Goal: Task Accomplishment & Management: Manage account settings

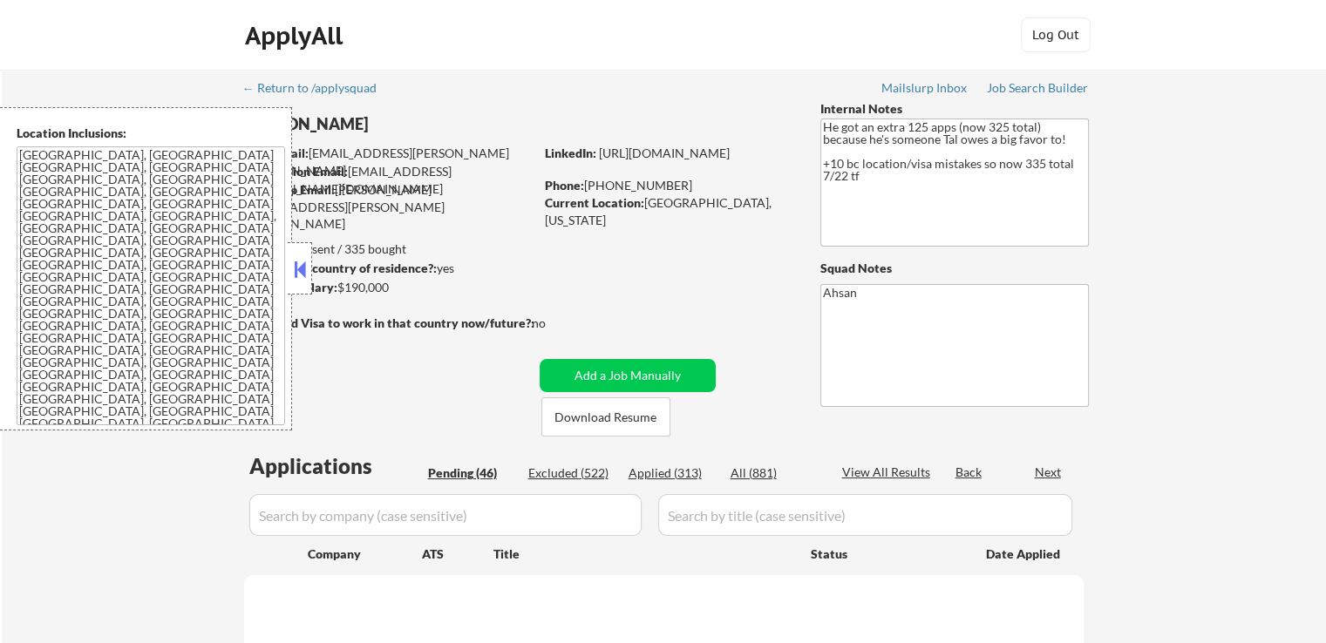
select select ""pending""
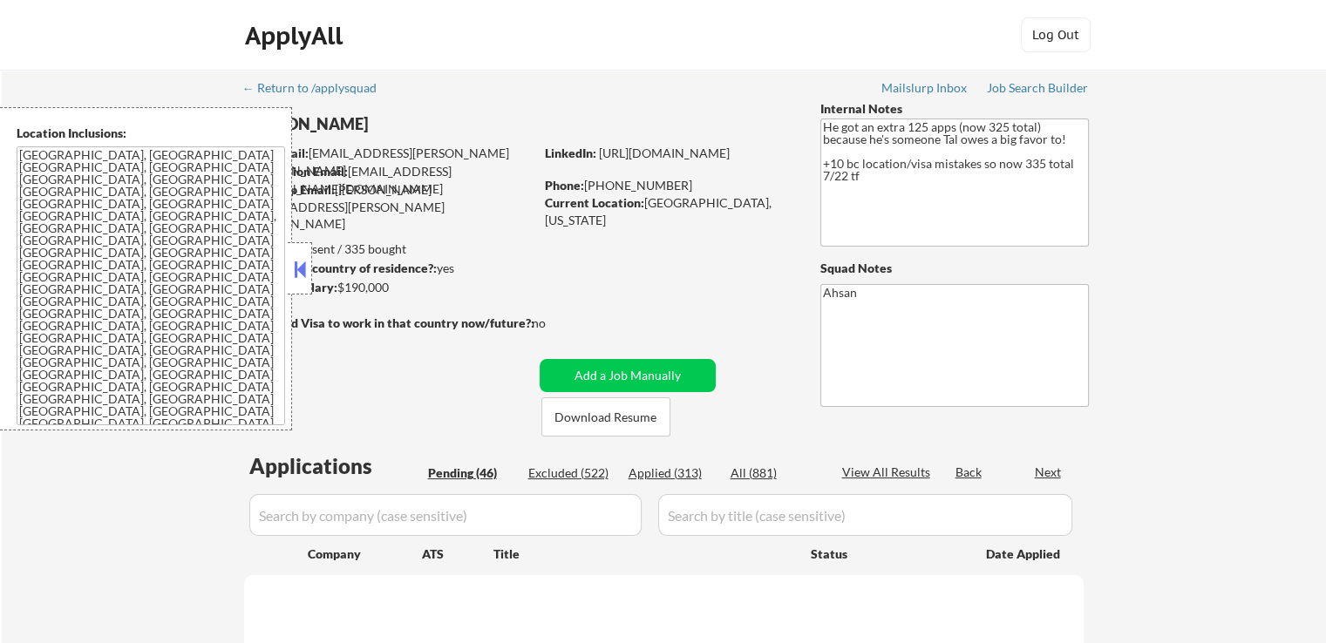
select select ""pending""
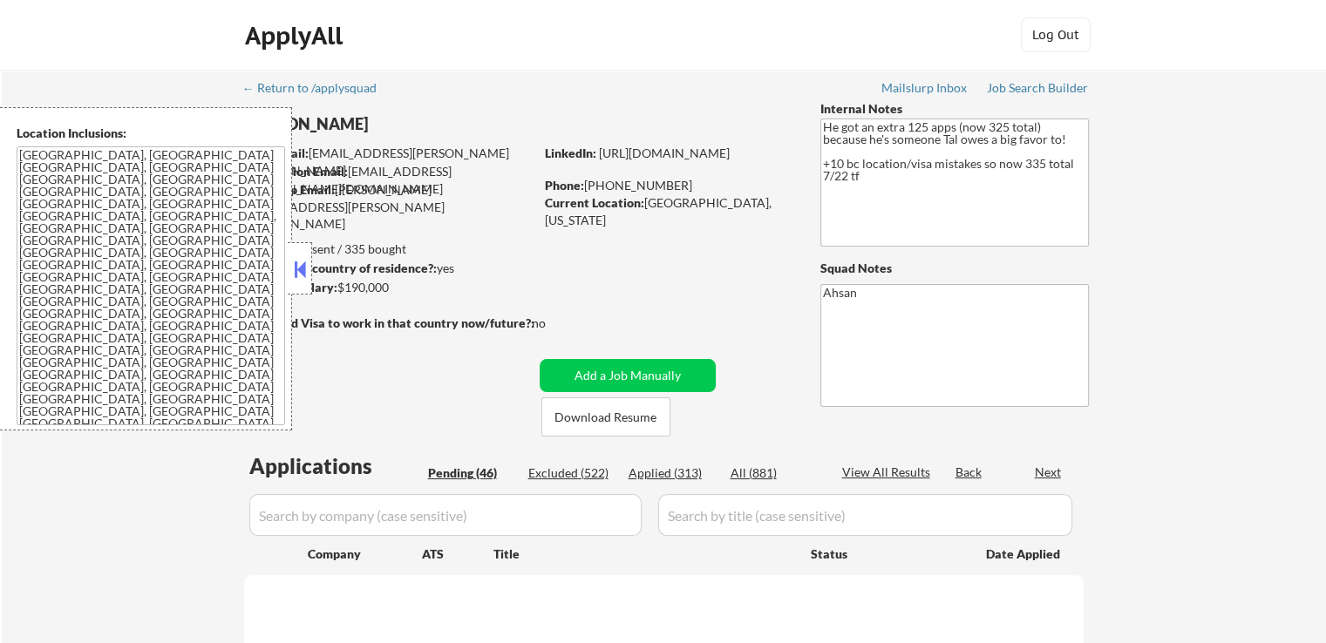
select select ""pending""
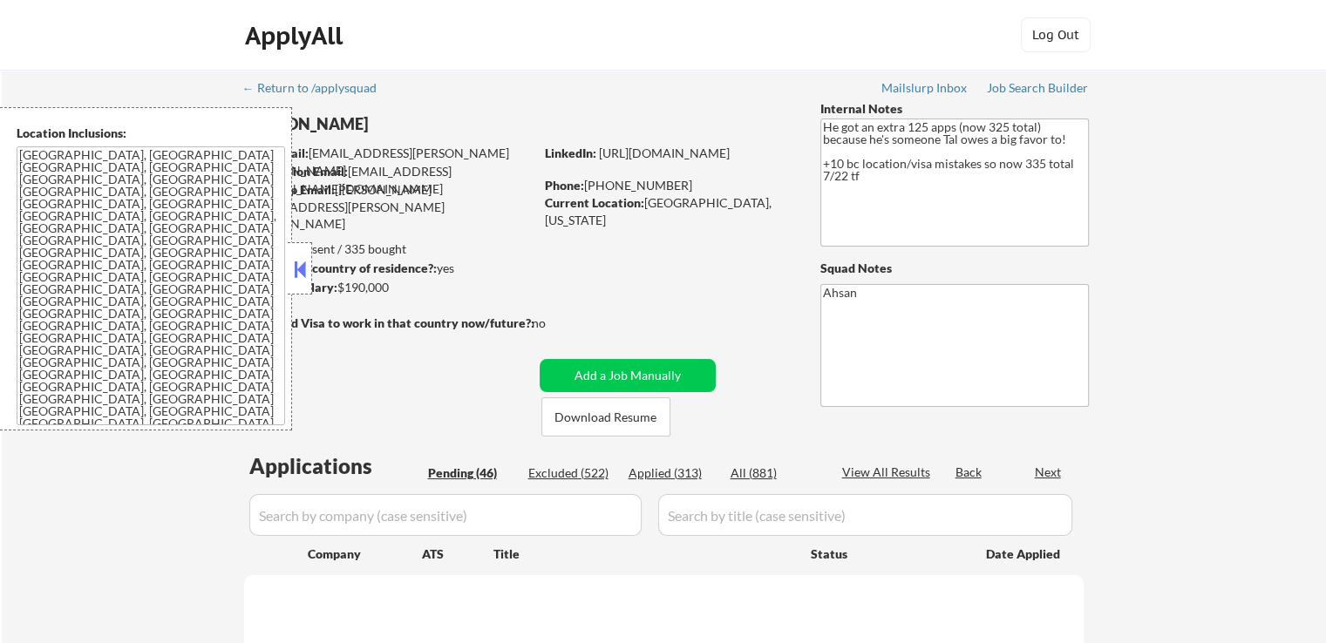
select select ""pending""
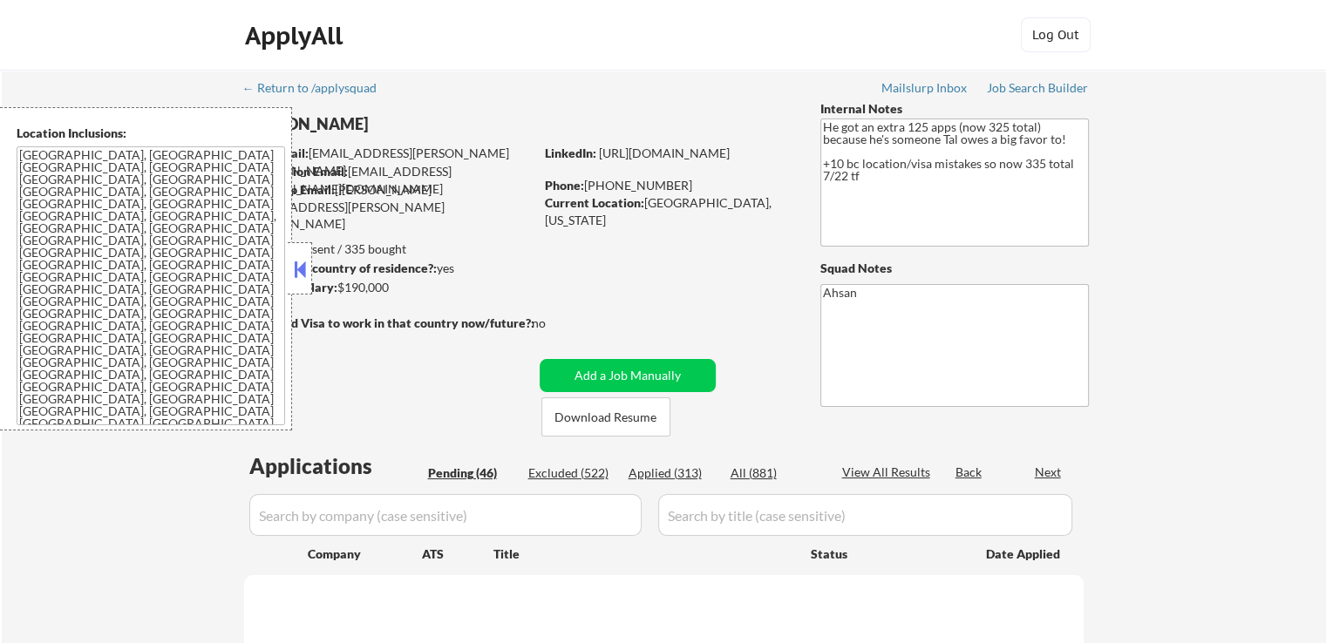
select select ""pending""
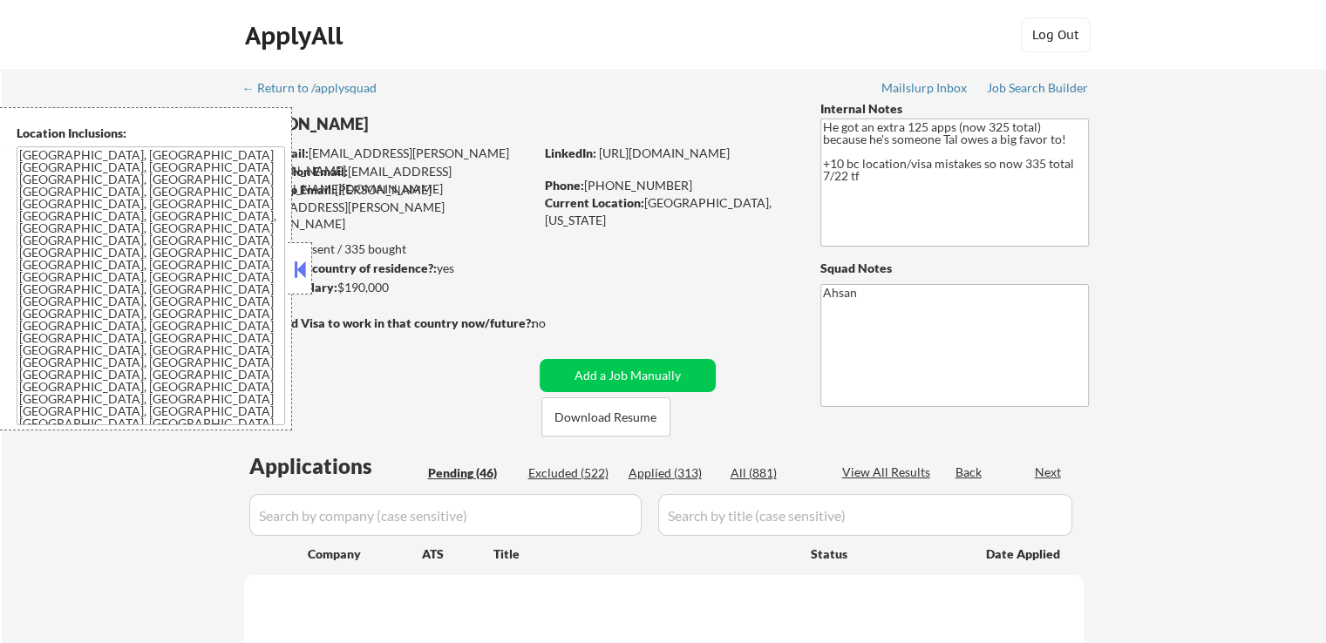
select select ""pending""
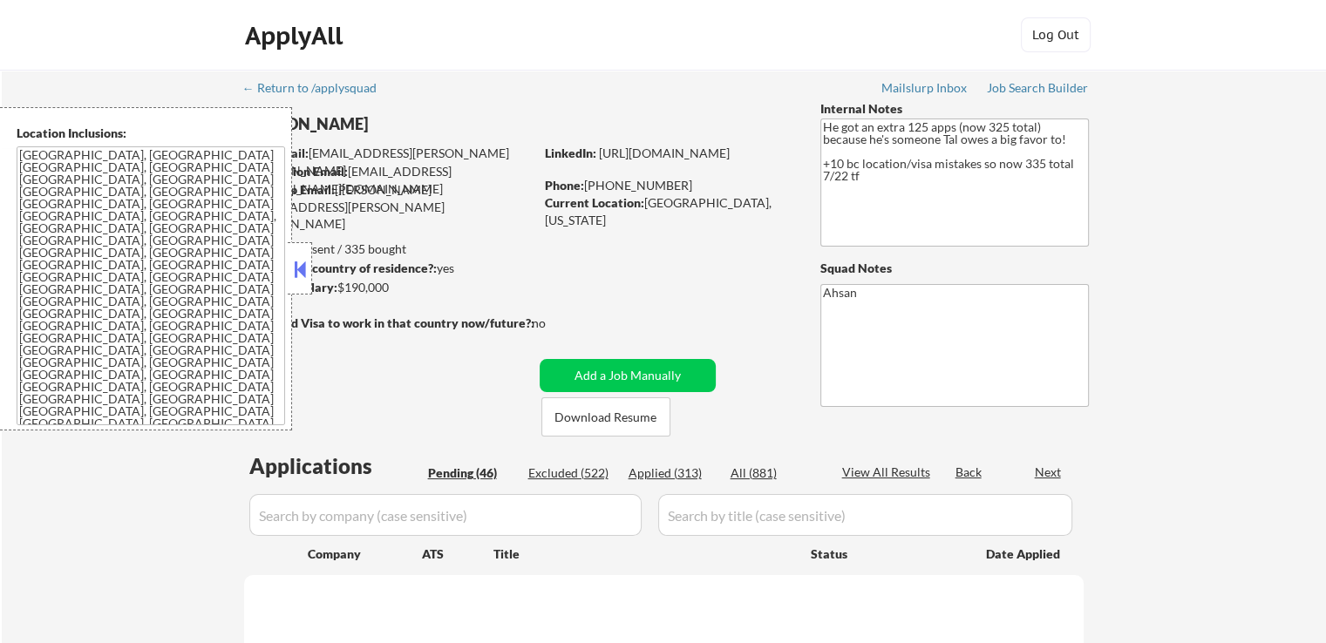
select select ""pending""
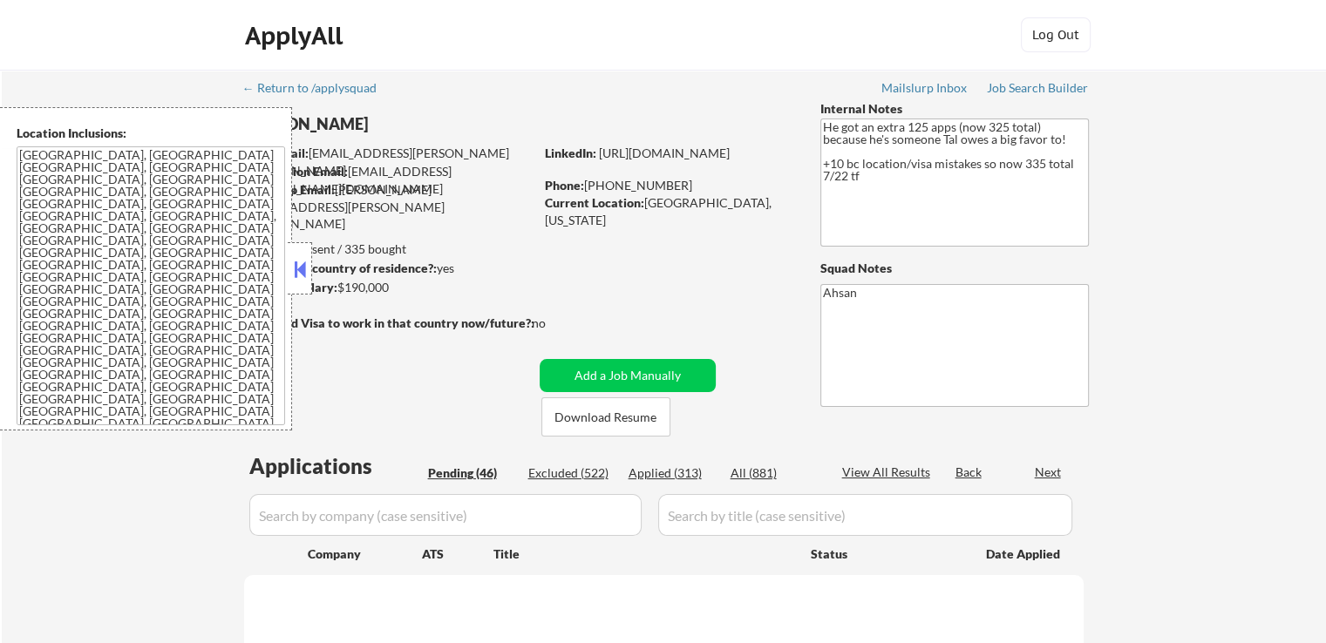
select select ""pending""
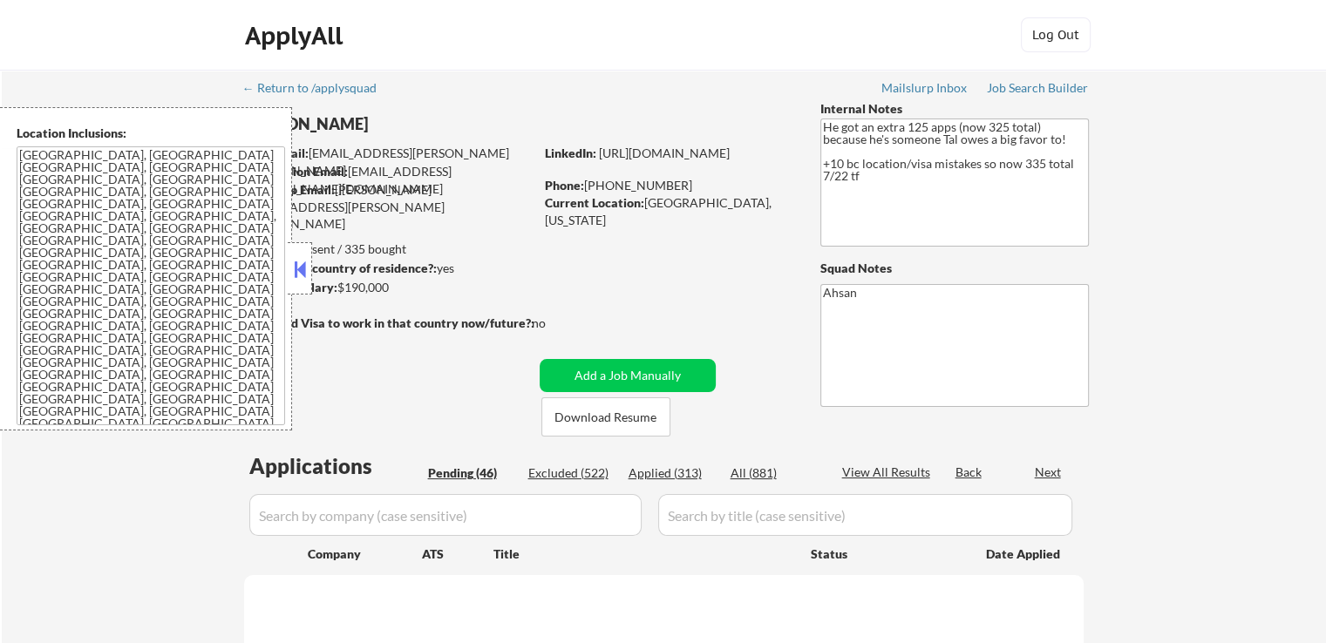
select select ""pending""
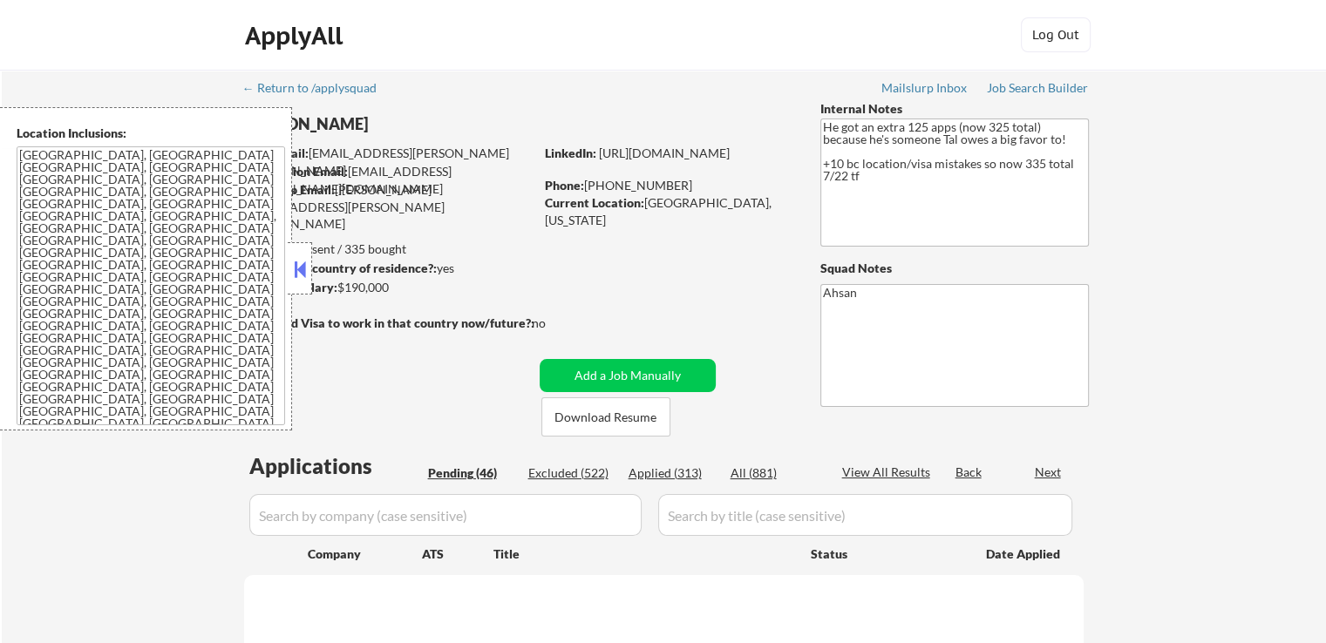
select select ""pending""
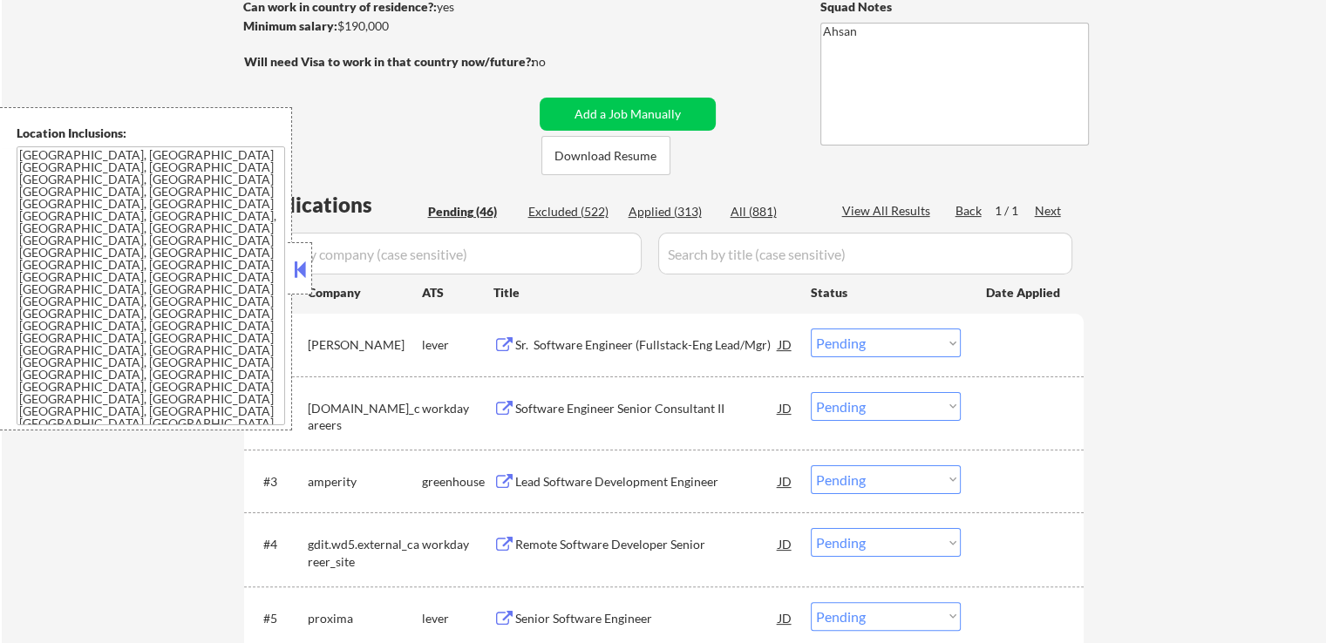
click at [503, 346] on button at bounding box center [504, 345] width 22 height 17
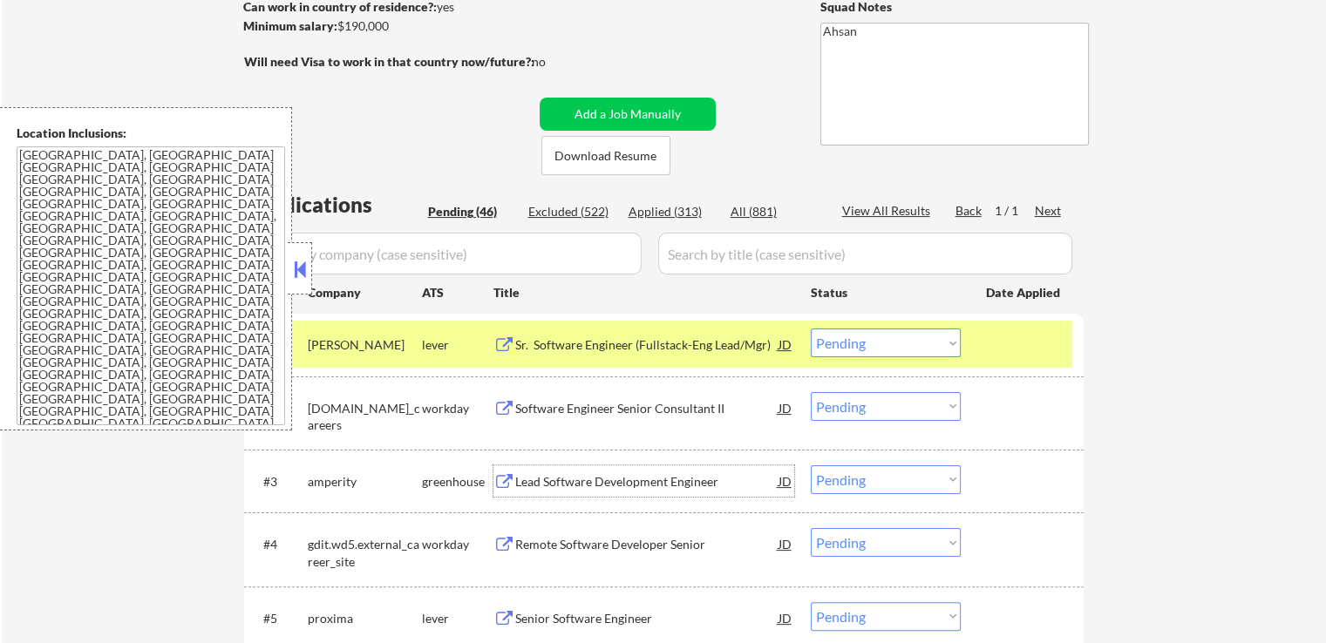
click at [512, 472] on div "Lead Software Development Engineer JD" at bounding box center [643, 481] width 301 height 31
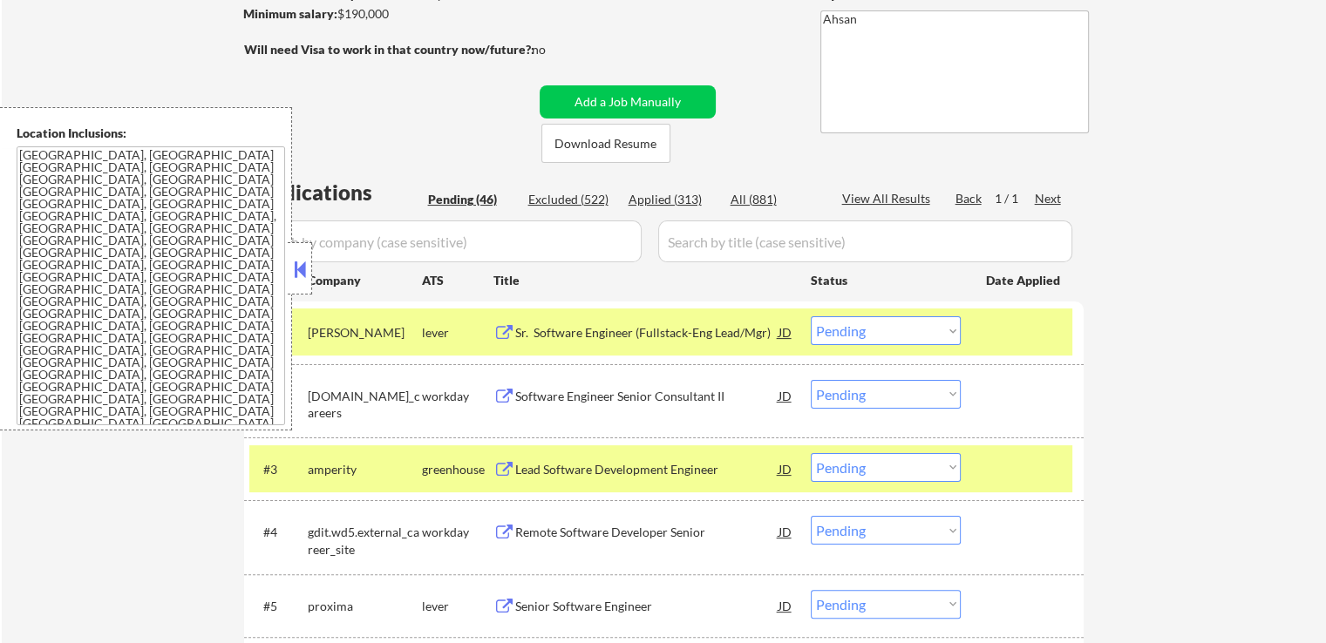
scroll to position [436, 0]
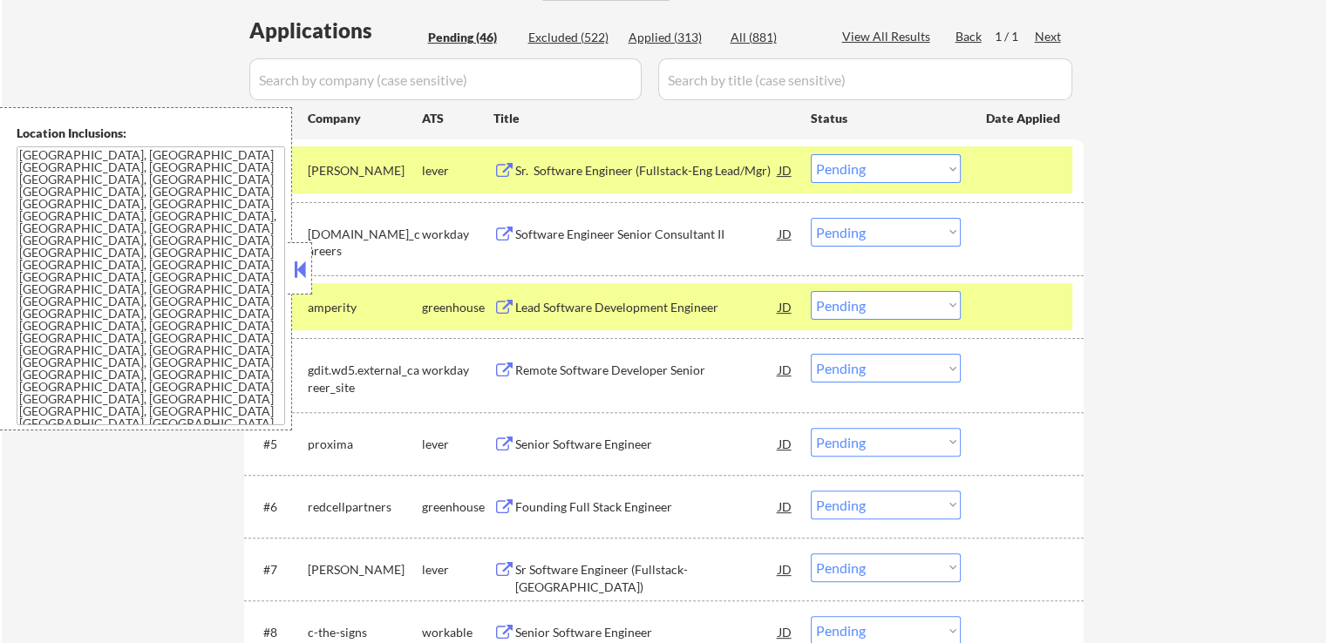
click at [516, 452] on div "Senior Software Engineer" at bounding box center [646, 444] width 263 height 17
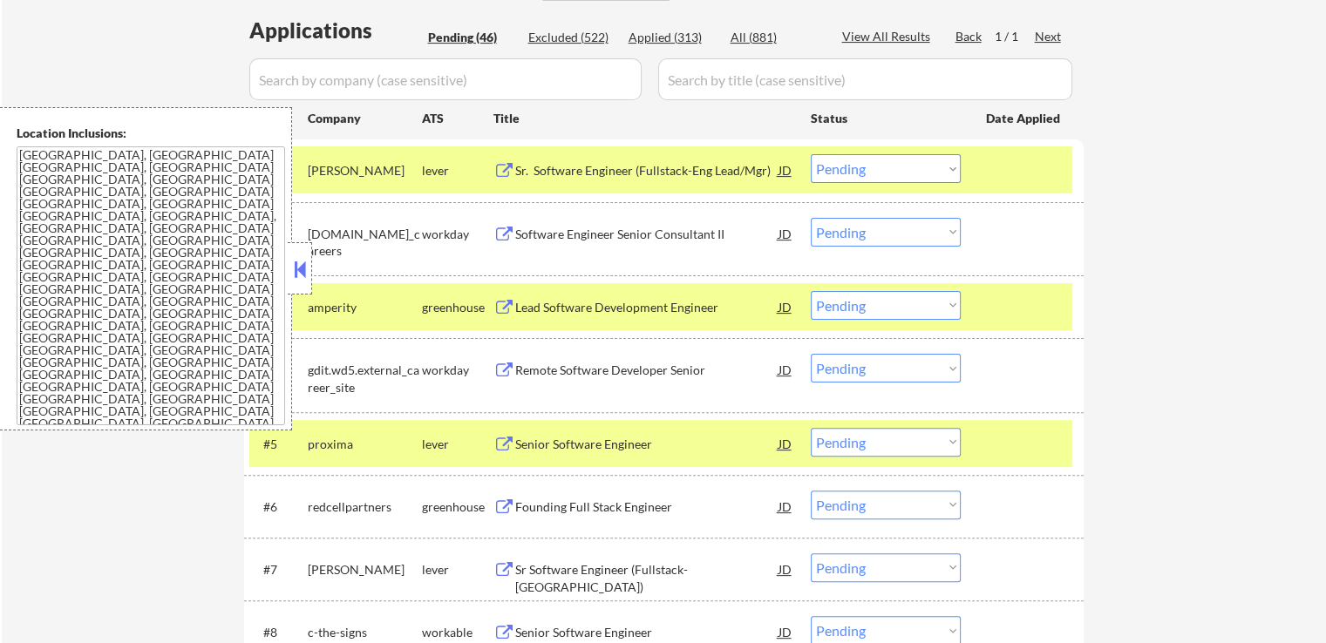
click at [511, 507] on button at bounding box center [504, 508] width 22 height 17
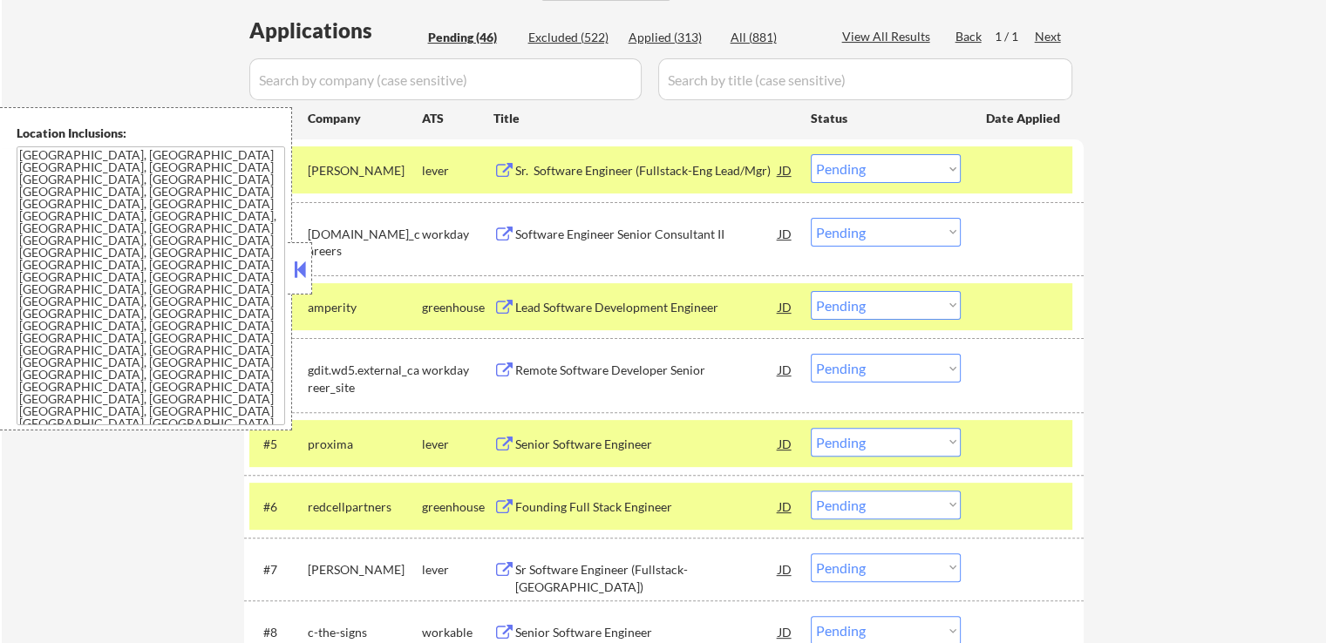
click at [514, 569] on button at bounding box center [504, 570] width 22 height 17
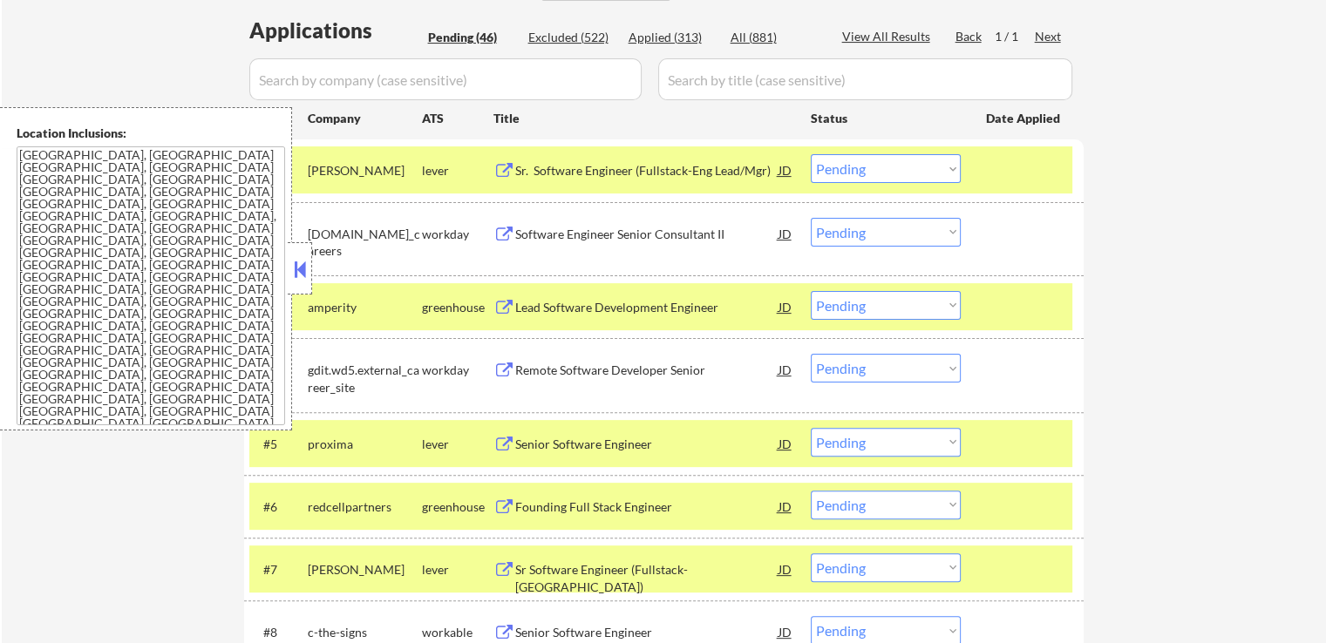
click at [872, 173] on select "Choose an option... Pending Applied Excluded (Questions) Excluded (Expired) Exc…" at bounding box center [886, 168] width 150 height 29
click at [811, 154] on select "Choose an option... Pending Applied Excluded (Questions) Excluded (Expired) Exc…" at bounding box center [886, 168] width 150 height 29
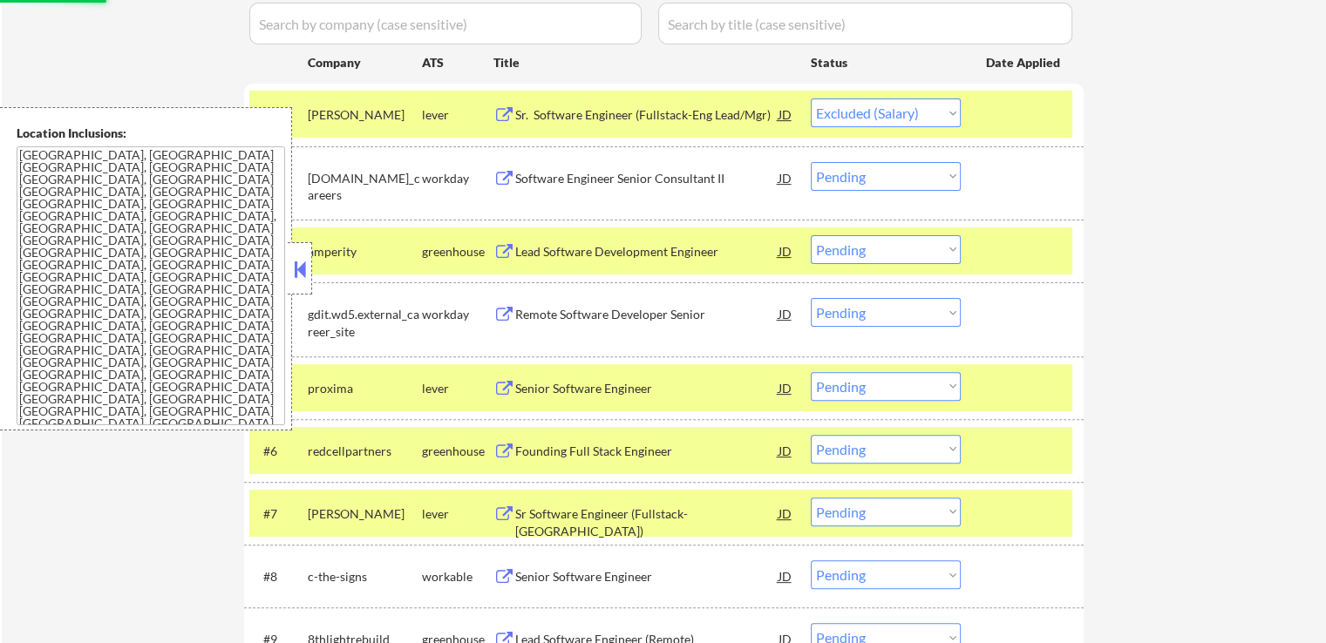
scroll to position [523, 0]
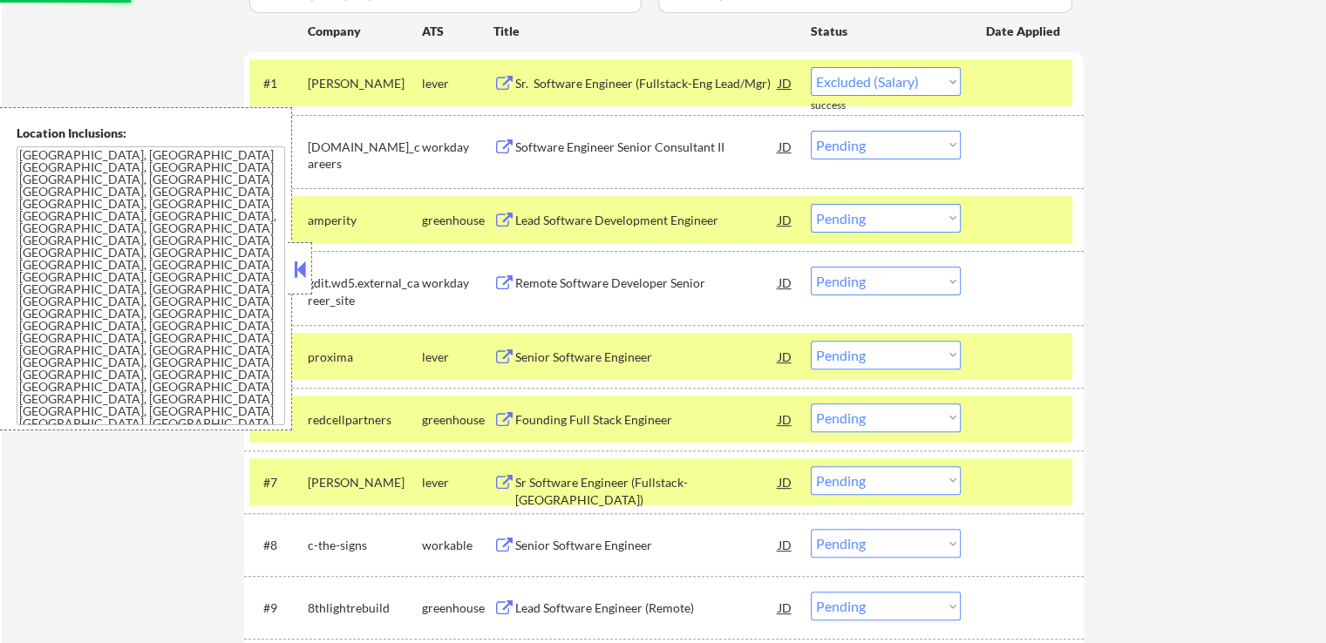
click at [298, 256] on button at bounding box center [299, 269] width 19 height 26
select select ""pending""
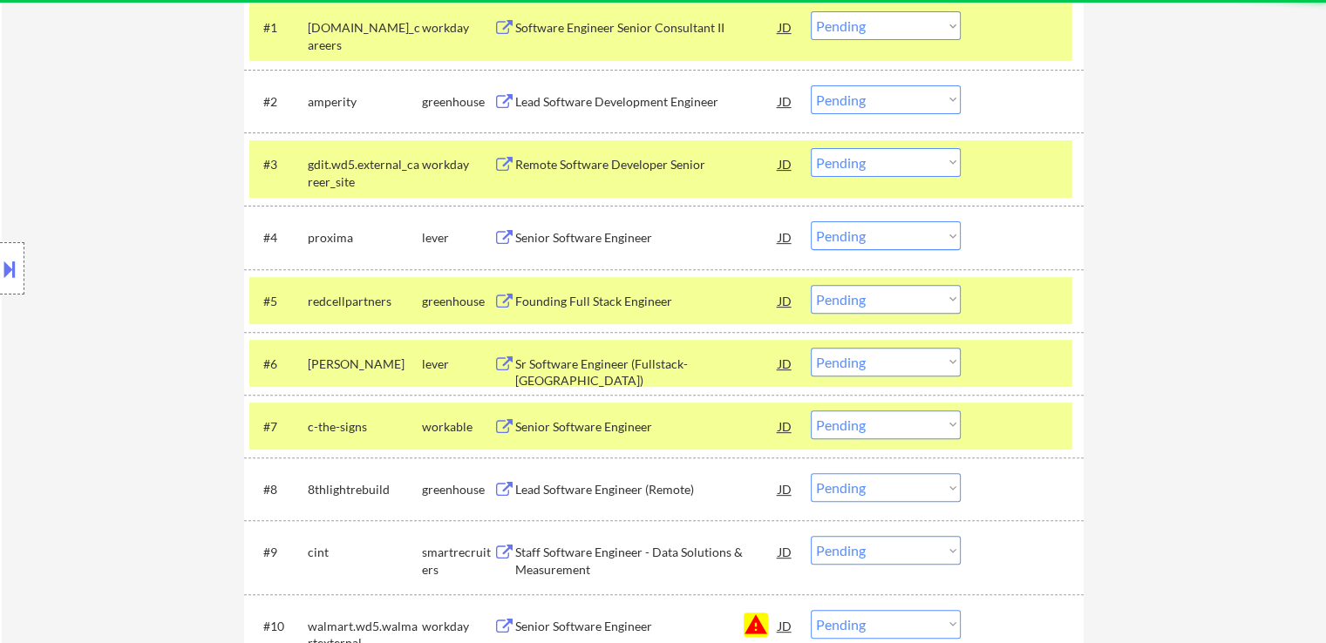
scroll to position [610, 0]
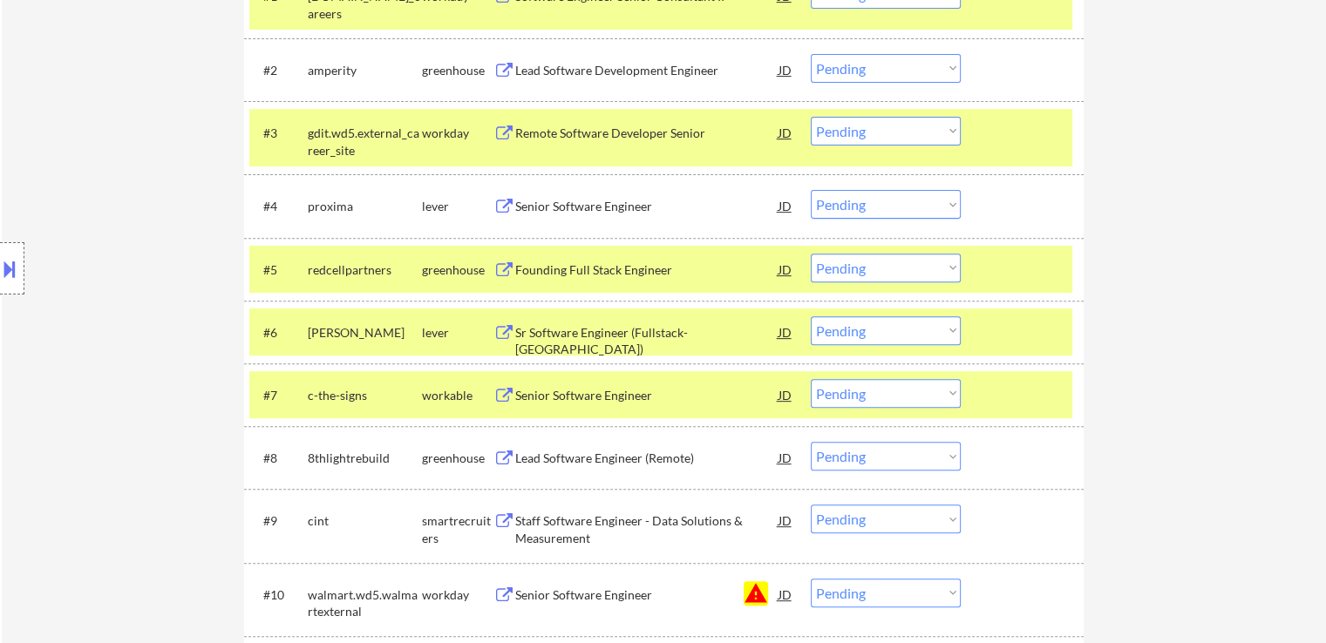
click at [882, 325] on select "Choose an option... Pending Applied Excluded (Questions) Excluded (Expired) Exc…" at bounding box center [886, 330] width 150 height 29
click at [811, 316] on select "Choose an option... Pending Applied Excluded (Questions) Excluded (Expired) Exc…" at bounding box center [886, 330] width 150 height 29
select select ""pending""
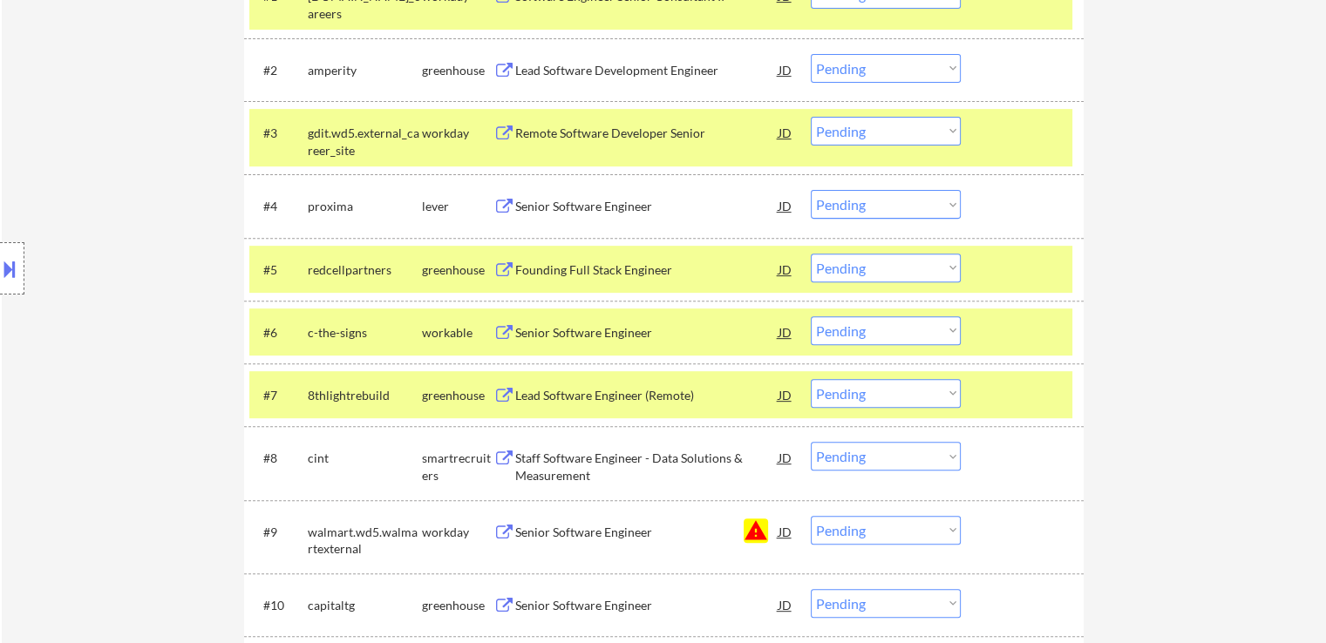
click at [868, 278] on select "Choose an option... Pending Applied Excluded (Questions) Excluded (Expired) Exc…" at bounding box center [886, 268] width 150 height 29
click at [811, 254] on select "Choose an option... Pending Applied Excluded (Questions) Excluded (Expired) Exc…" at bounding box center [886, 268] width 150 height 29
select select ""pending""
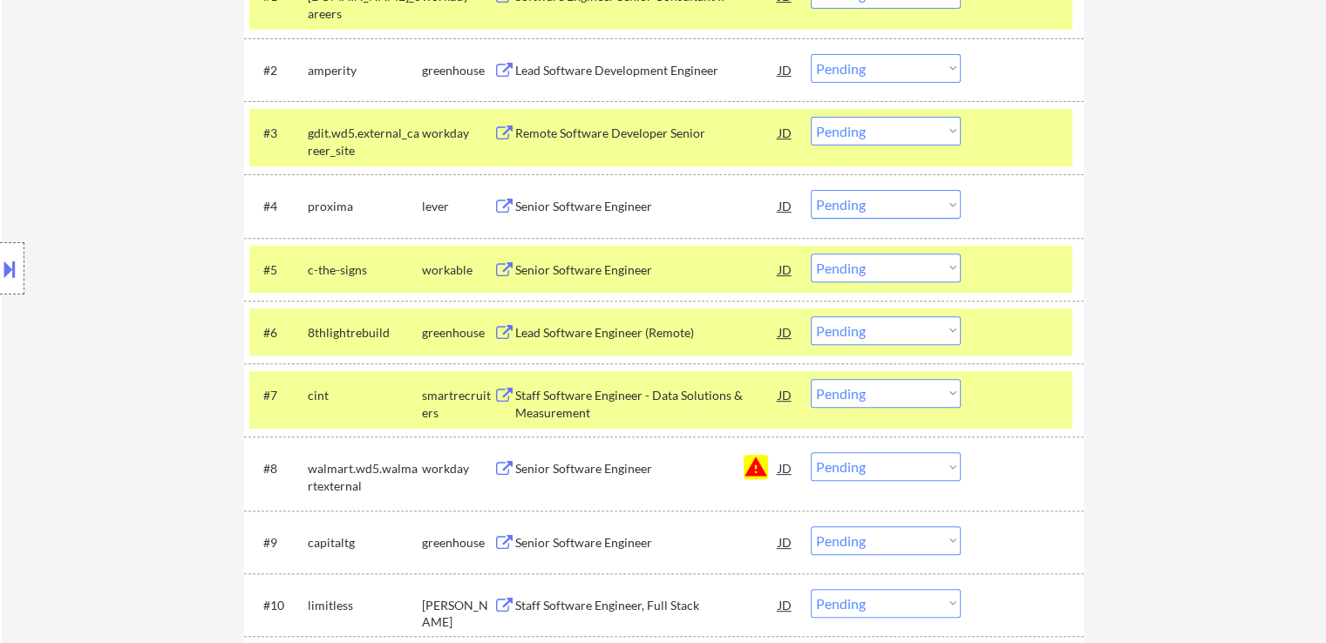
drag, startPoint x: 881, startPoint y: 207, endPoint x: 881, endPoint y: 217, distance: 9.6
click at [881, 207] on select "Choose an option... Pending Applied Excluded (Questions) Excluded (Expired) Exc…" at bounding box center [886, 204] width 150 height 29
click at [811, 190] on select "Choose an option... Pending Applied Excluded (Questions) Excluded (Expired) Exc…" at bounding box center [886, 204] width 150 height 29
select select ""pending""
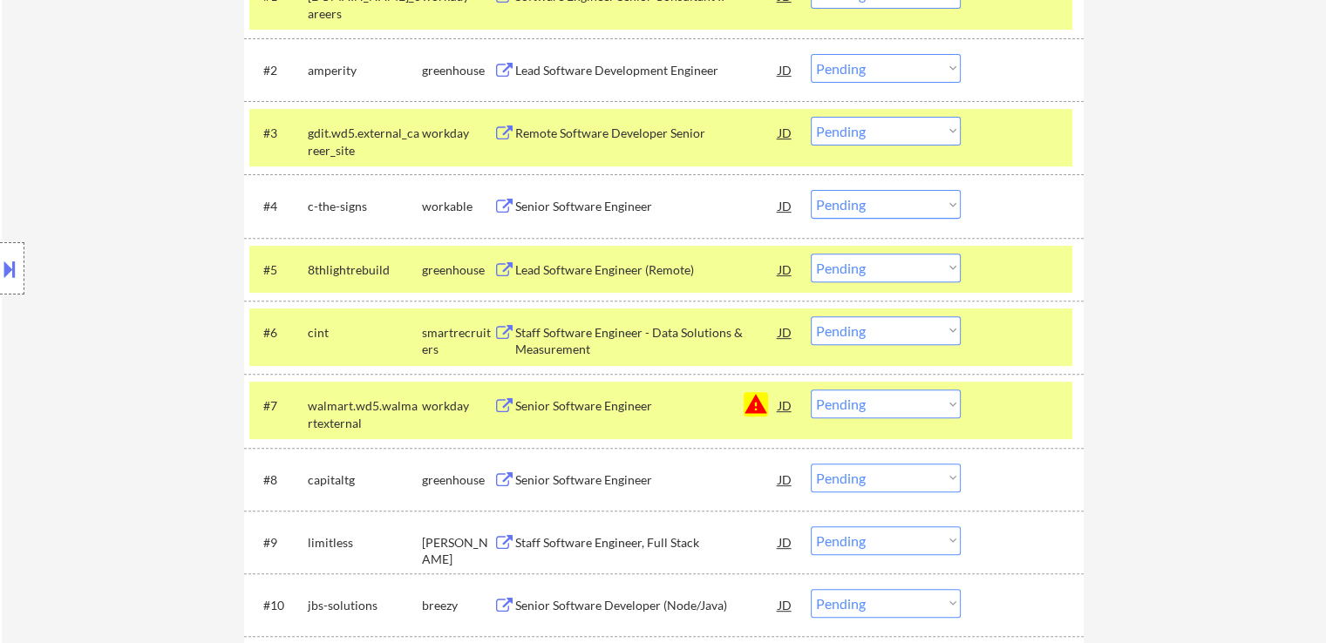
click at [877, 67] on select "Choose an option... Pending Applied Excluded (Questions) Excluded (Expired) Exc…" at bounding box center [886, 68] width 150 height 29
click at [811, 54] on select "Choose an option... Pending Applied Excluded (Questions) Excluded (Expired) Exc…" at bounding box center [886, 68] width 150 height 29
select select ""pending""
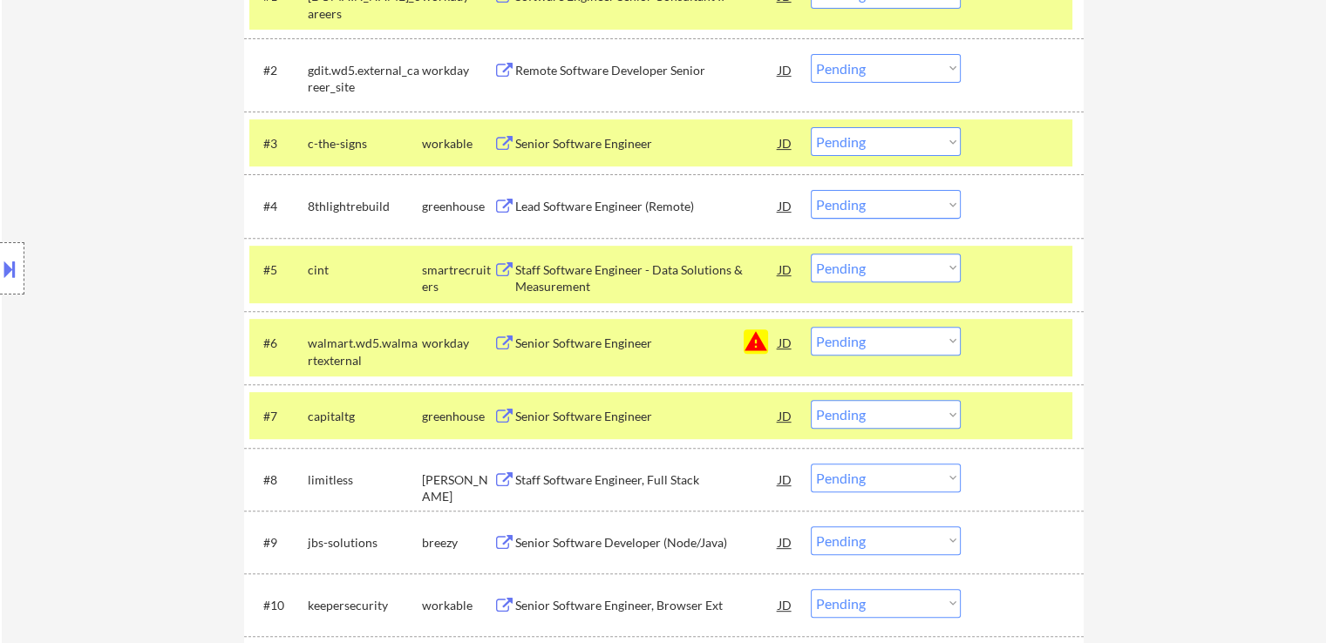
click at [589, 139] on div "Senior Software Engineer" at bounding box center [646, 143] width 263 height 17
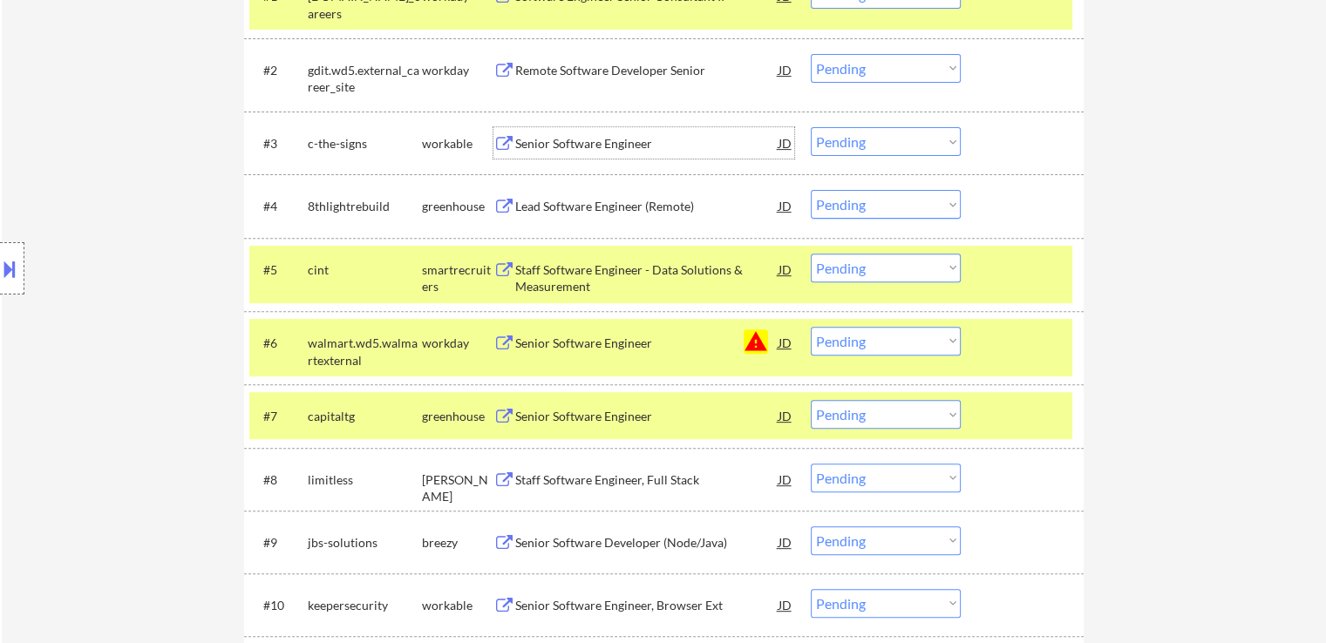
click at [882, 135] on select "Choose an option... Pending Applied Excluded (Questions) Excluded (Expired) Exc…" at bounding box center [886, 141] width 150 height 29
click at [811, 127] on select "Choose an option... Pending Applied Excluded (Questions) Excluded (Expired) Exc…" at bounding box center [886, 141] width 150 height 29
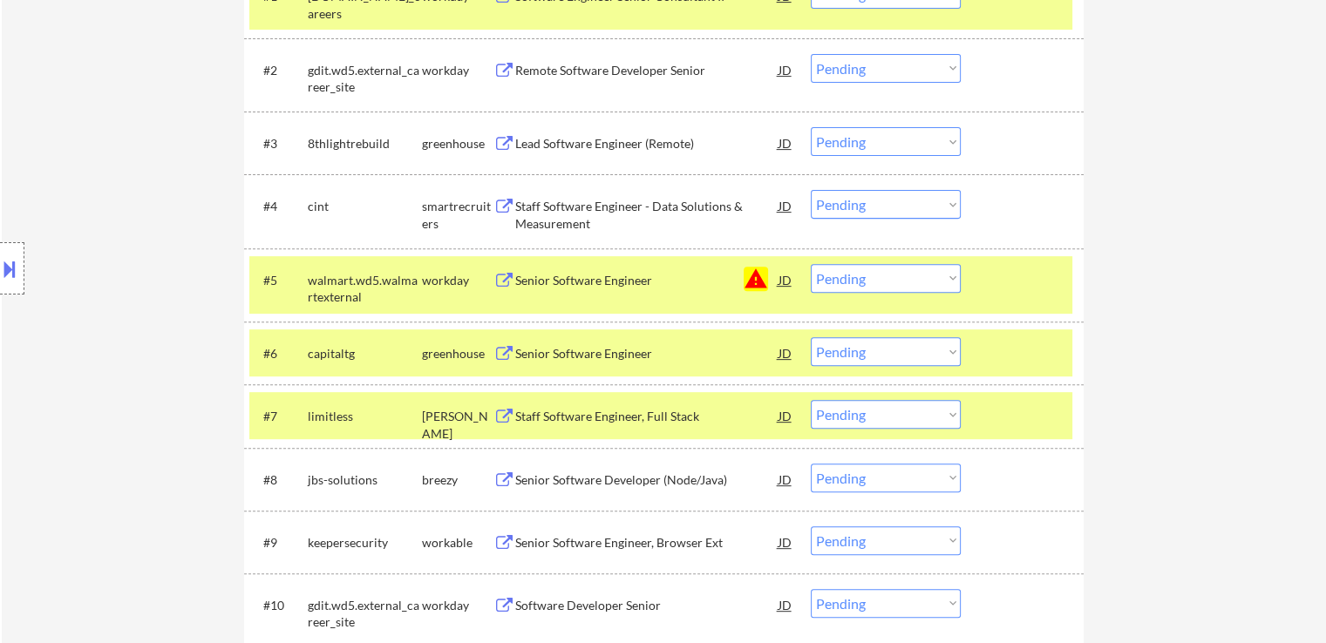
click at [582, 144] on div "Lead Software Engineer (Remote)" at bounding box center [646, 143] width 263 height 17
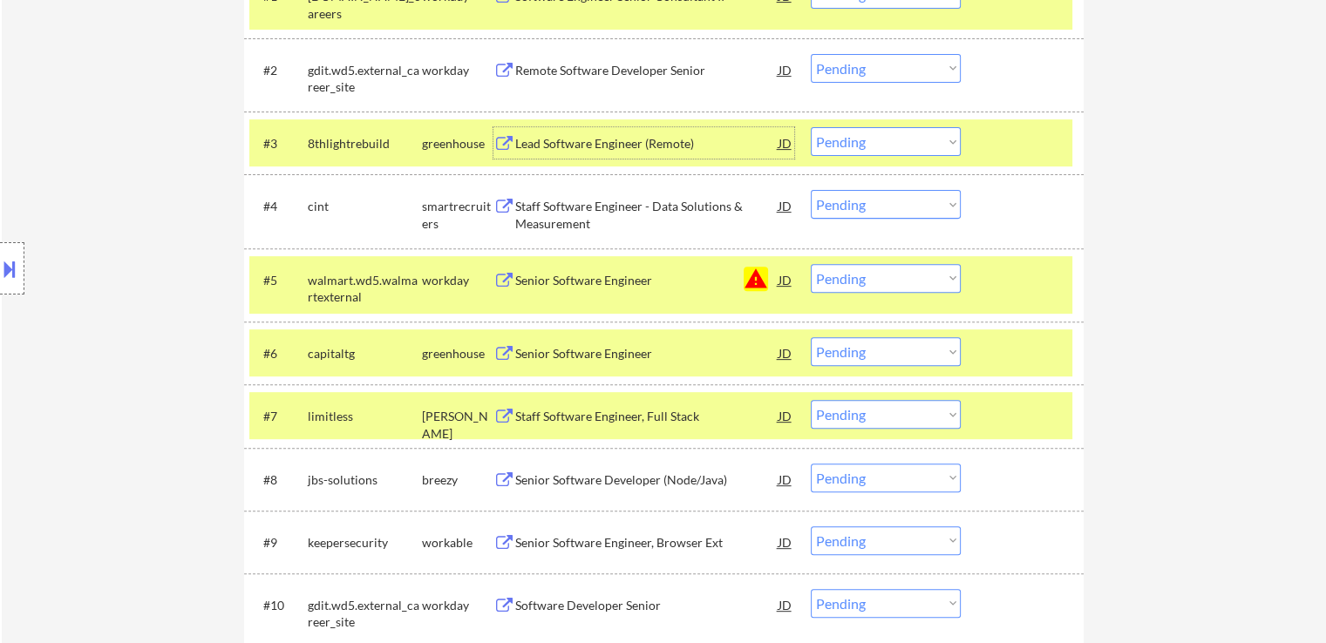
click at [588, 207] on div "Staff Software Engineer - Data Solutions & Measurement" at bounding box center [646, 215] width 263 height 34
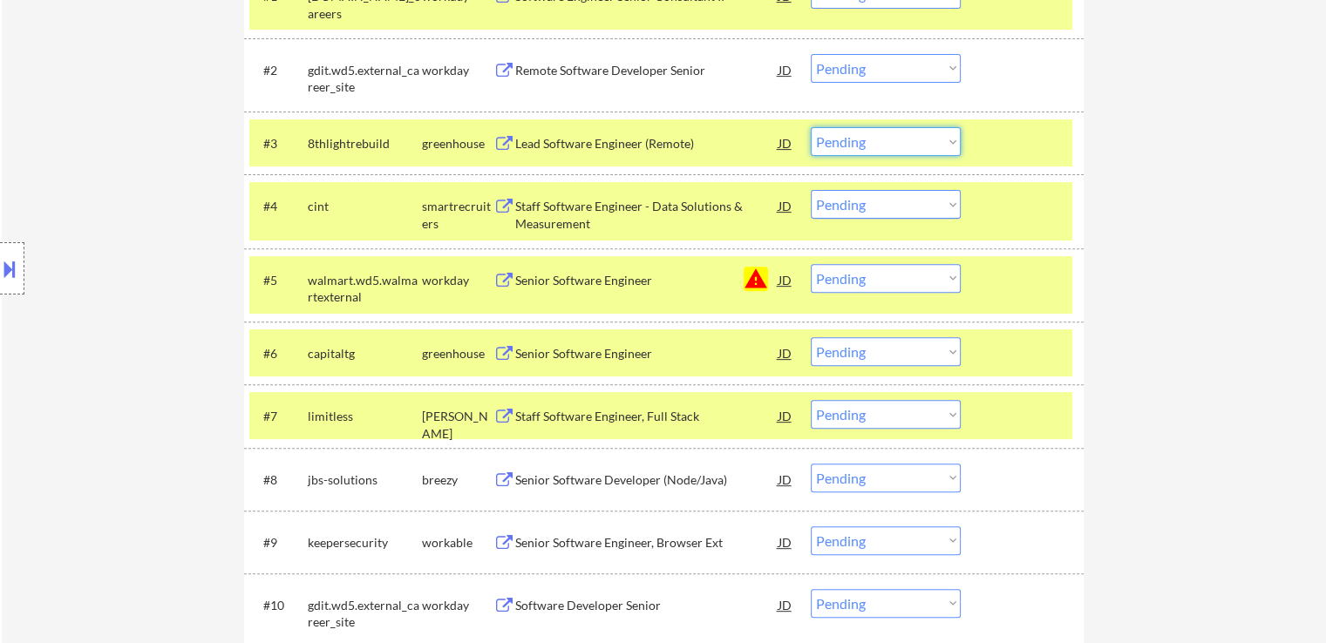
click at [868, 145] on select "Choose an option... Pending Applied Excluded (Questions) Excluded (Expired) Exc…" at bounding box center [886, 141] width 150 height 29
click at [811, 127] on select "Choose an option... Pending Applied Excluded (Questions) Excluded (Expired) Exc…" at bounding box center [886, 141] width 150 height 29
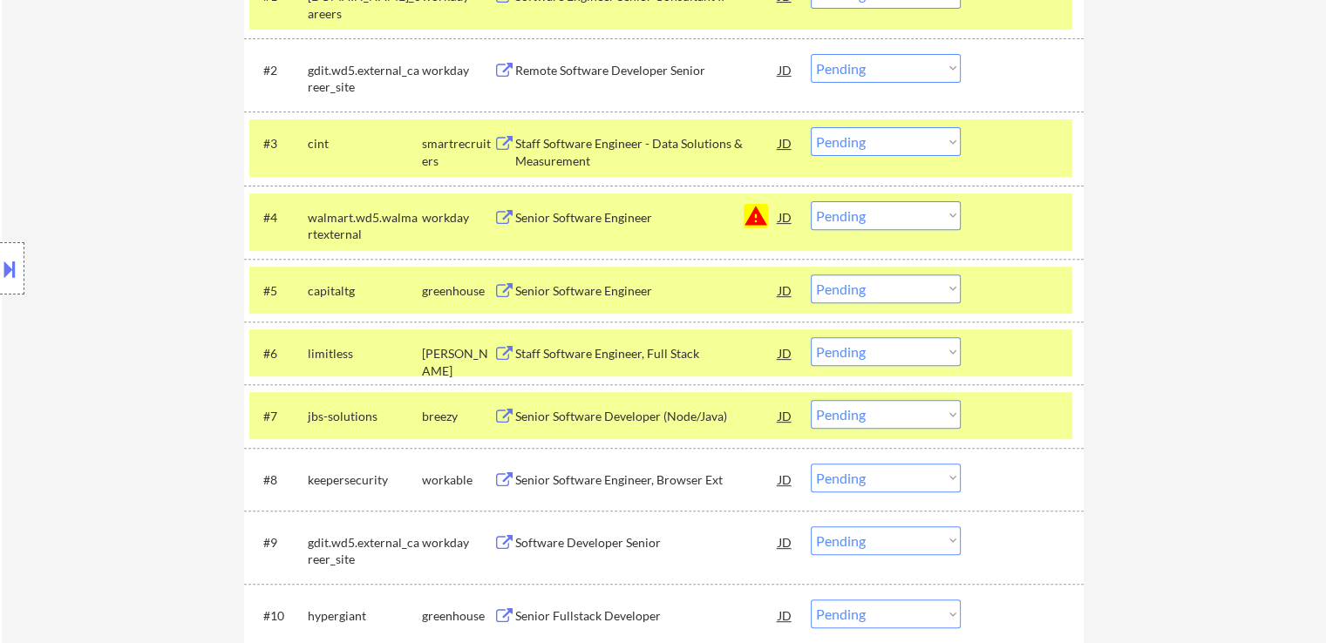
click at [568, 160] on div "Staff Software Engineer - Data Solutions & Measurement" at bounding box center [646, 152] width 263 height 34
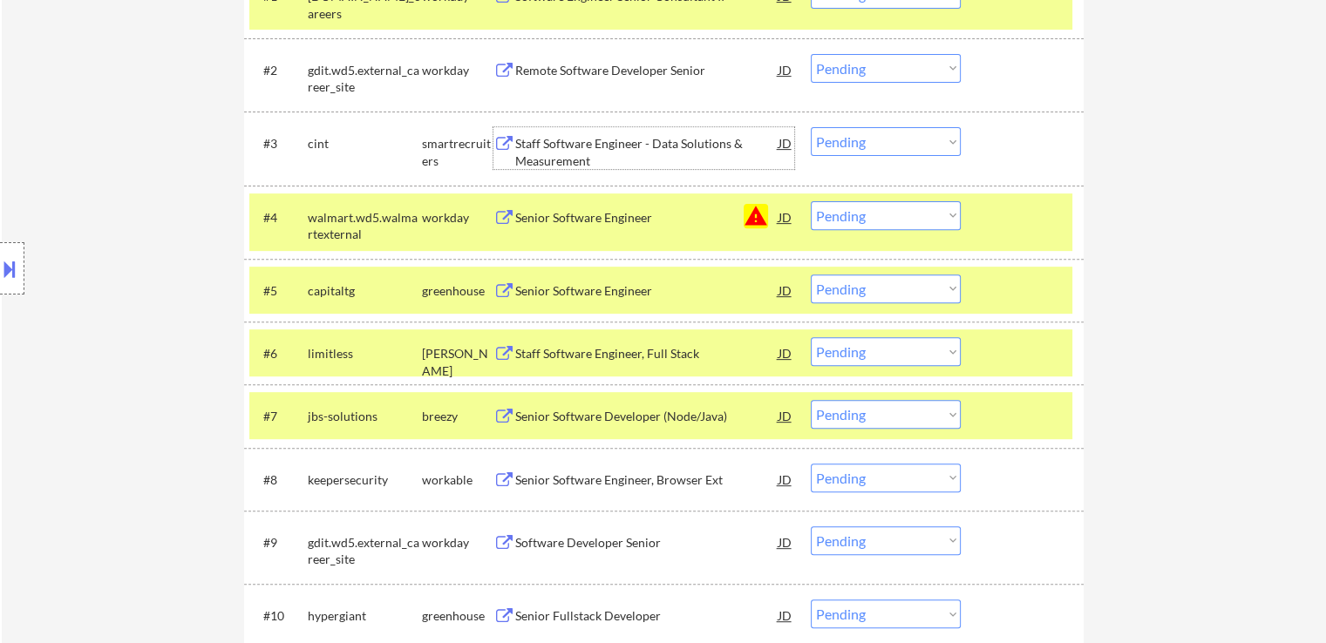
click at [864, 148] on select "Choose an option... Pending Applied Excluded (Questions) Excluded (Expired) Exc…" at bounding box center [886, 141] width 150 height 29
click at [811, 127] on select "Choose an option... Pending Applied Excluded (Questions) Excluded (Expired) Exc…" at bounding box center [886, 141] width 150 height 29
drag, startPoint x: 866, startPoint y: 207, endPoint x: 879, endPoint y: 226, distance: 22.5
click at [868, 210] on select "Choose an option... Pending Applied Excluded (Questions) Excluded (Expired) Exc…" at bounding box center [886, 215] width 150 height 29
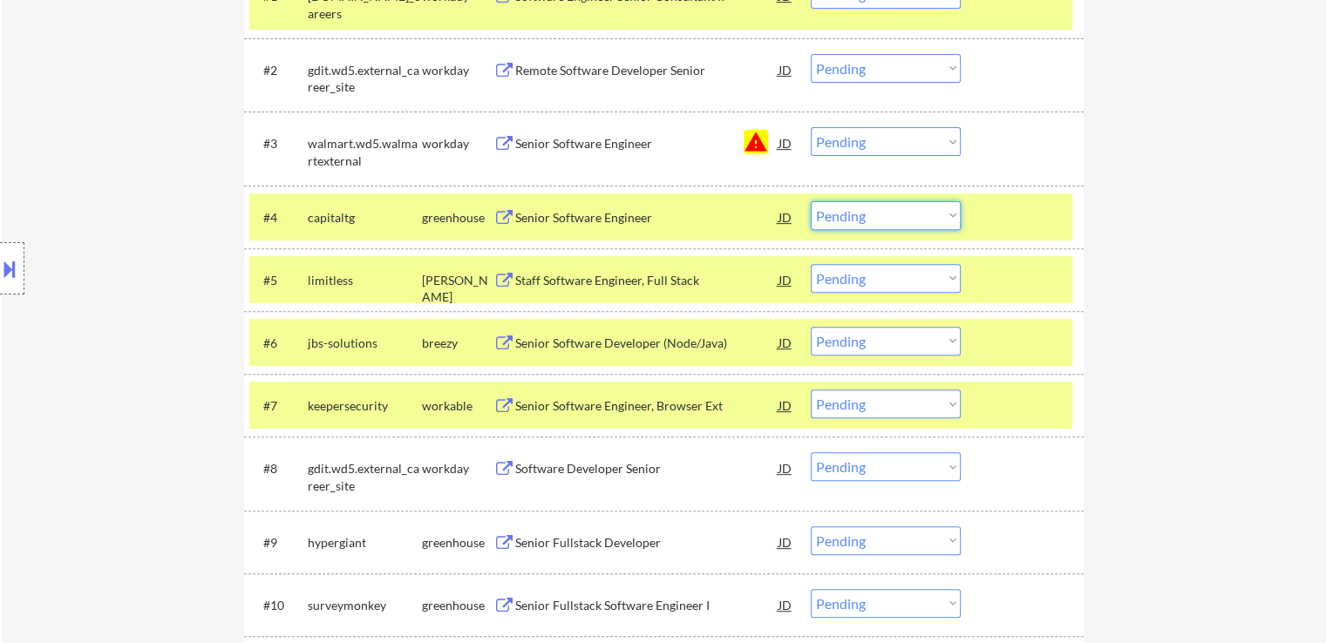
click at [937, 143] on select "Choose an option... Pending Applied Excluded (Questions) Excluded (Expired) Exc…" at bounding box center [886, 141] width 150 height 29
click at [811, 127] on select "Choose an option... Pending Applied Excluded (Questions) Excluded (Expired) Exc…" at bounding box center [886, 141] width 150 height 29
click at [588, 213] on div "Senior Software Engineer" at bounding box center [646, 217] width 263 height 17
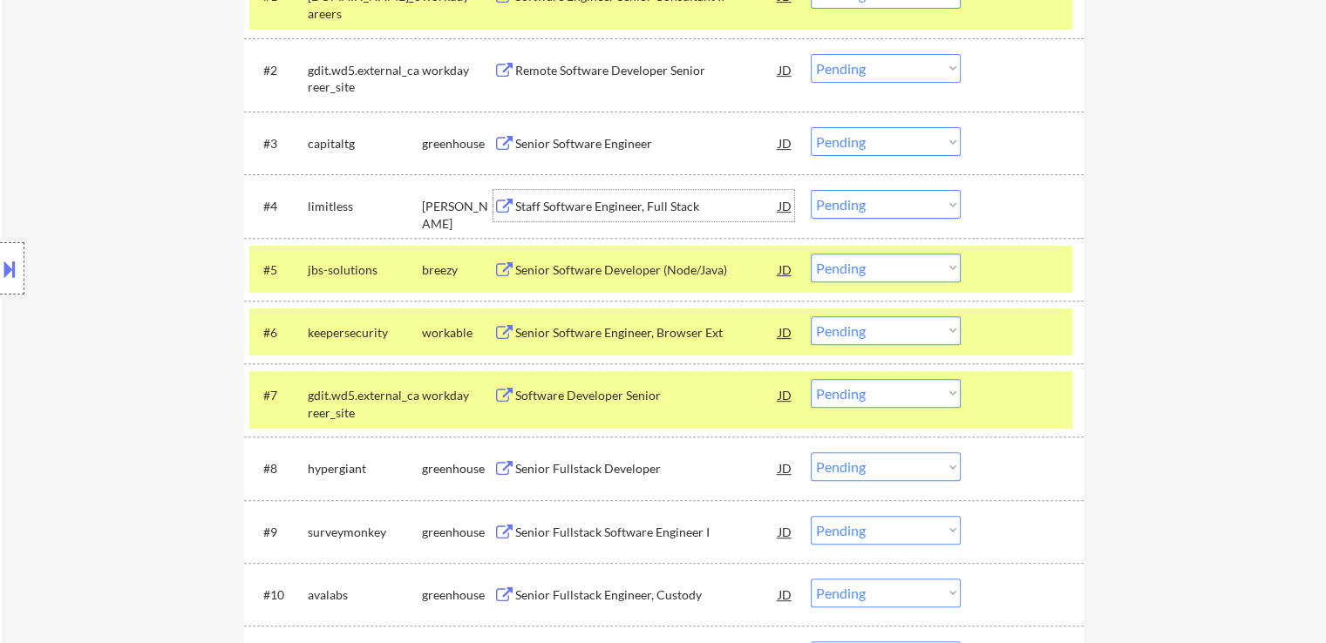
drag, startPoint x: 880, startPoint y: 132, endPoint x: 897, endPoint y: 149, distance: 24.7
click at [885, 132] on select "Choose an option... Pending Applied Excluded (Questions) Excluded (Expired) Exc…" at bounding box center [886, 141] width 150 height 29
click at [811, 127] on select "Choose an option... Pending Applied Excluded (Questions) Excluded (Expired) Exc…" at bounding box center [886, 141] width 150 height 29
select select ""pending""
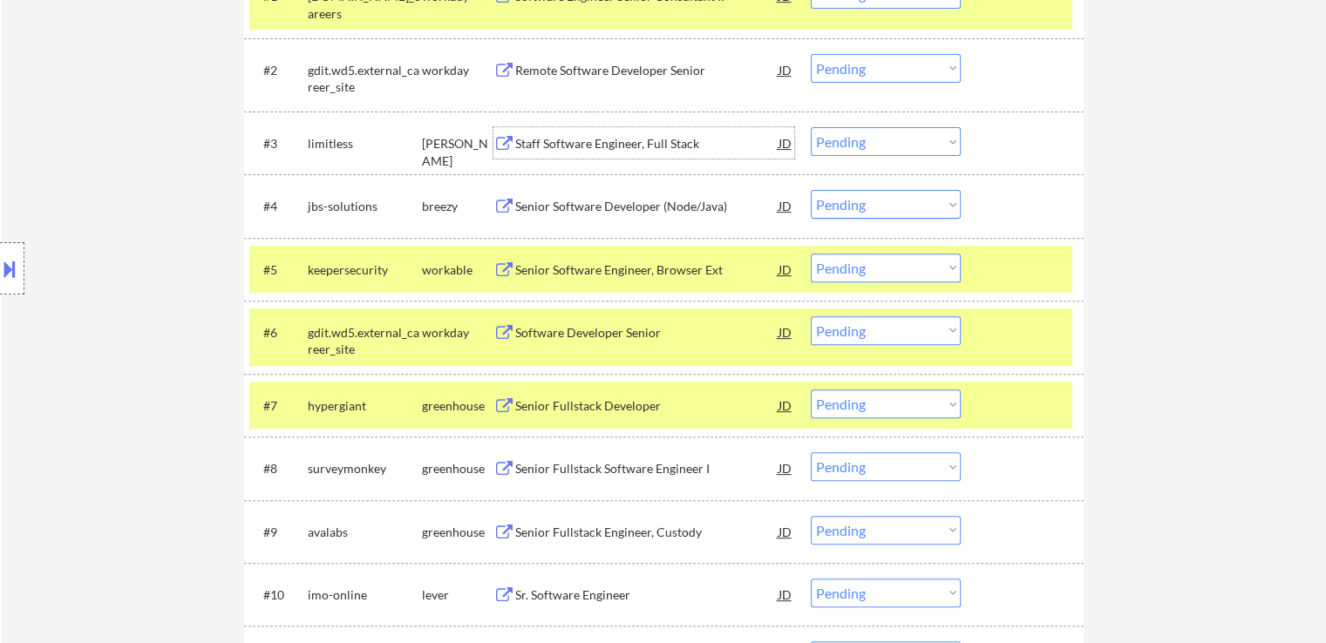
click at [570, 140] on div "Staff Software Engineer, Full Stack" at bounding box center [646, 143] width 263 height 17
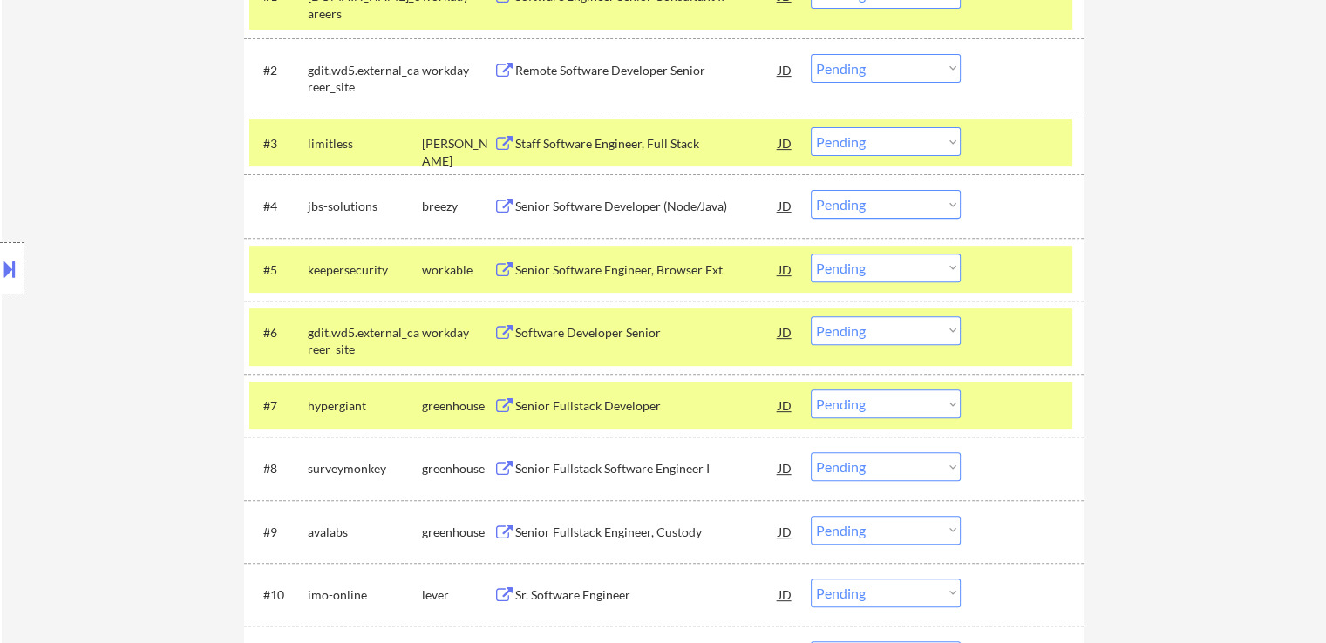
click at [556, 208] on div "Senior Software Developer (Node/Java)" at bounding box center [646, 206] width 263 height 17
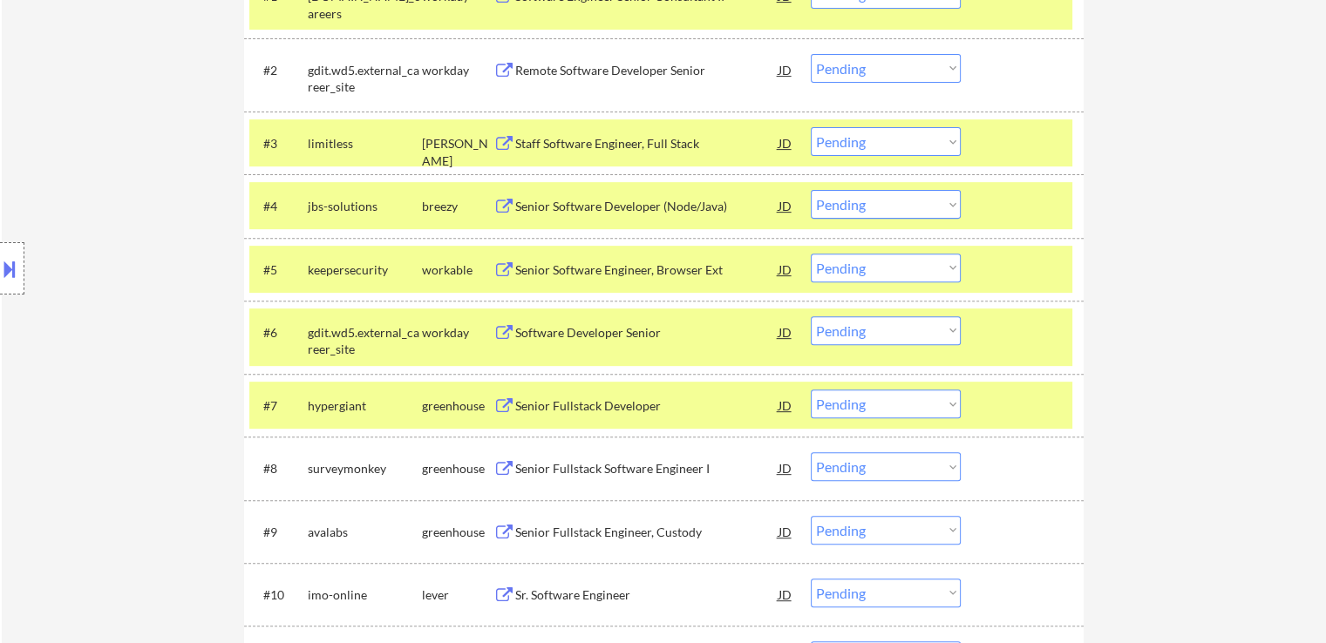
click at [522, 262] on div "Senior Software Engineer, Browser Ext" at bounding box center [646, 270] width 263 height 17
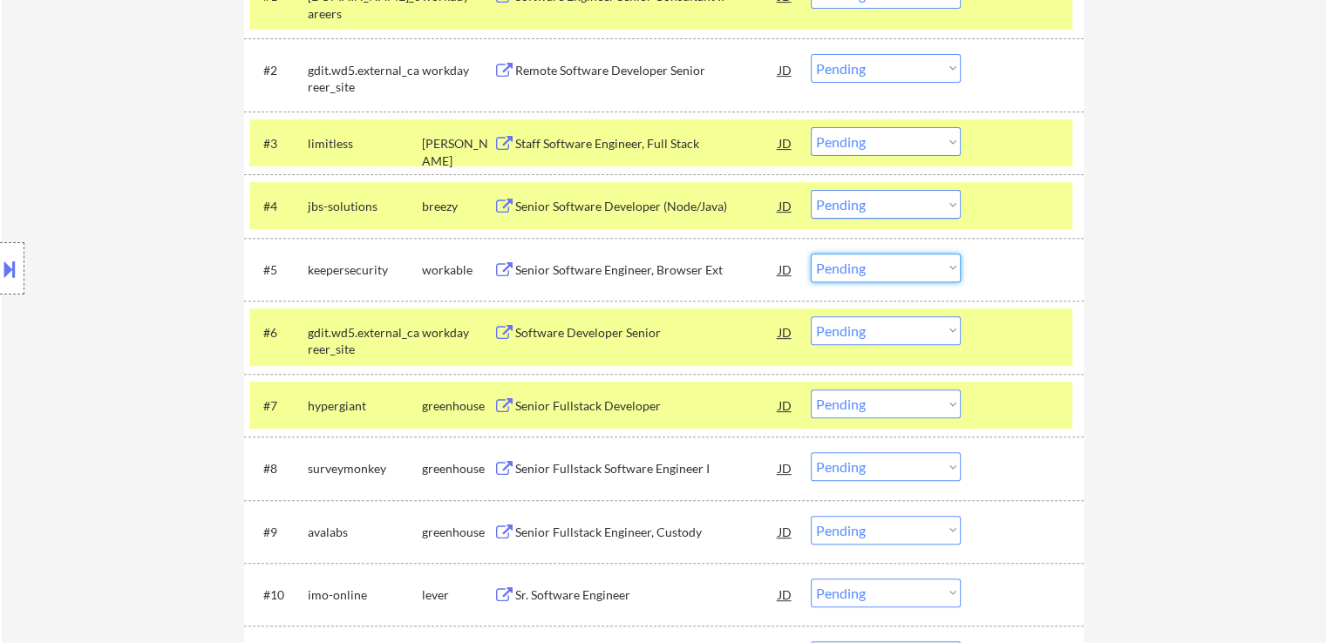
drag, startPoint x: 878, startPoint y: 264, endPoint x: 889, endPoint y: 280, distance: 19.4
click at [878, 264] on select "Choose an option... Pending Applied Excluded (Questions) Excluded (Expired) Exc…" at bounding box center [886, 268] width 150 height 29
click at [811, 254] on select "Choose an option... Pending Applied Excluded (Questions) Excluded (Expired) Exc…" at bounding box center [886, 268] width 150 height 29
select select ""pending""
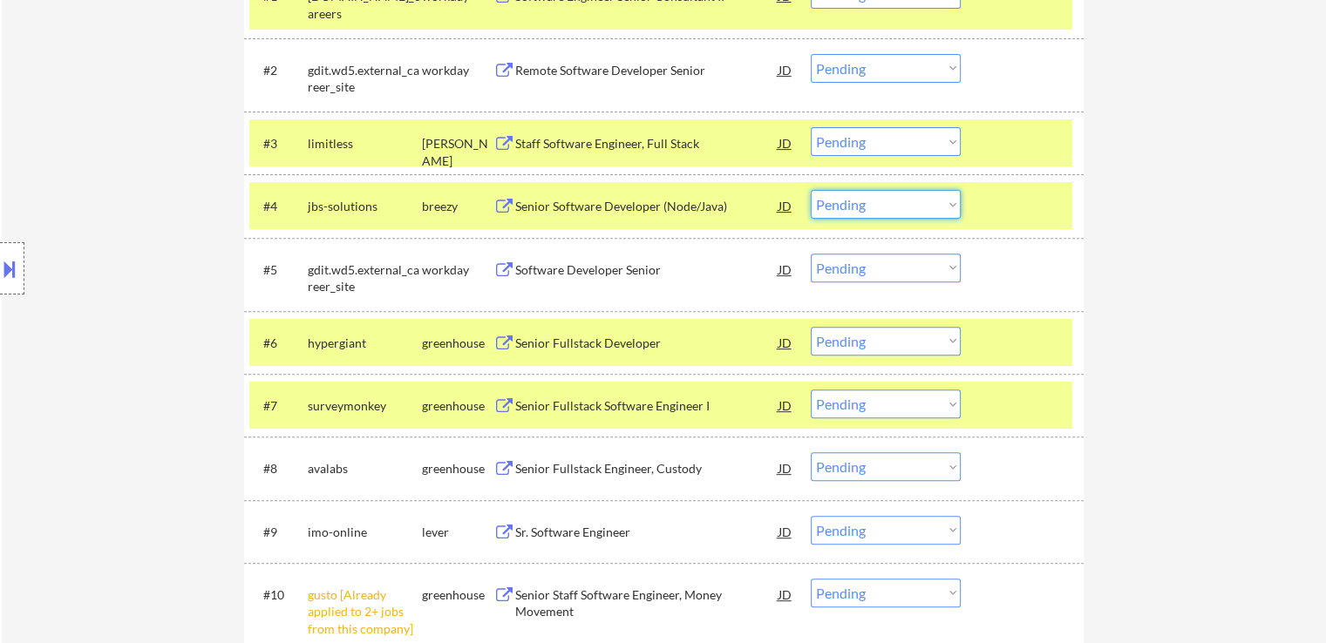
click at [907, 196] on select "Choose an option... Pending Applied Excluded (Questions) Excluded (Expired) Exc…" at bounding box center [886, 204] width 150 height 29
click at [811, 190] on select "Choose an option... Pending Applied Excluded (Questions) Excluded (Expired) Exc…" at bounding box center [886, 204] width 150 height 29
select select ""pending""
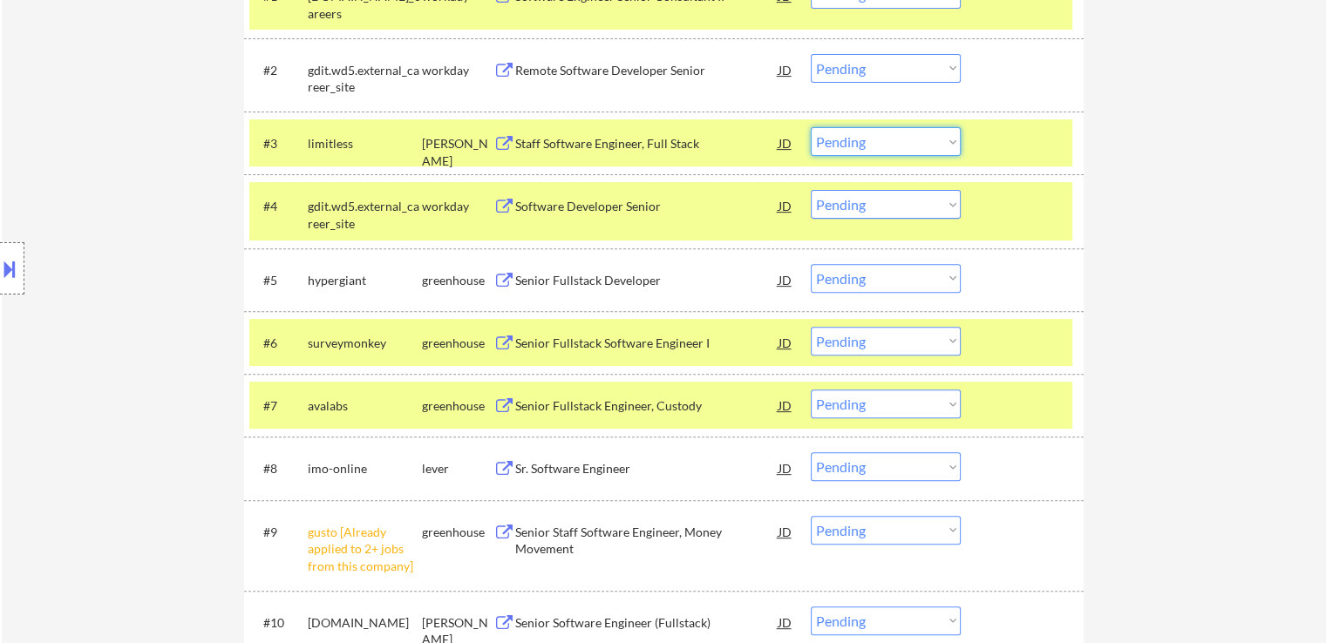
click at [875, 145] on select "Choose an option... Pending Applied Excluded (Questions) Excluded (Expired) Exc…" at bounding box center [886, 141] width 150 height 29
click at [811, 127] on select "Choose an option... Pending Applied Excluded (Questions) Excluded (Expired) Exc…" at bounding box center [886, 141] width 150 height 29
click at [552, 283] on div "Senior Fullstack Developer" at bounding box center [646, 280] width 263 height 17
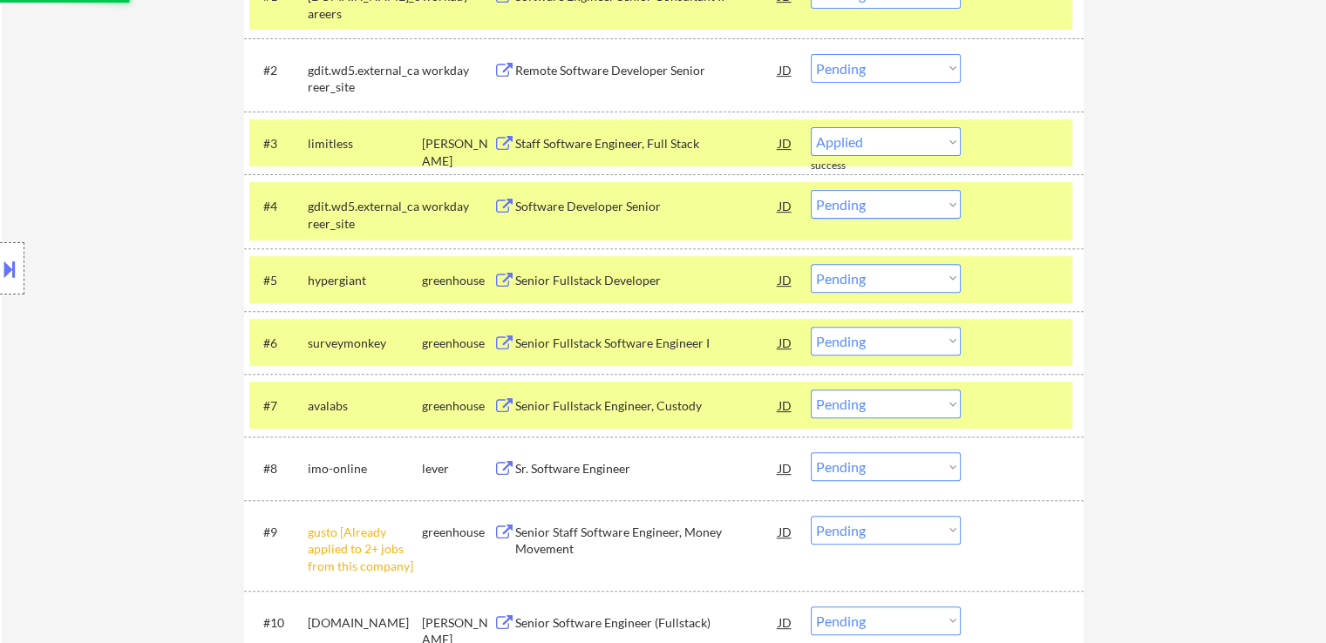
select select ""pending""
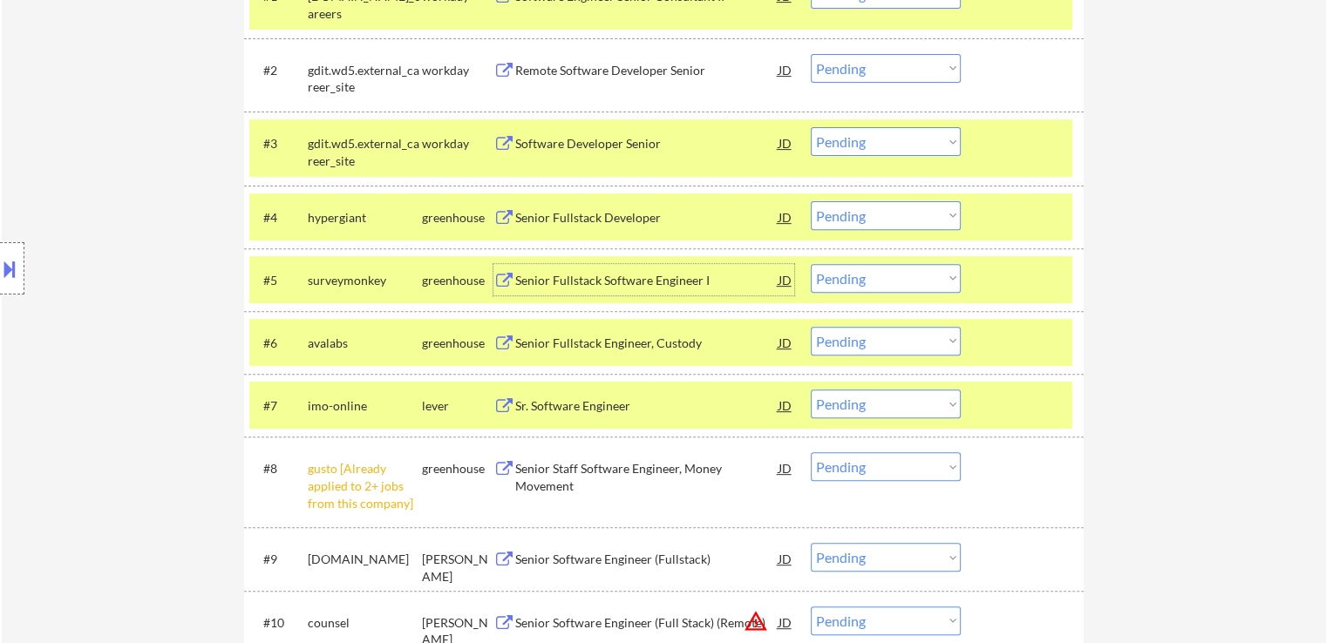
click at [910, 207] on select "Choose an option... Pending Applied Excluded (Questions) Excluded (Expired) Exc…" at bounding box center [886, 215] width 150 height 29
click at [811, 201] on select "Choose an option... Pending Applied Excluded (Questions) Excluded (Expired) Exc…" at bounding box center [886, 215] width 150 height 29
click at [537, 269] on div "Senior Fullstack Software Engineer I" at bounding box center [646, 279] width 263 height 31
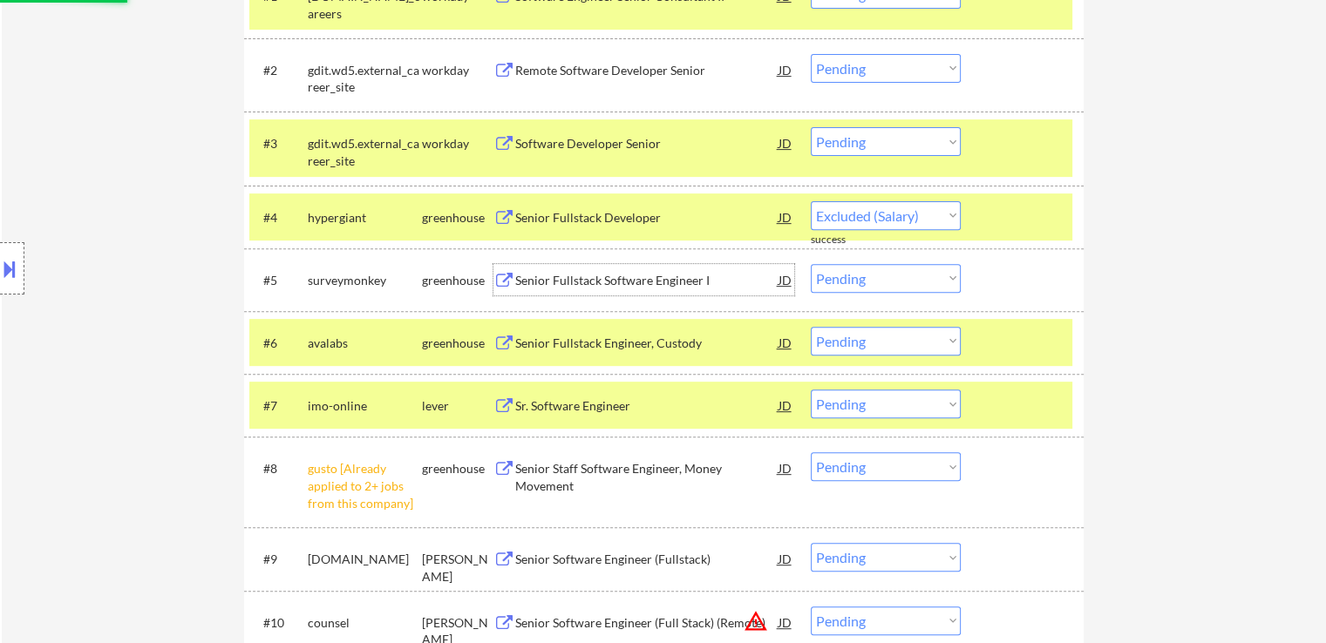
select select ""pending""
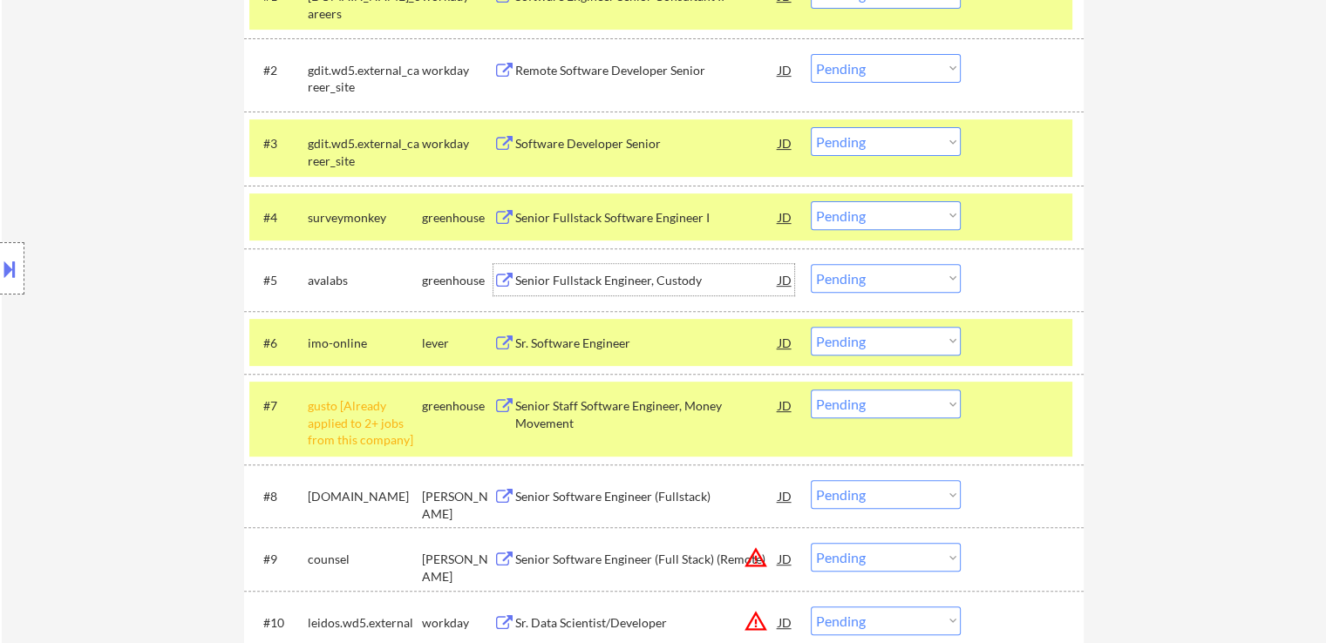
click at [548, 281] on div "Senior Fullstack Engineer, Custody" at bounding box center [646, 280] width 263 height 17
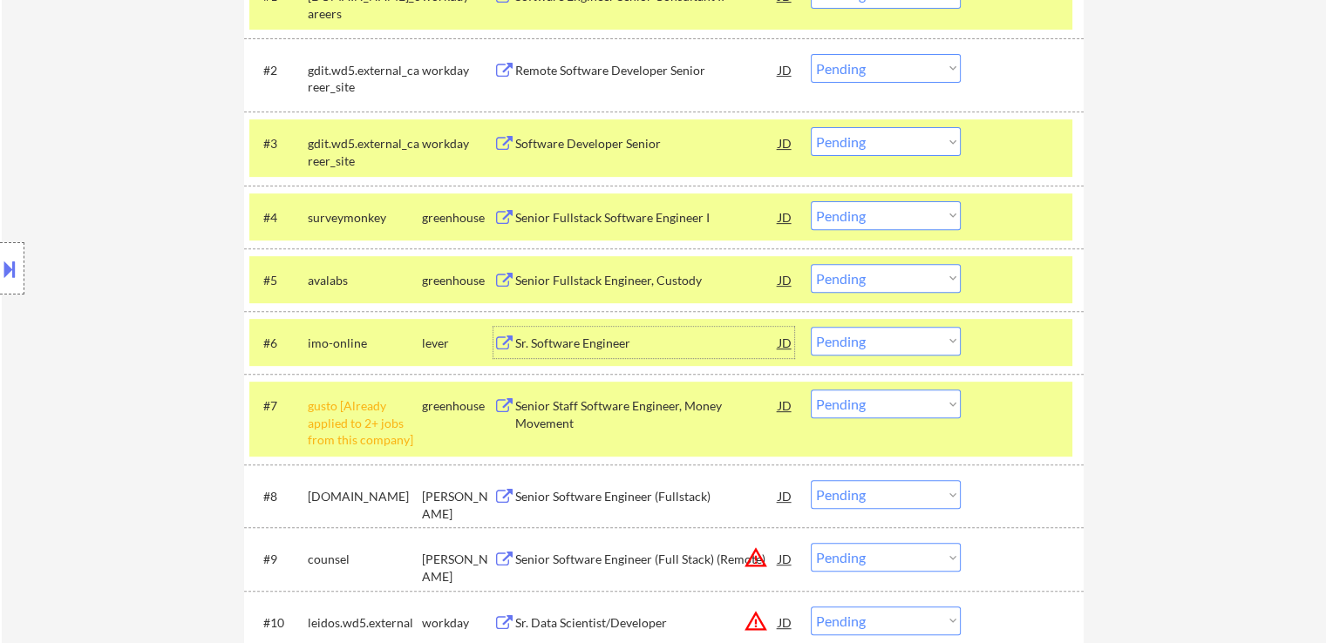
click at [530, 345] on div "Sr. Software Engineer" at bounding box center [646, 343] width 263 height 17
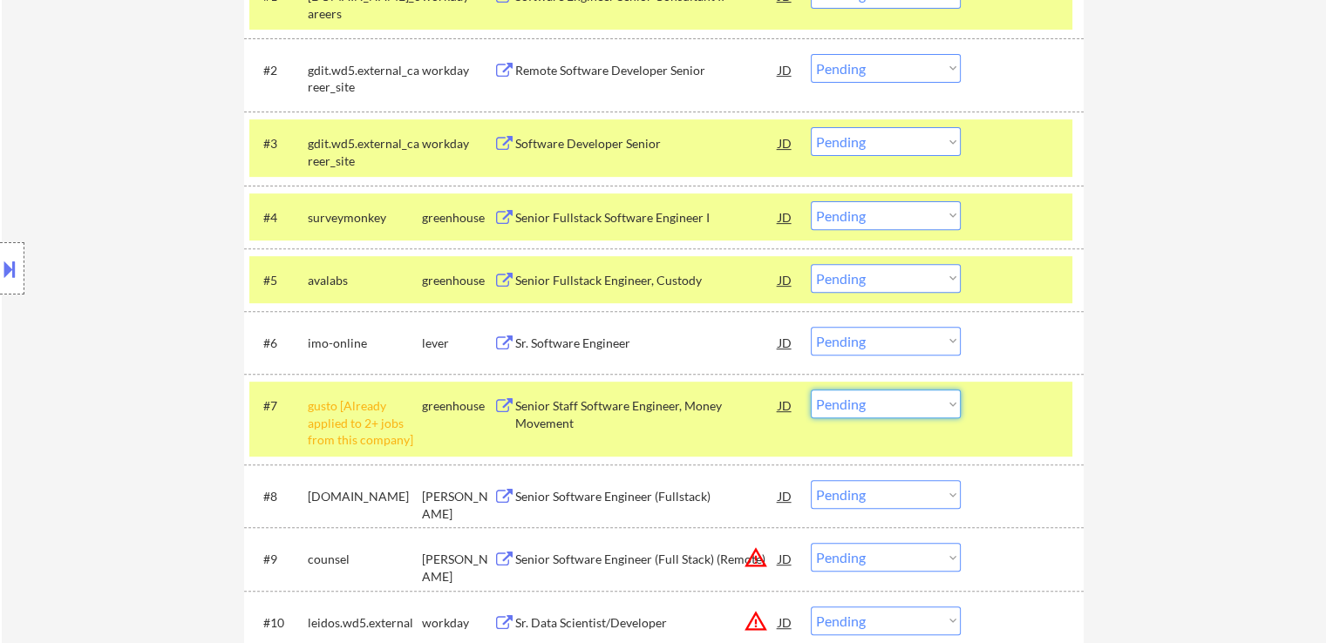
click at [916, 405] on select "Choose an option... Pending Applied Excluded (Questions) Excluded (Expired) Exc…" at bounding box center [886, 404] width 150 height 29
click at [811, 390] on select "Choose an option... Pending Applied Excluded (Questions) Excluded (Expired) Exc…" at bounding box center [886, 404] width 150 height 29
select select ""pending""
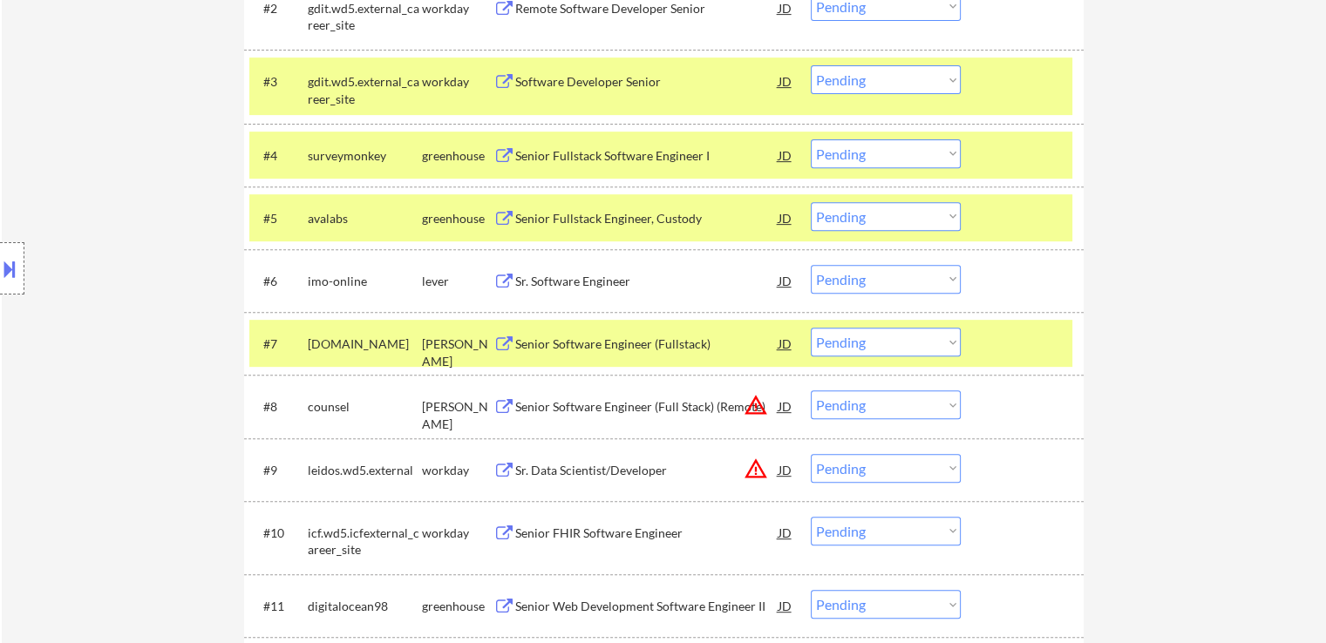
scroll to position [697, 0]
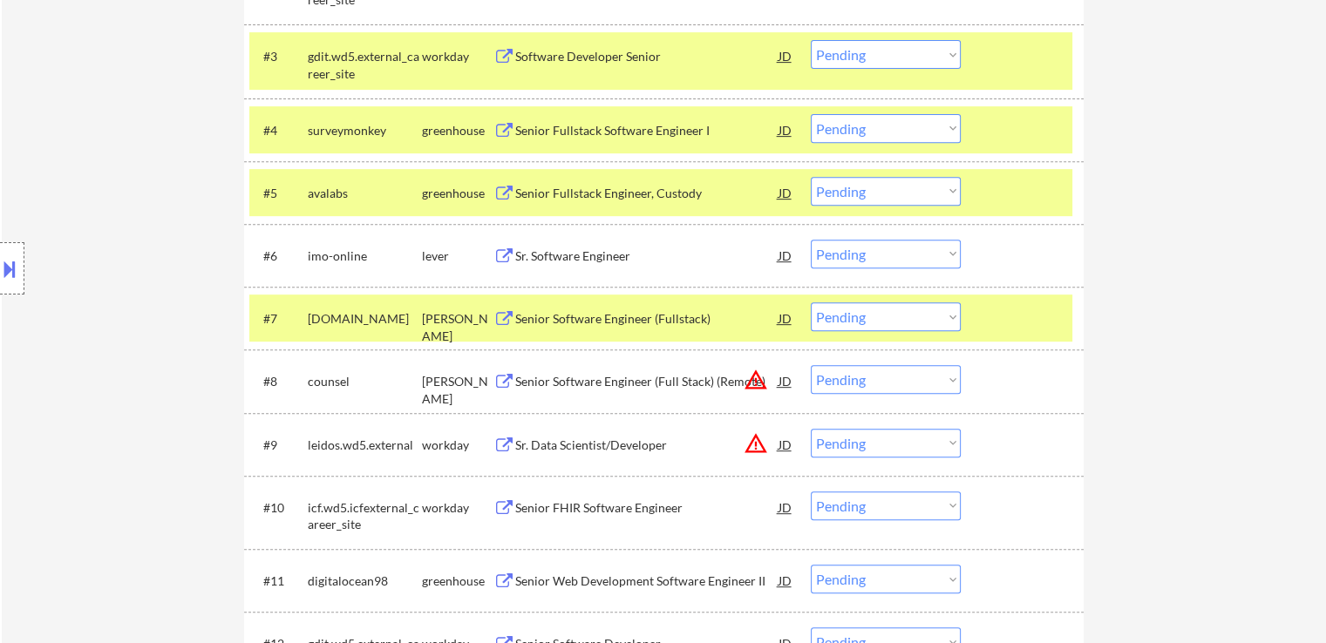
click at [869, 248] on select "Choose an option... Pending Applied Excluded (Questions) Excluded (Expired) Exc…" at bounding box center [886, 254] width 150 height 29
click at [811, 240] on select "Choose an option... Pending Applied Excluded (Questions) Excluded (Expired) Exc…" at bounding box center [886, 254] width 150 height 29
select select ""pending""
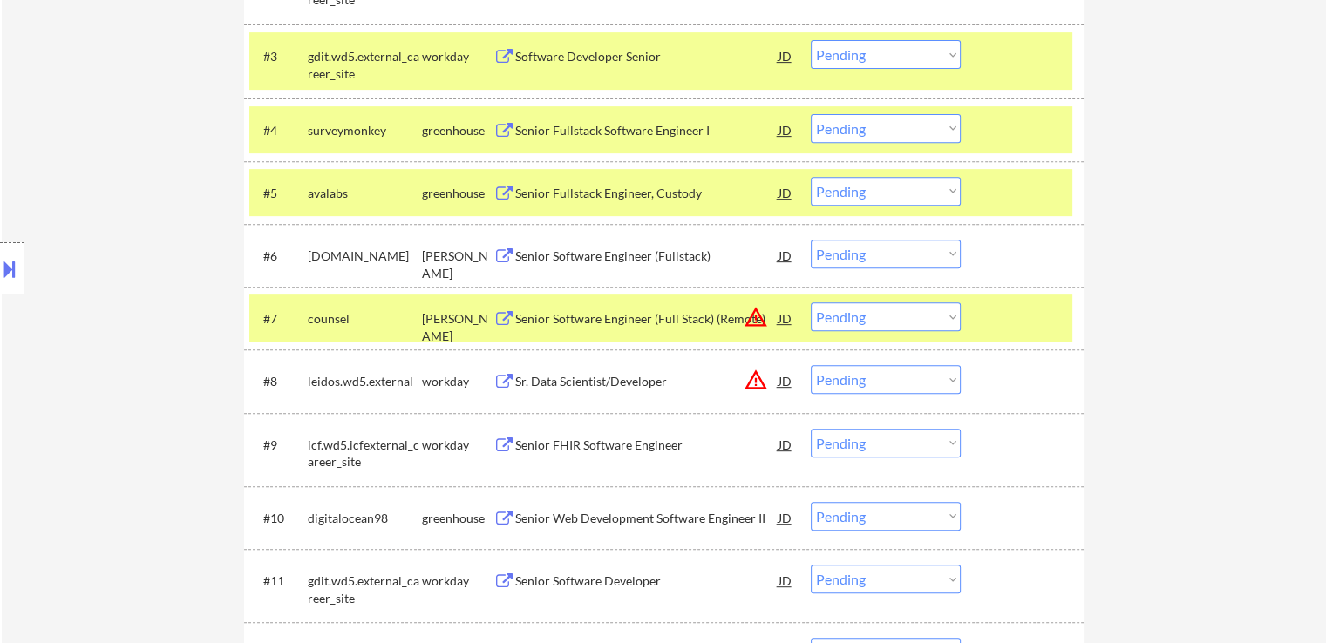
click at [930, 187] on select "Choose an option... Pending Applied Excluded (Questions) Excluded (Expired) Exc…" at bounding box center [886, 191] width 150 height 29
click at [811, 177] on select "Choose an option... Pending Applied Excluded (Questions) Excluded (Expired) Exc…" at bounding box center [886, 191] width 150 height 29
select select ""pending""
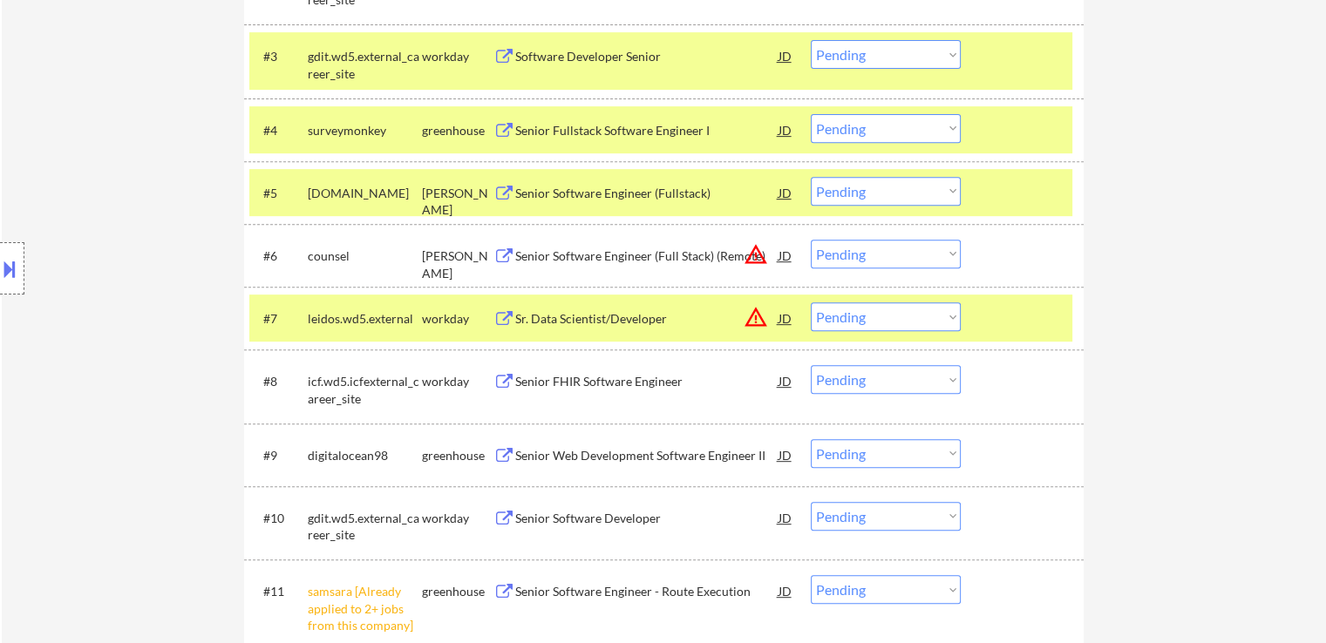
click at [886, 126] on select "Choose an option... Pending Applied Excluded (Questions) Excluded (Expired) Exc…" at bounding box center [886, 128] width 150 height 29
click at [811, 114] on select "Choose an option... Pending Applied Excluded (Questions) Excluded (Expired) Exc…" at bounding box center [886, 128] width 150 height 29
click at [685, 119] on div "Senior Fullstack Software Engineer I" at bounding box center [646, 129] width 263 height 31
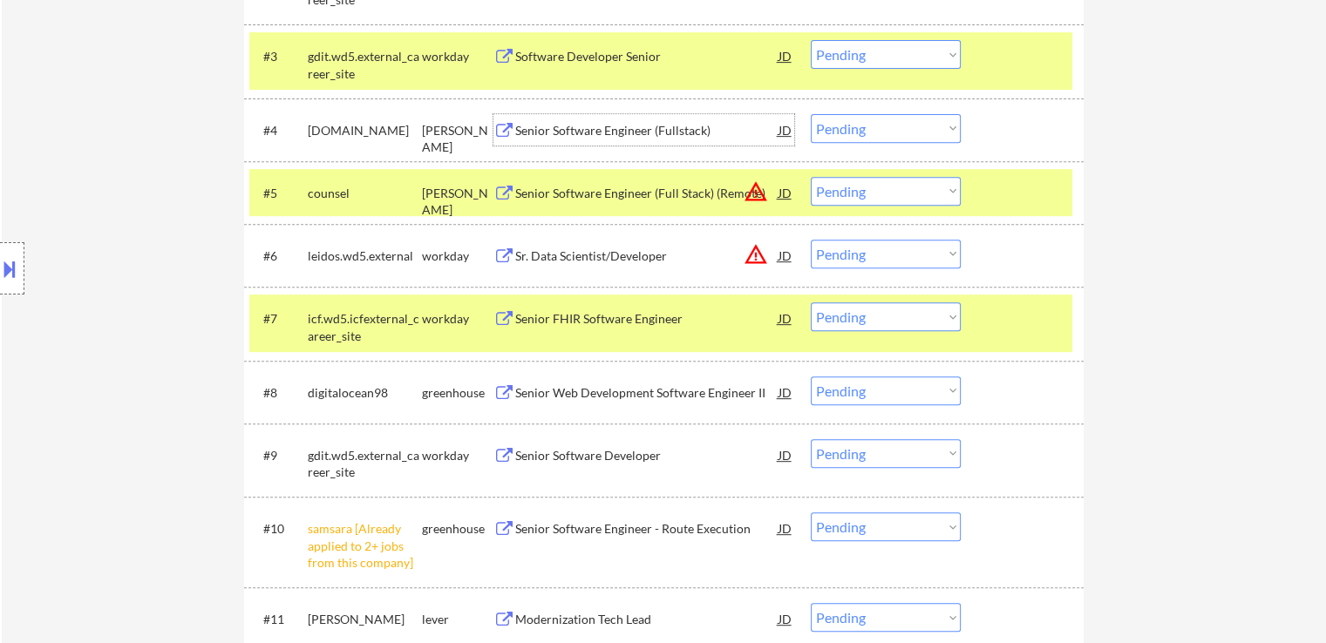
click at [575, 133] on div "Senior Software Engineer (Fullstack)" at bounding box center [646, 130] width 263 height 17
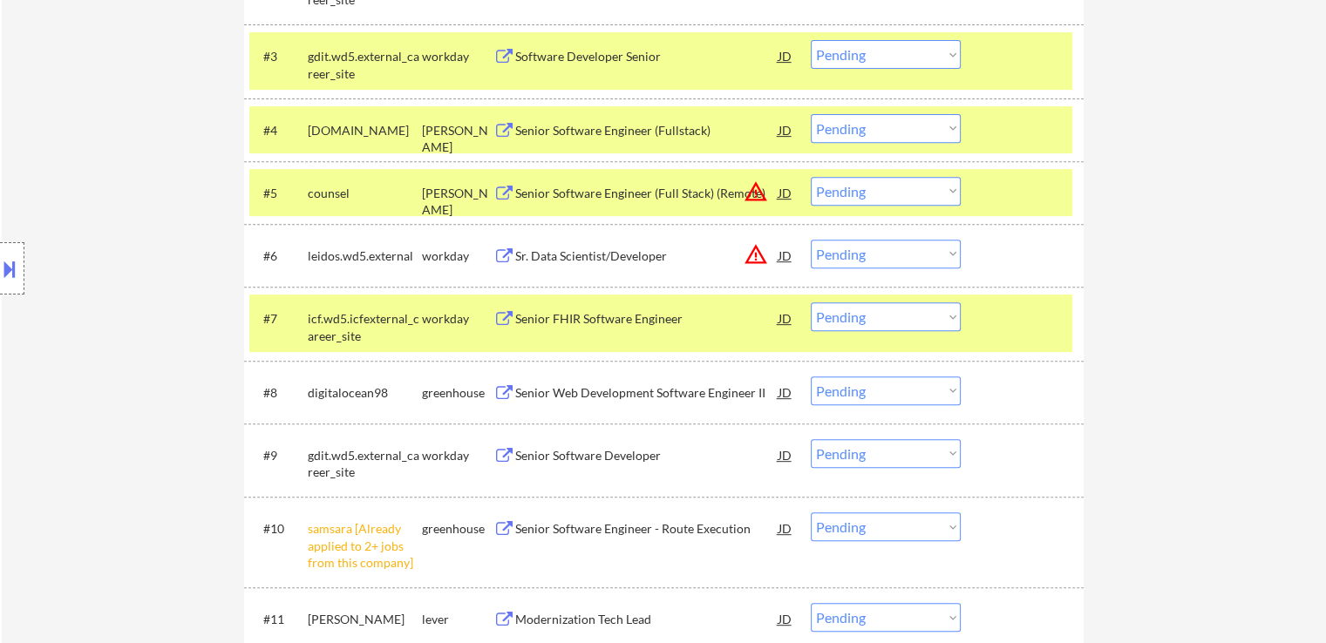
click at [556, 187] on div "Senior Software Engineer (Full Stack) (Remote)" at bounding box center [646, 193] width 263 height 17
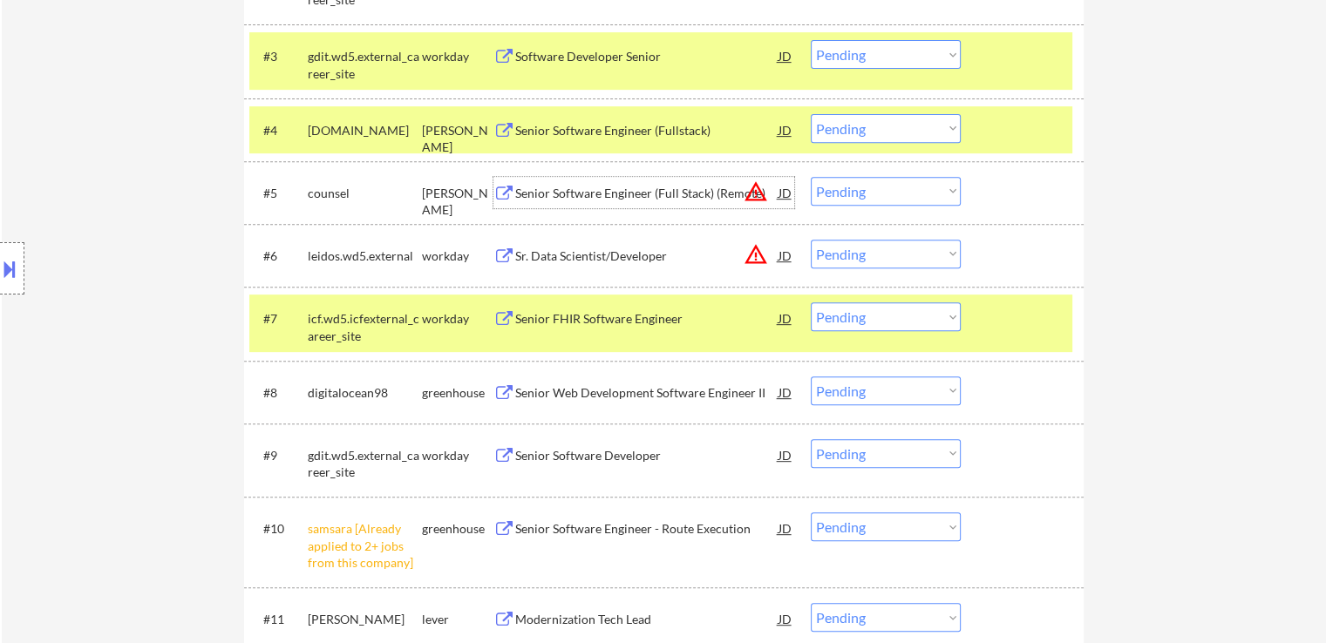
click at [884, 126] on select "Choose an option... Pending Applied Excluded (Questions) Excluded (Expired) Exc…" at bounding box center [886, 128] width 150 height 29
click at [811, 114] on select "Choose an option... Pending Applied Excluded (Questions) Excluded (Expired) Exc…" at bounding box center [886, 128] width 150 height 29
select select ""pending""
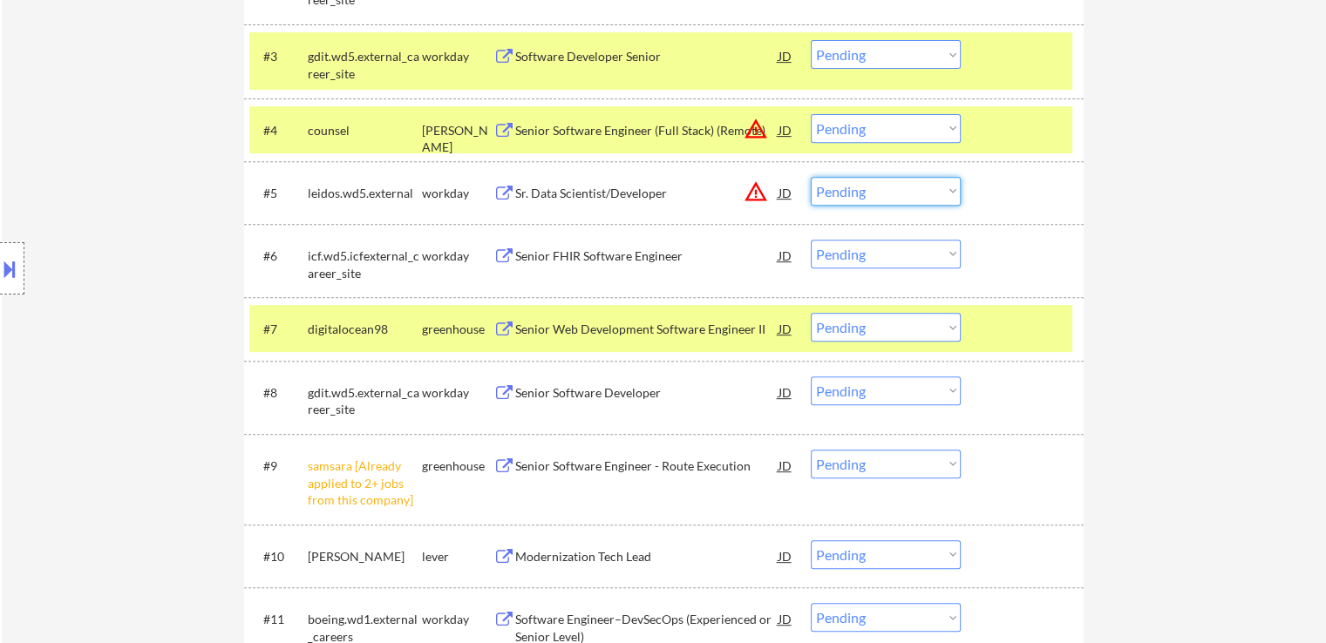
click at [840, 196] on select "Choose an option... Pending Applied Excluded (Questions) Excluded (Expired) Exc…" at bounding box center [886, 191] width 150 height 29
click at [811, 177] on select "Choose an option... Pending Applied Excluded (Questions) Excluded (Expired) Exc…" at bounding box center [886, 191] width 150 height 29
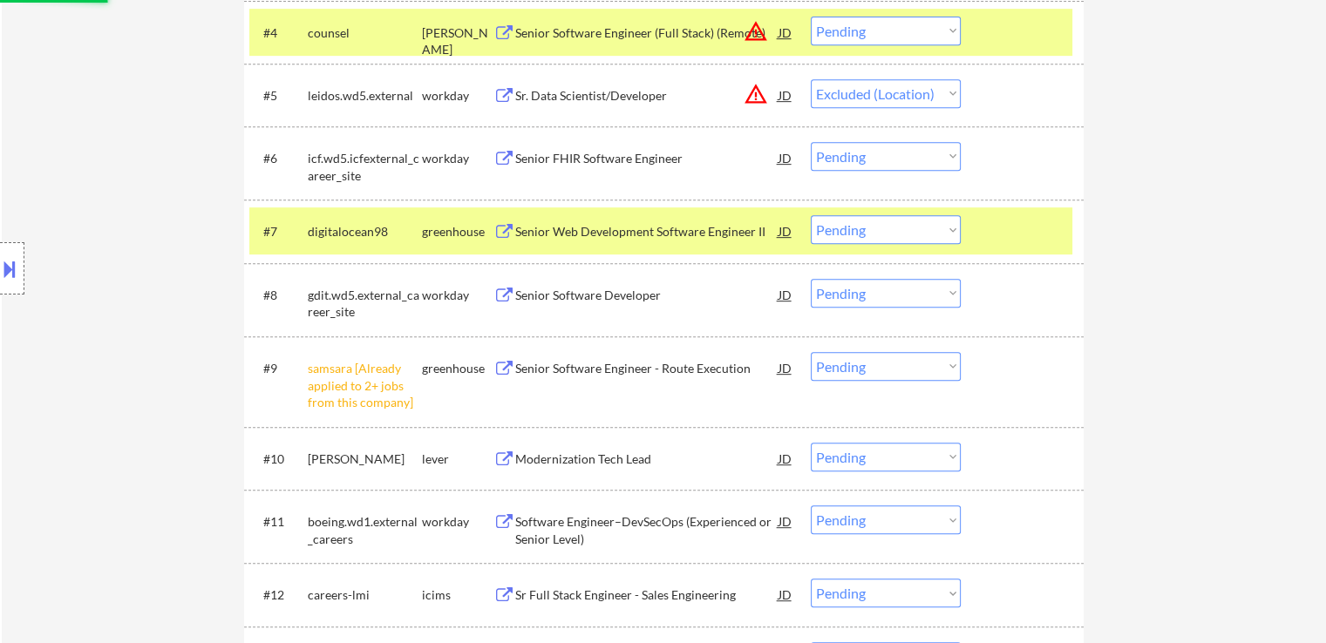
scroll to position [785, 0]
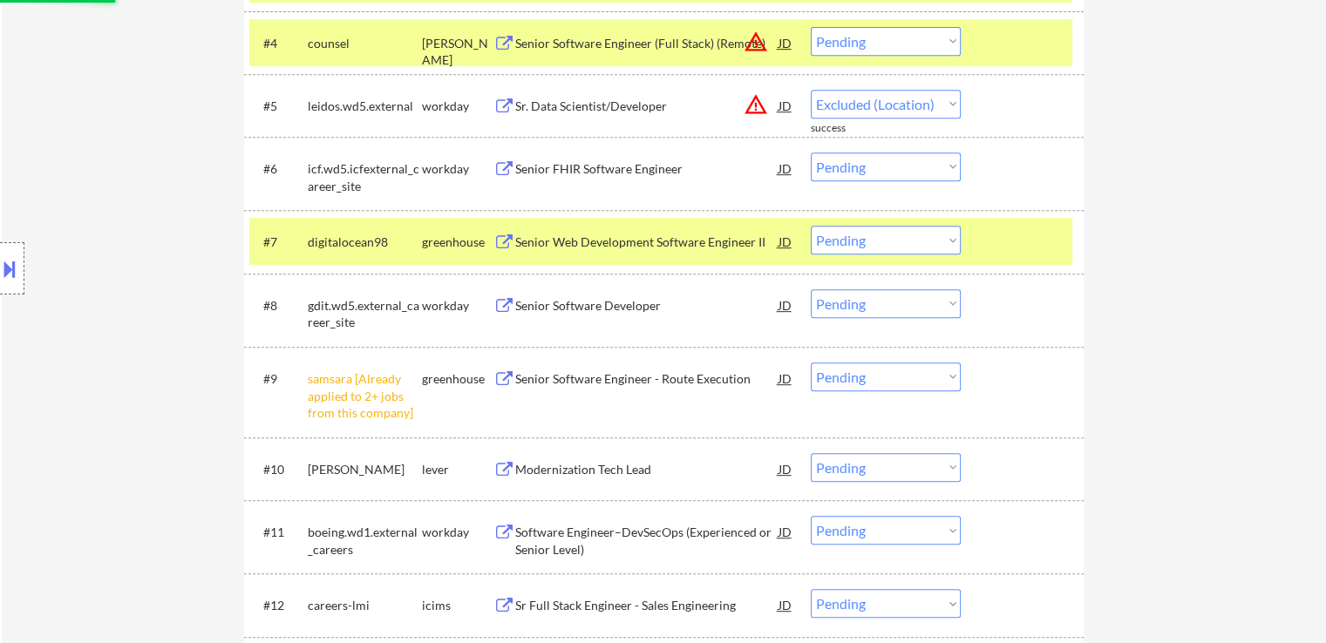
select select ""pending""
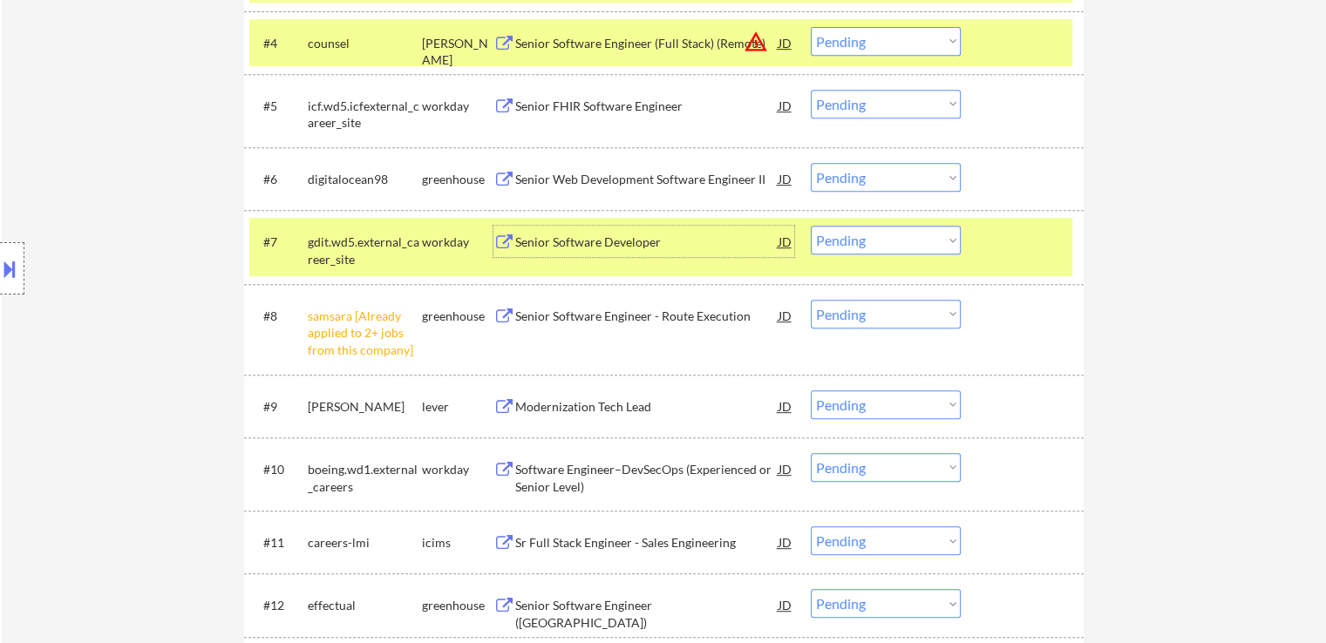
drag, startPoint x: 537, startPoint y: 247, endPoint x: 1248, endPoint y: 348, distance: 718.6
click at [1248, 348] on div "← Return to /applysquad Mailslurp Inbox Job Search Builder [PERSON_NAME] User E…" at bounding box center [664, 471] width 1324 height 2373
click at [554, 187] on div "Senior Web Development Software Engineer II" at bounding box center [646, 179] width 263 height 17
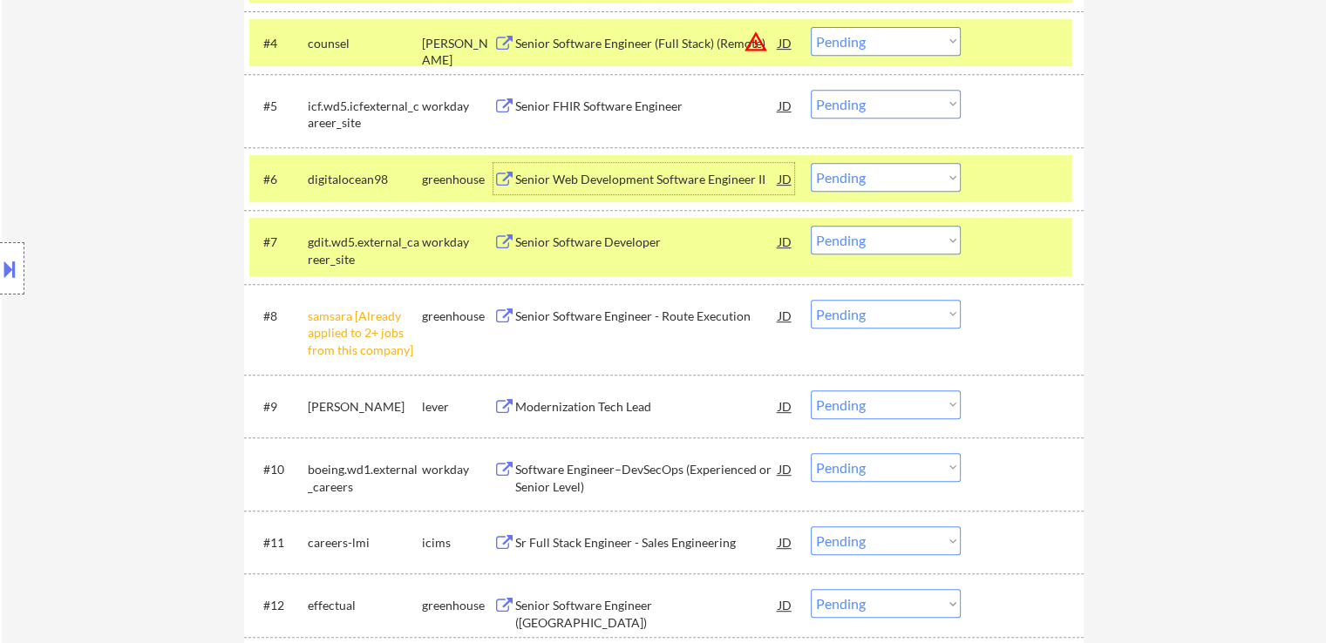
scroll to position [697, 0]
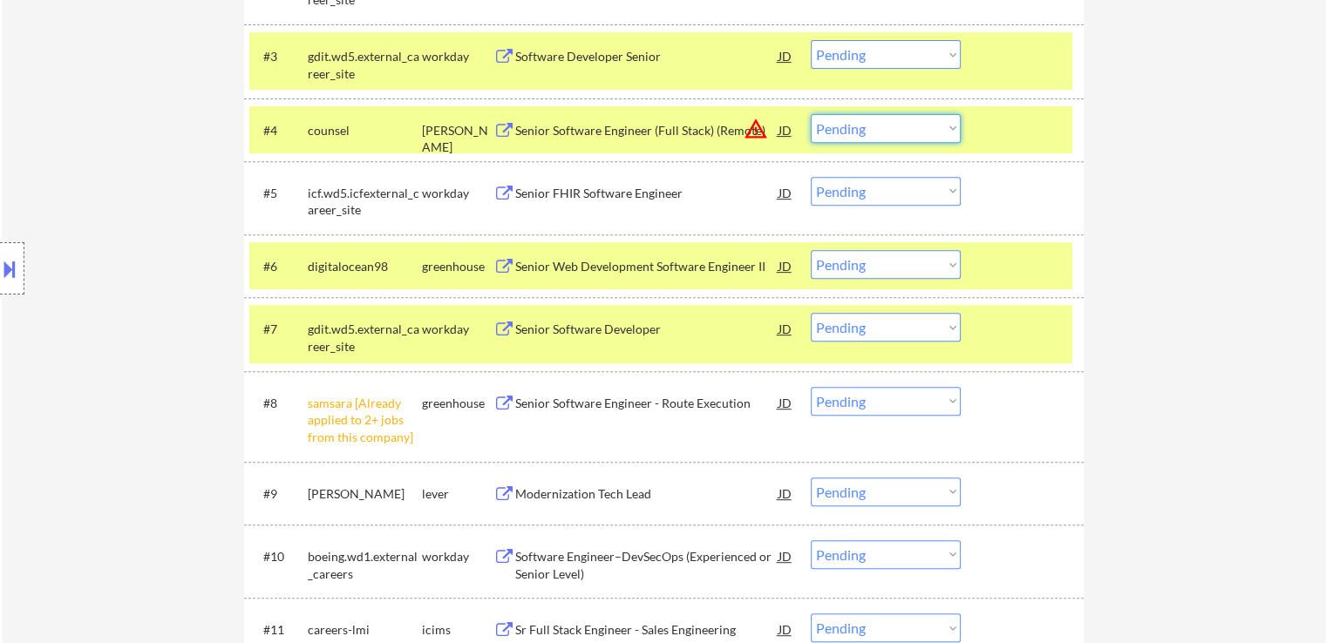
click at [872, 114] on select "Choose an option... Pending Applied Excluded (Questions) Excluded (Expired) Exc…" at bounding box center [886, 128] width 150 height 29
click at [811, 114] on select "Choose an option... Pending Applied Excluded (Questions) Excluded (Expired) Exc…" at bounding box center [886, 128] width 150 height 29
select select ""pending""
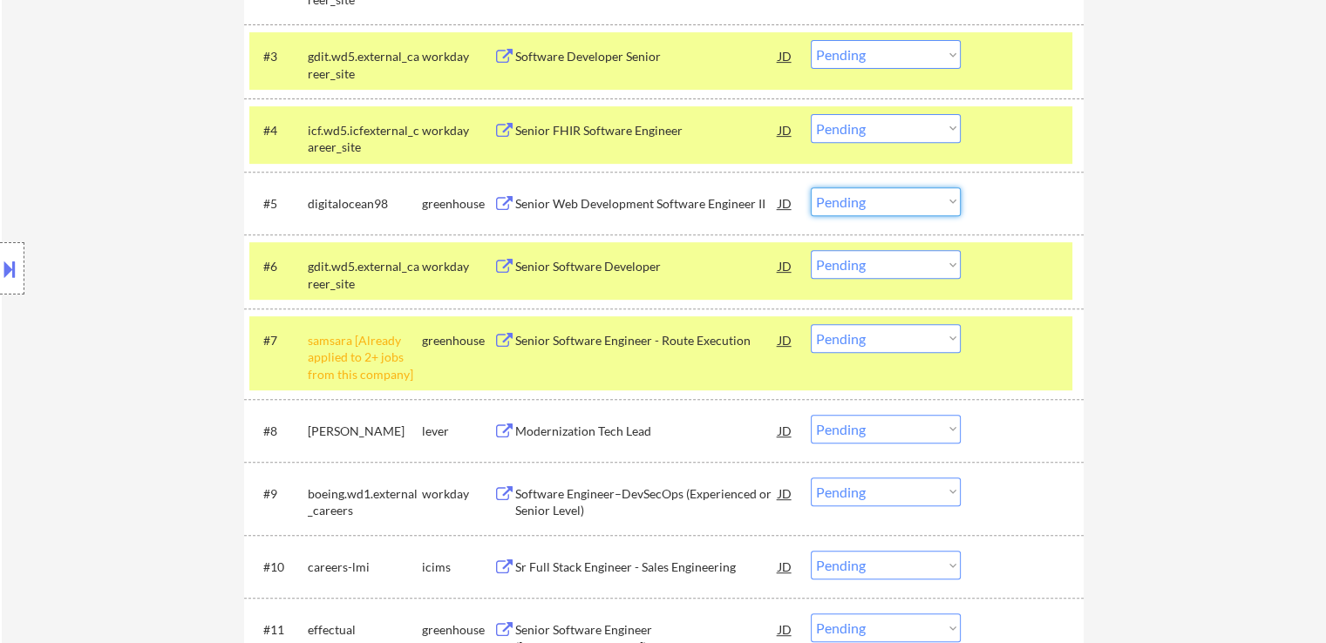
click at [866, 202] on select "Choose an option... Pending Applied Excluded (Questions) Excluded (Expired) Exc…" at bounding box center [886, 201] width 150 height 29
click at [811, 187] on select "Choose an option... Pending Applied Excluded (Questions) Excluded (Expired) Exc…" at bounding box center [886, 201] width 150 height 29
select select ""pending""
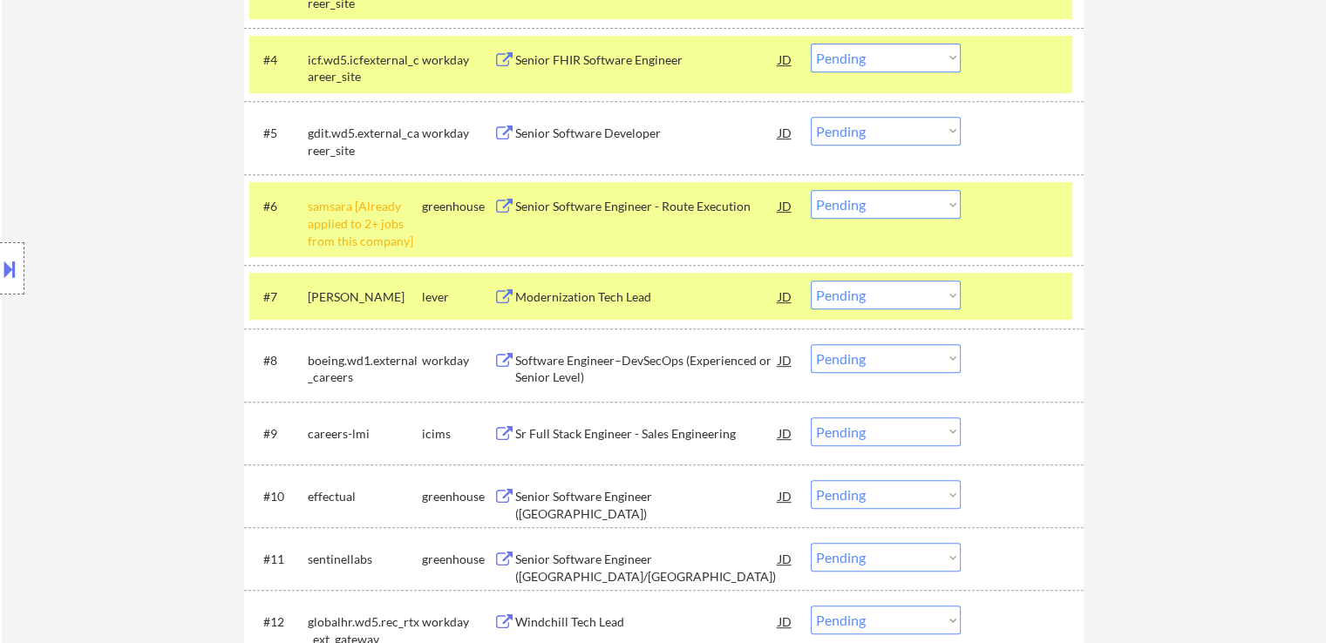
scroll to position [872, 0]
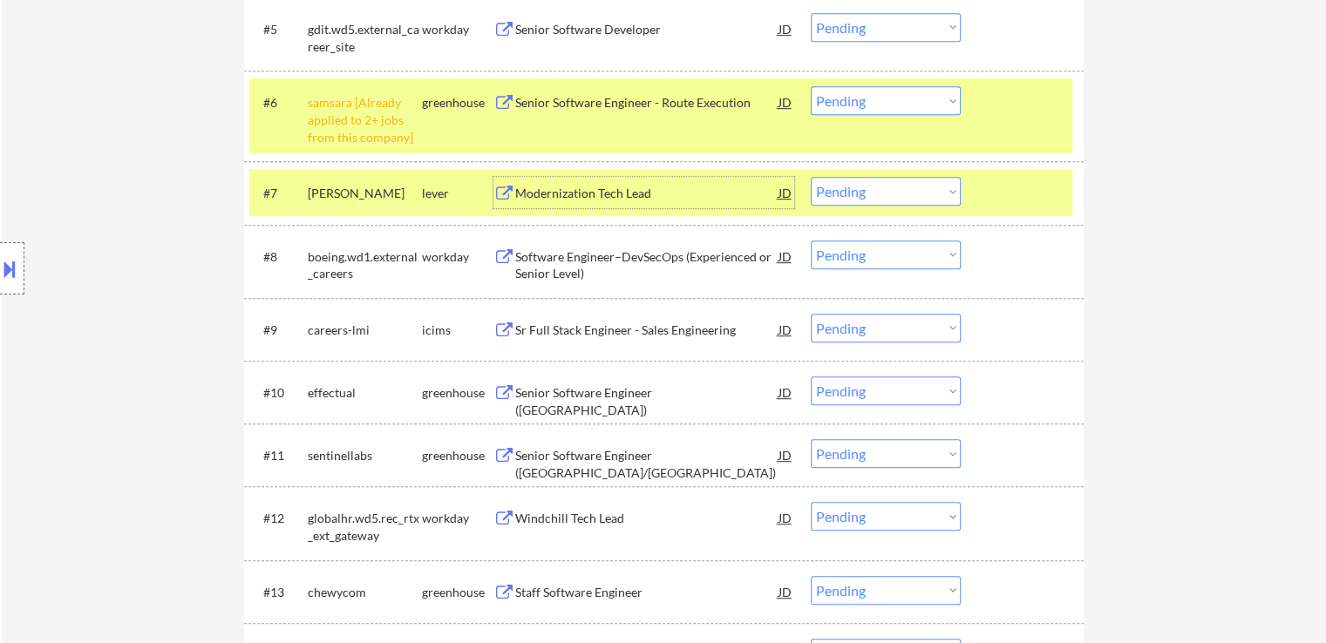
click at [575, 184] on div "Modernization Tech Lead" at bounding box center [646, 192] width 263 height 31
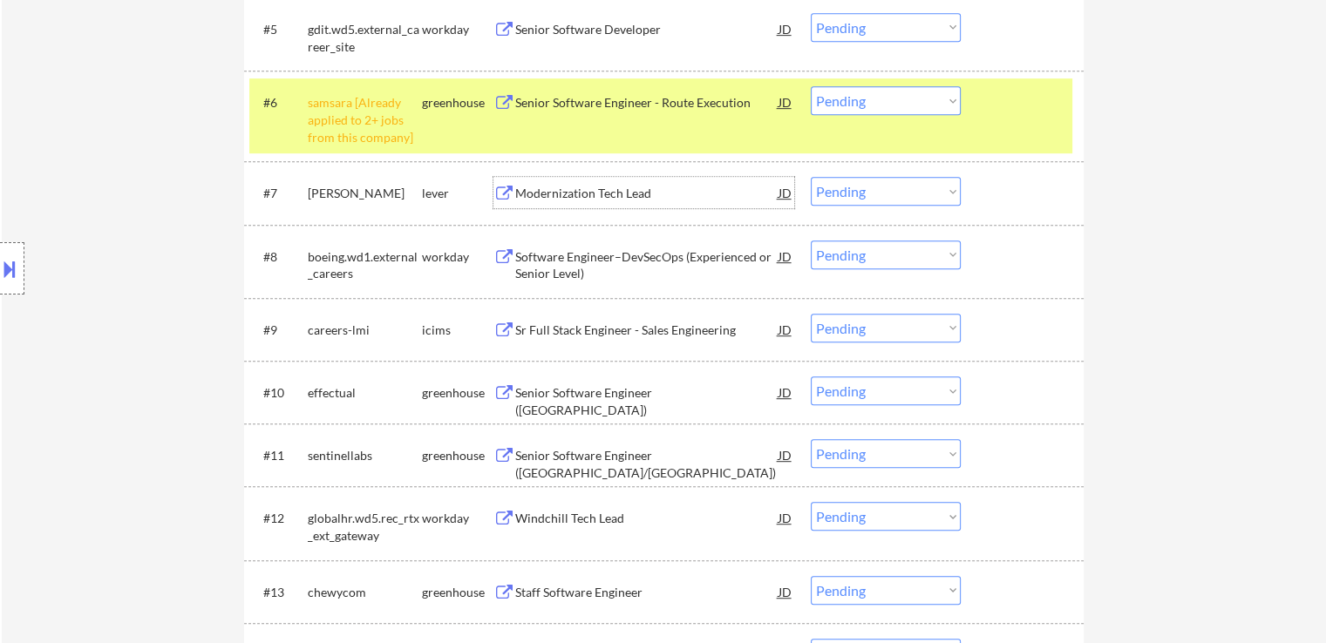
click at [895, 196] on select "Choose an option... Pending Applied Excluded (Questions) Excluded (Expired) Exc…" at bounding box center [886, 191] width 150 height 29
select select ""excluded__salary_""
click at [811, 177] on select "Choose an option... Pending Applied Excluded (Questions) Excluded (Expired) Exc…" at bounding box center [886, 191] width 150 height 29
click at [887, 88] on select "Choose an option... Pending Applied Excluded (Questions) Excluded (Expired) Exc…" at bounding box center [886, 100] width 150 height 29
select select ""excluded__other_""
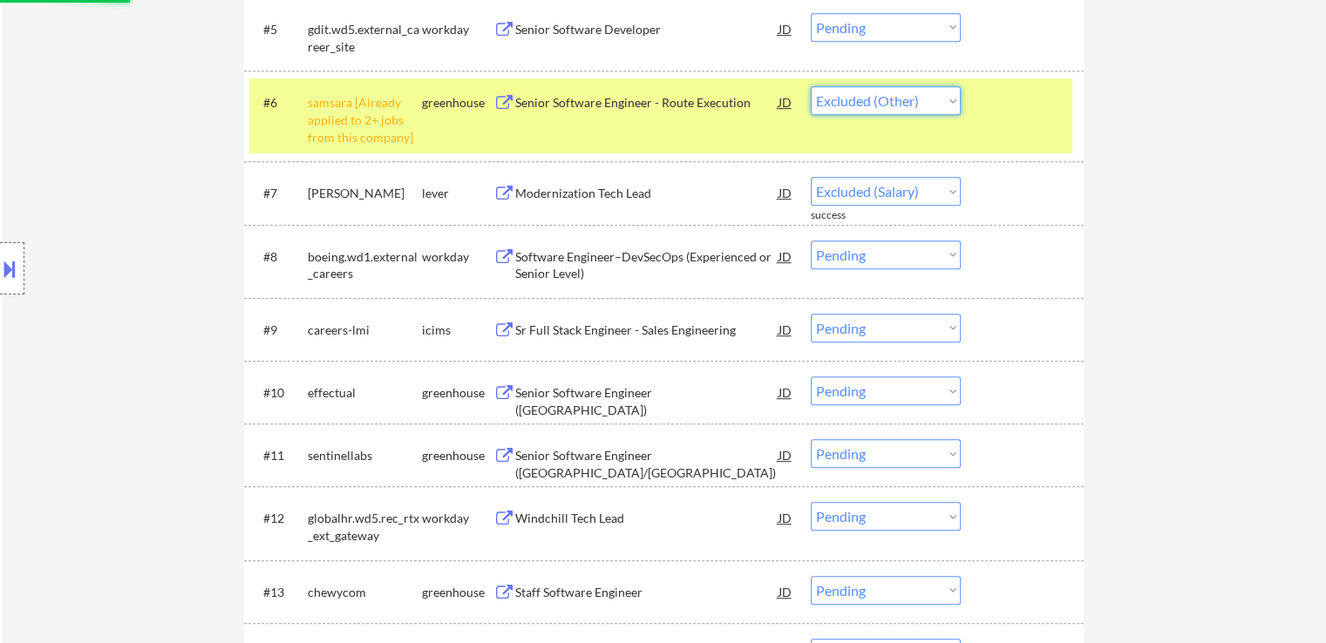
click at [811, 86] on select "Choose an option... Pending Applied Excluded (Questions) Excluded (Expired) Exc…" at bounding box center [886, 100] width 150 height 29
click at [1146, 169] on div "← Return to /applysquad Mailslurp Inbox Job Search Builder [PERSON_NAME] User E…" at bounding box center [664, 321] width 1324 height 2247
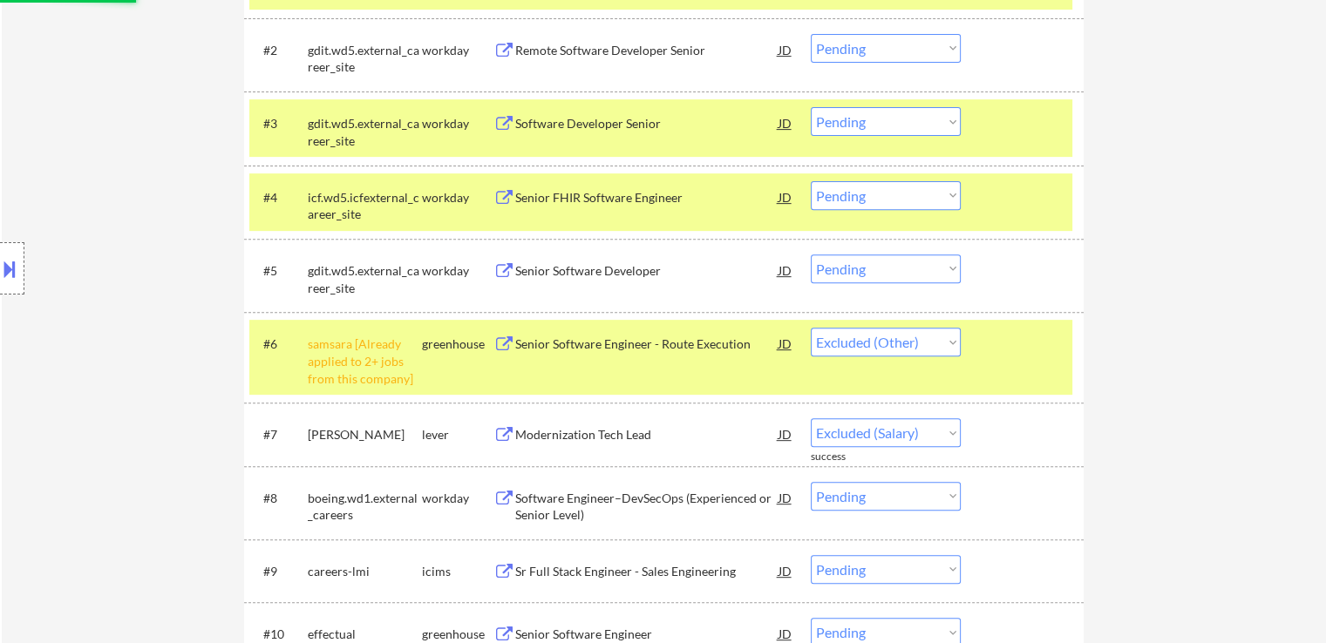
select select ""pending""
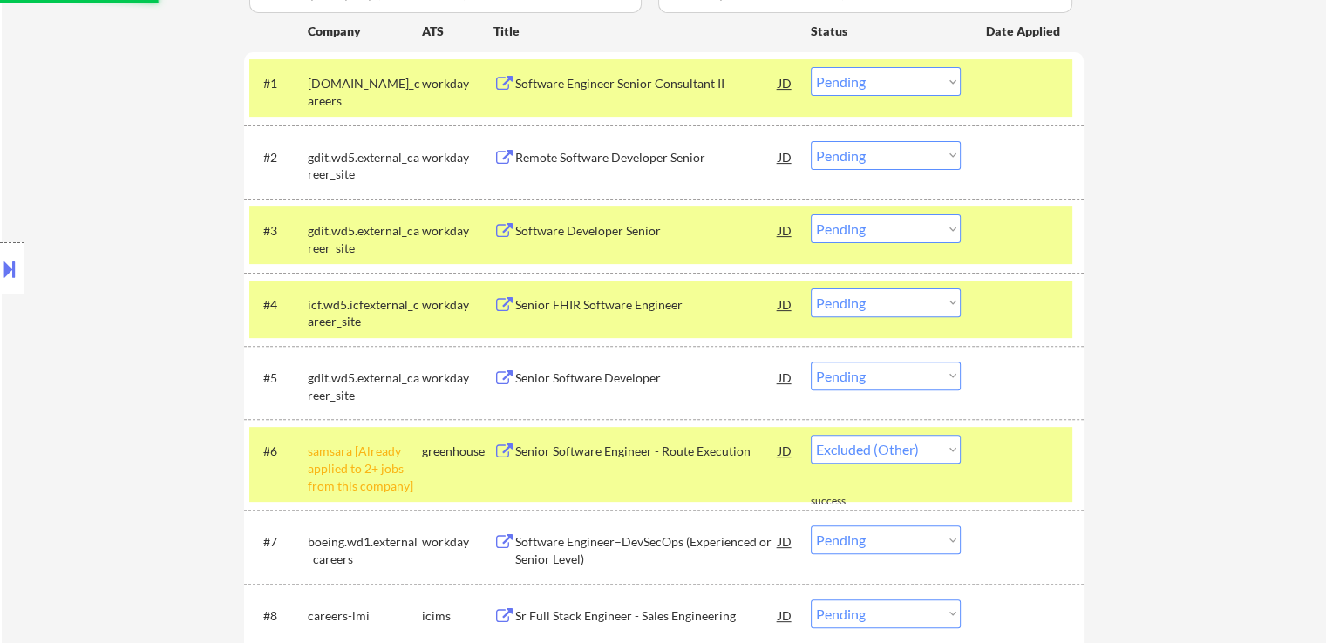
select select ""pending""
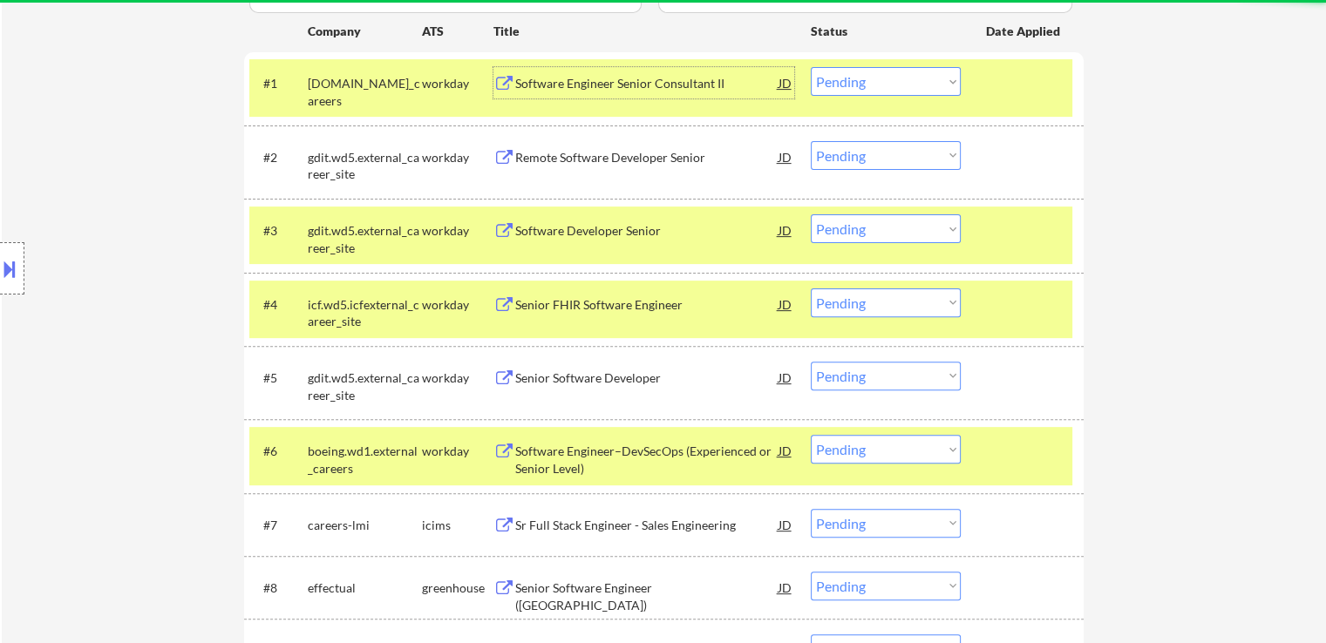
click at [621, 94] on div "Software Engineer Senior Consultant II" at bounding box center [646, 82] width 263 height 31
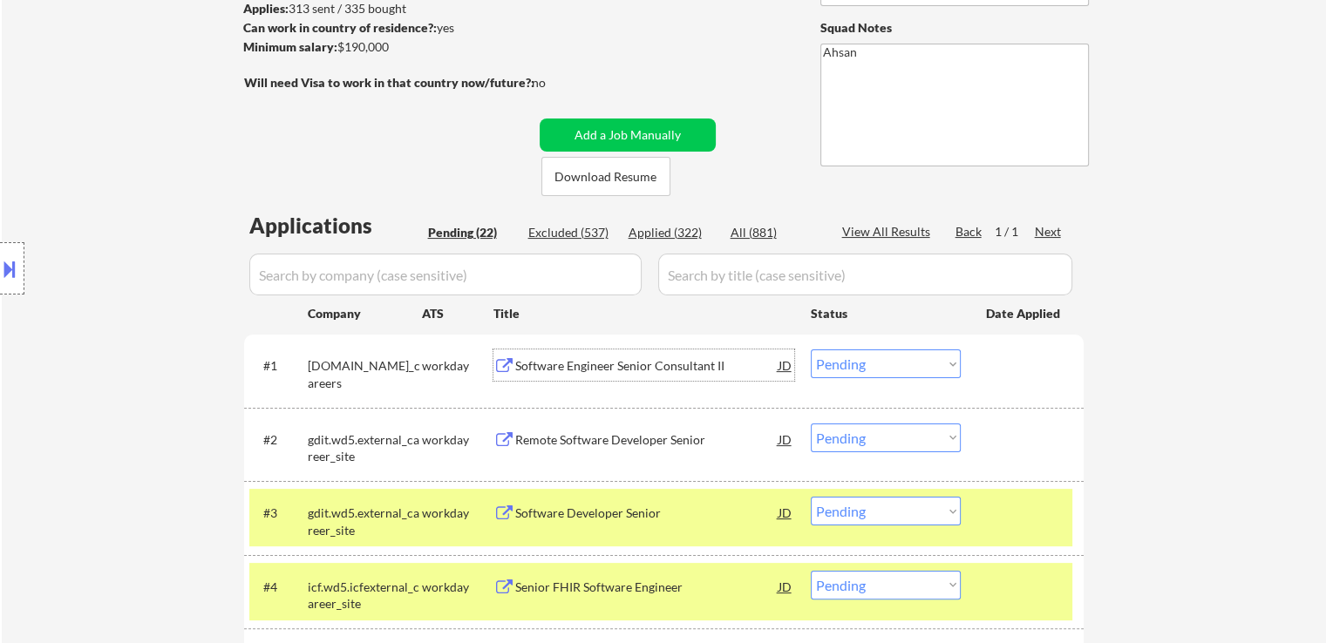
scroll to position [349, 0]
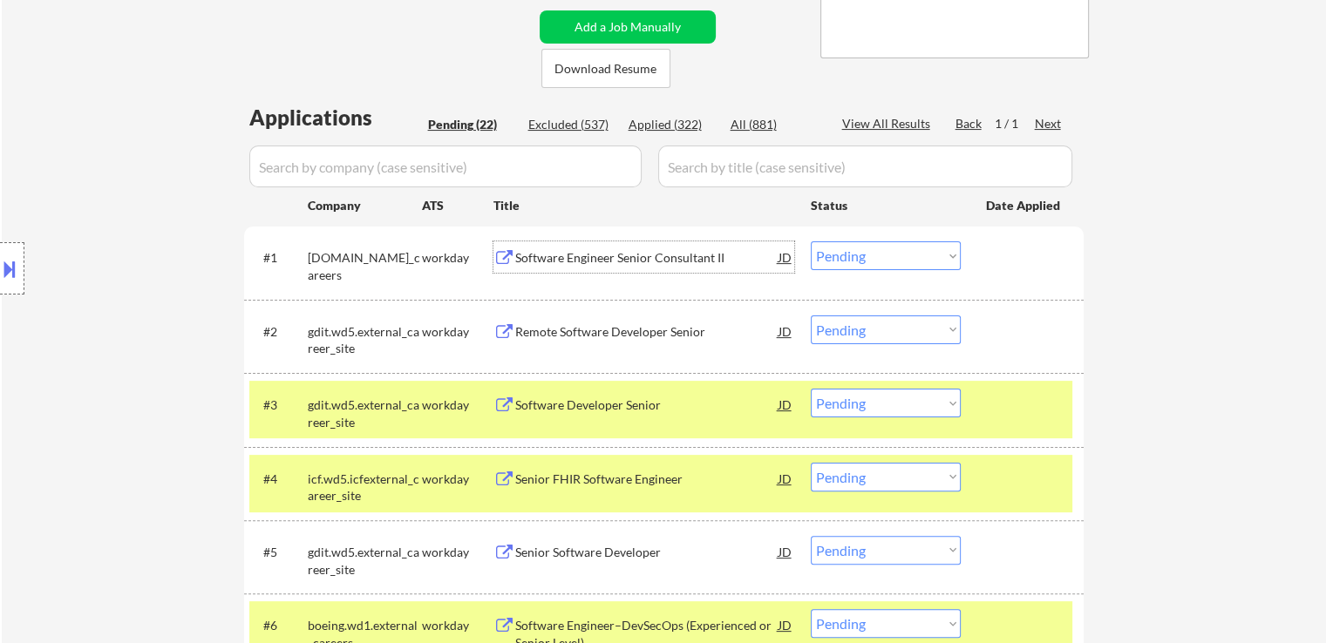
click at [852, 252] on select "Choose an option... Pending Applied Excluded (Questions) Excluded (Expired) Exc…" at bounding box center [886, 255] width 150 height 29
click at [811, 241] on select "Choose an option... Pending Applied Excluded (Questions) Excluded (Expired) Exc…" at bounding box center [886, 255] width 150 height 29
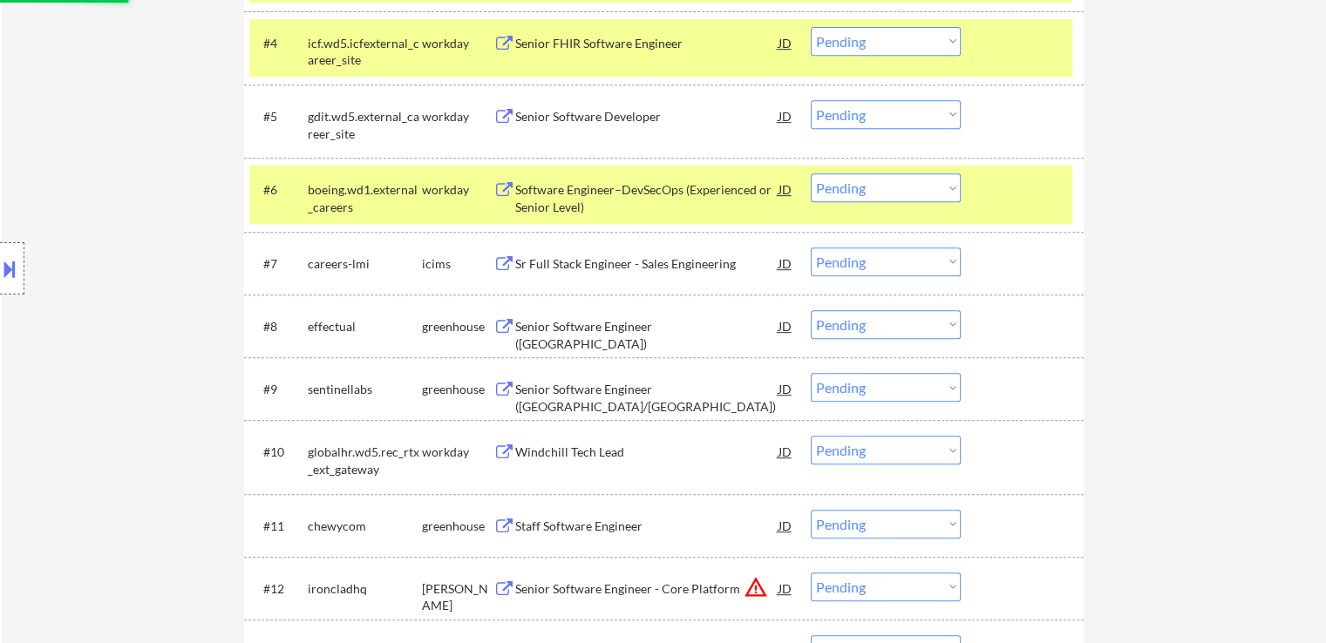
scroll to position [872, 0]
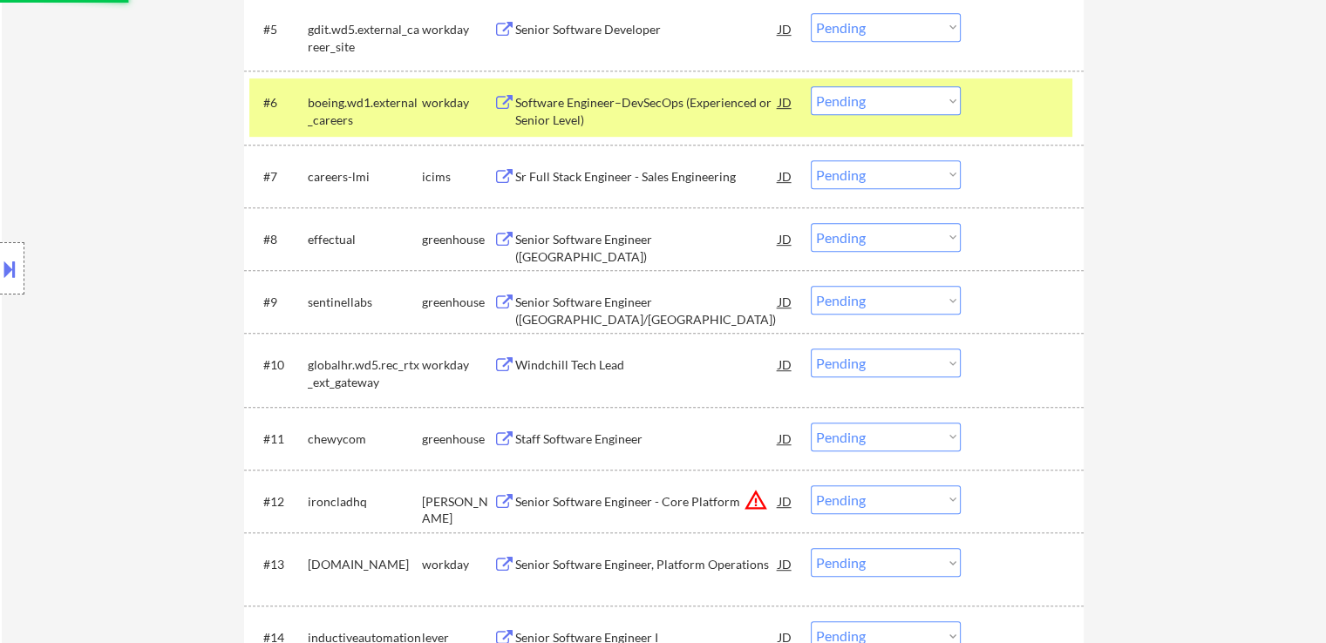
select select ""pending""
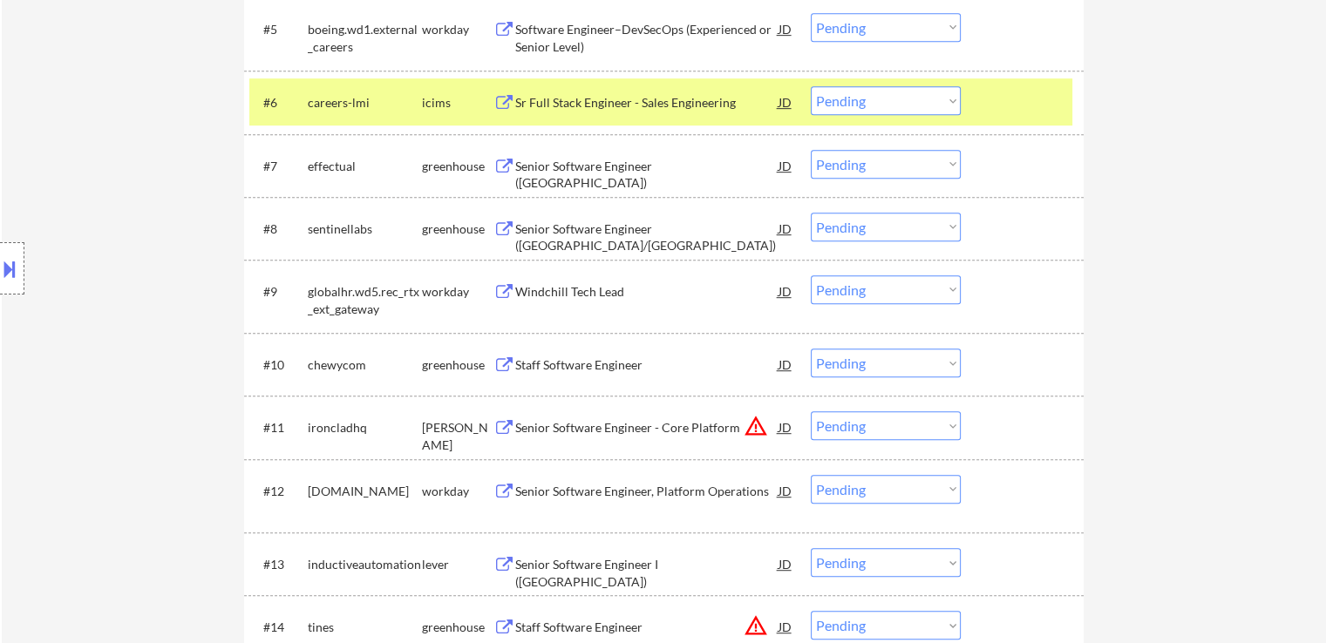
click at [520, 226] on div "Senior Software Engineer ([GEOGRAPHIC_DATA]/[GEOGRAPHIC_DATA])" at bounding box center [646, 238] width 263 height 34
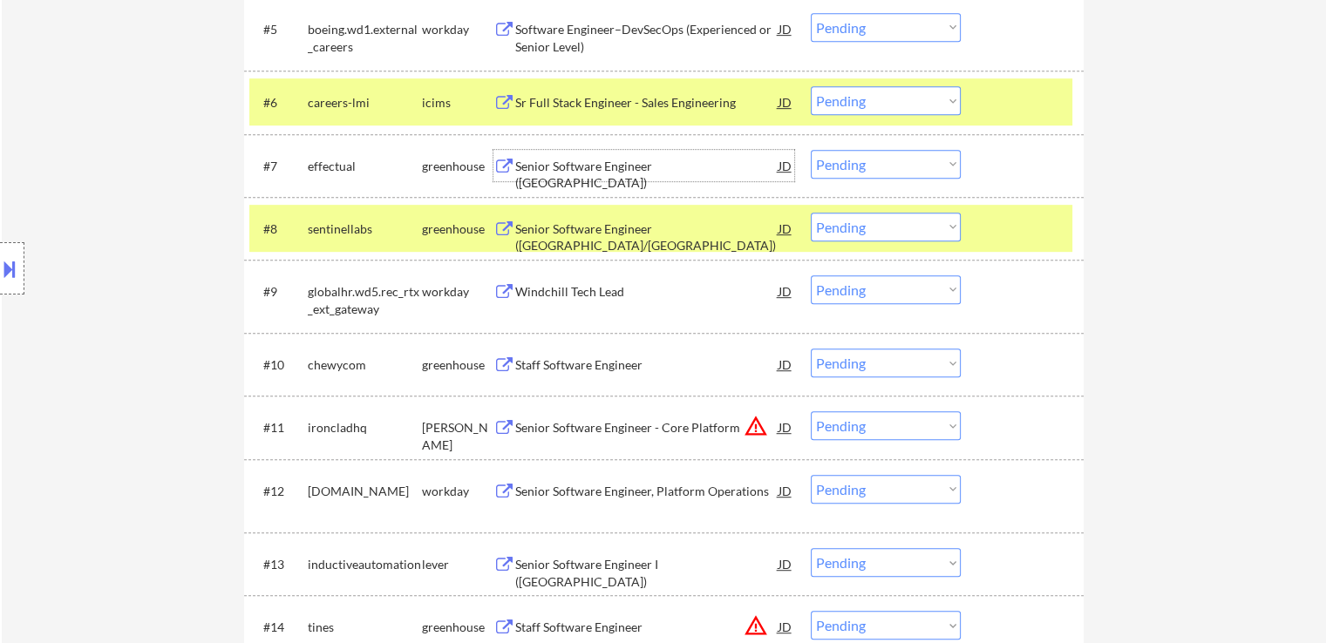
click at [516, 172] on div "Senior Software Engineer ([GEOGRAPHIC_DATA])" at bounding box center [646, 175] width 263 height 34
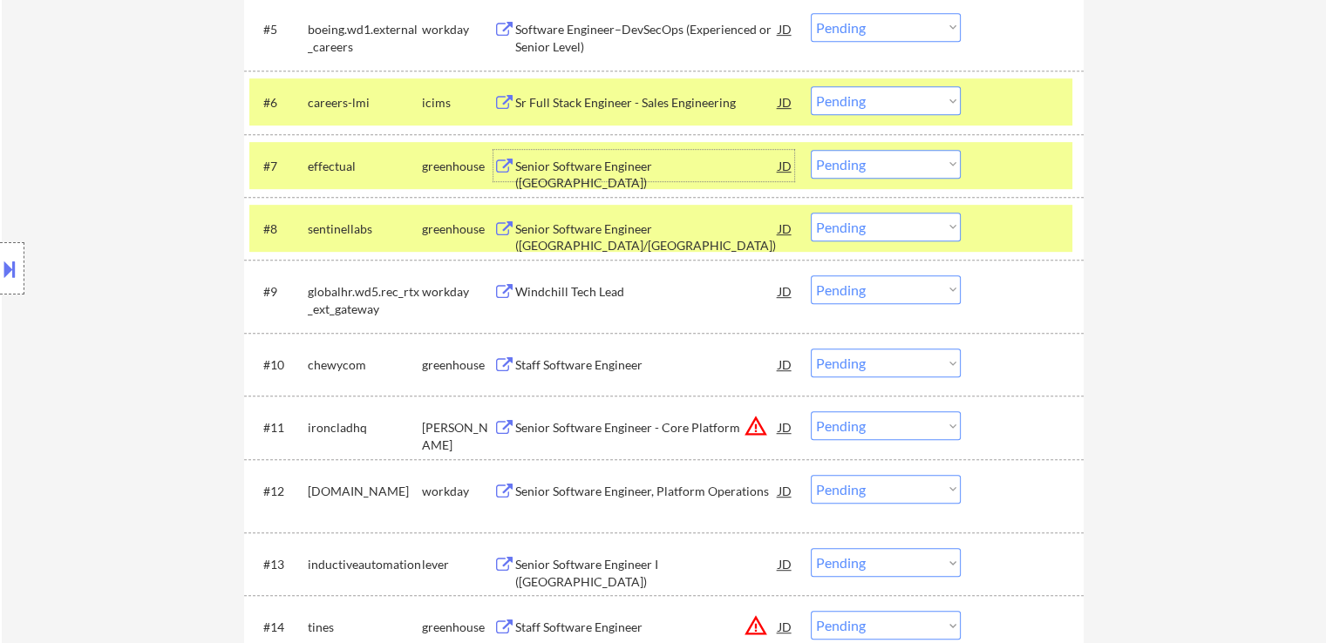
click at [877, 232] on select "Choose an option... Pending Applied Excluded (Questions) Excluded (Expired) Exc…" at bounding box center [886, 227] width 150 height 29
click at [811, 213] on select "Choose an option... Pending Applied Excluded (Questions) Excluded (Expired) Exc…" at bounding box center [886, 227] width 150 height 29
click at [883, 166] on select "Choose an option... Pending Applied Excluded (Questions) Excluded (Expired) Exc…" at bounding box center [886, 164] width 150 height 29
select select ""pending""
click at [811, 150] on select "Choose an option... Pending Applied Excluded (Questions) Excluded (Expired) Exc…" at bounding box center [886, 164] width 150 height 29
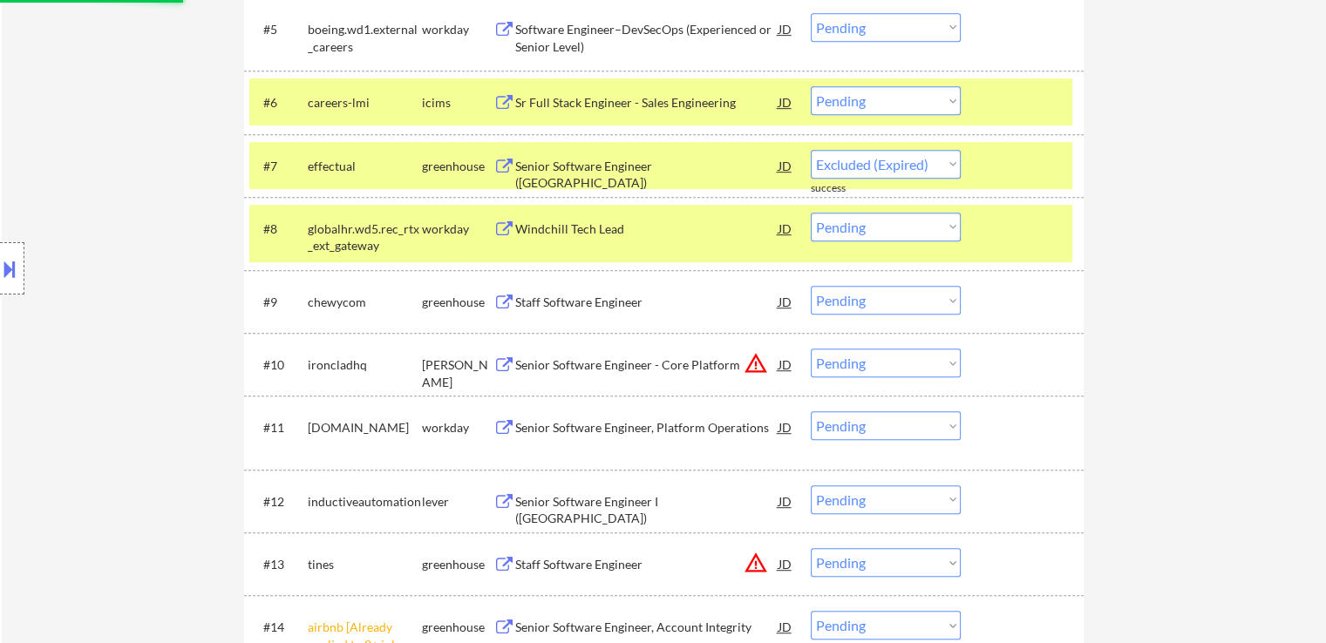
select select ""pending""
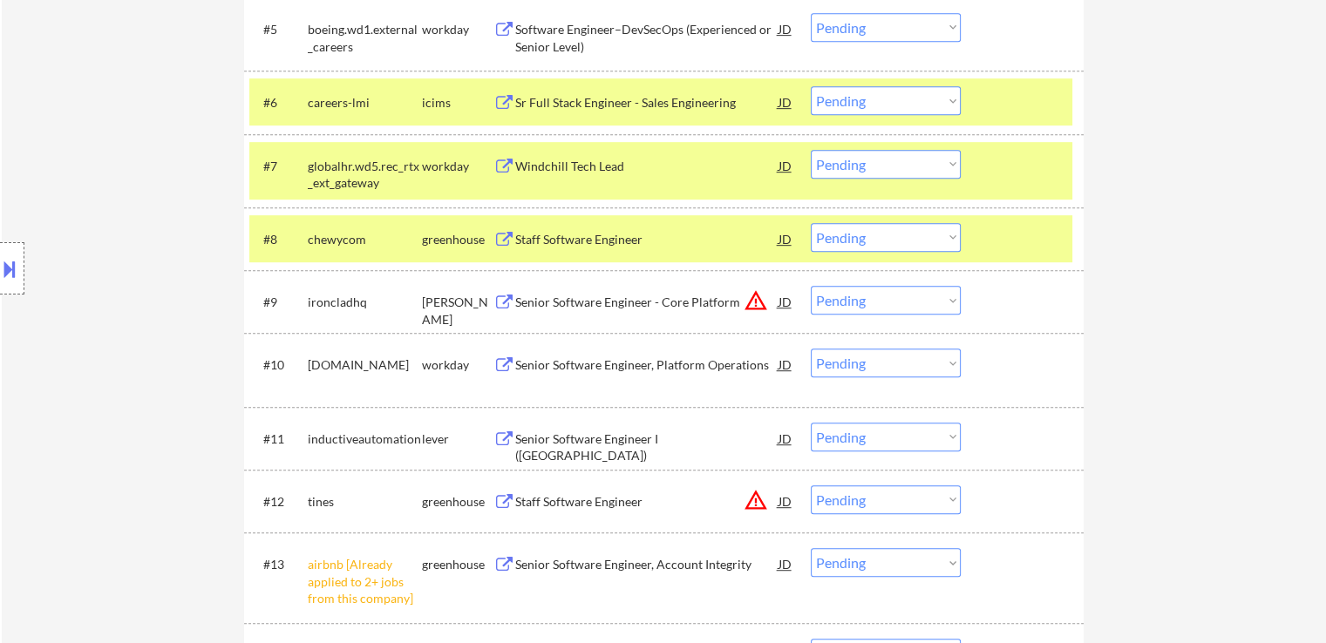
click at [527, 240] on div "Staff Software Engineer" at bounding box center [646, 239] width 263 height 17
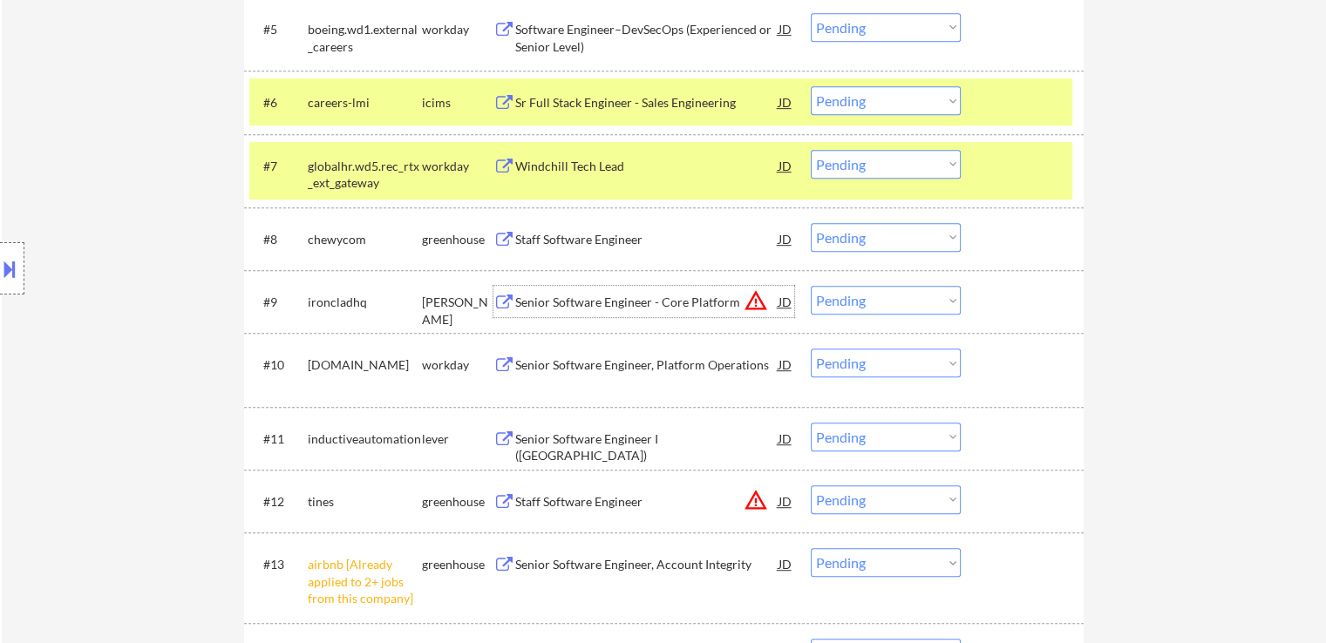
click at [529, 300] on div "Senior Software Engineer - Core Platform" at bounding box center [646, 302] width 263 height 17
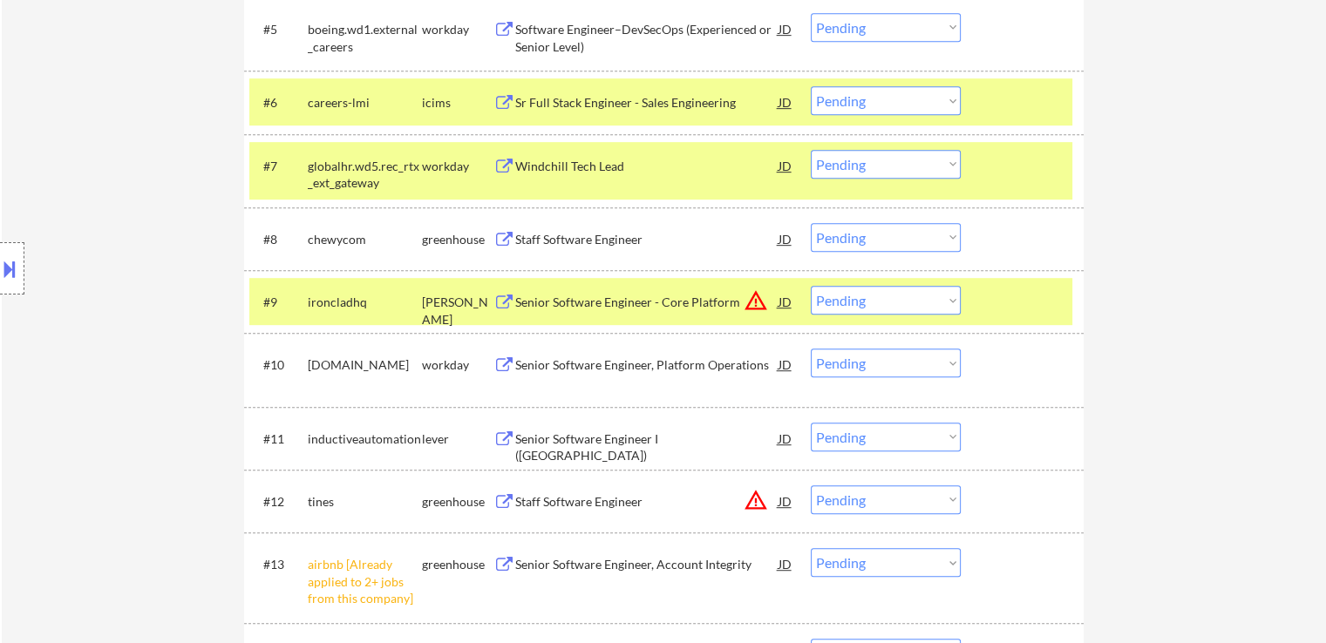
click at [543, 439] on div "Senior Software Engineer I ([GEOGRAPHIC_DATA])" at bounding box center [646, 448] width 263 height 34
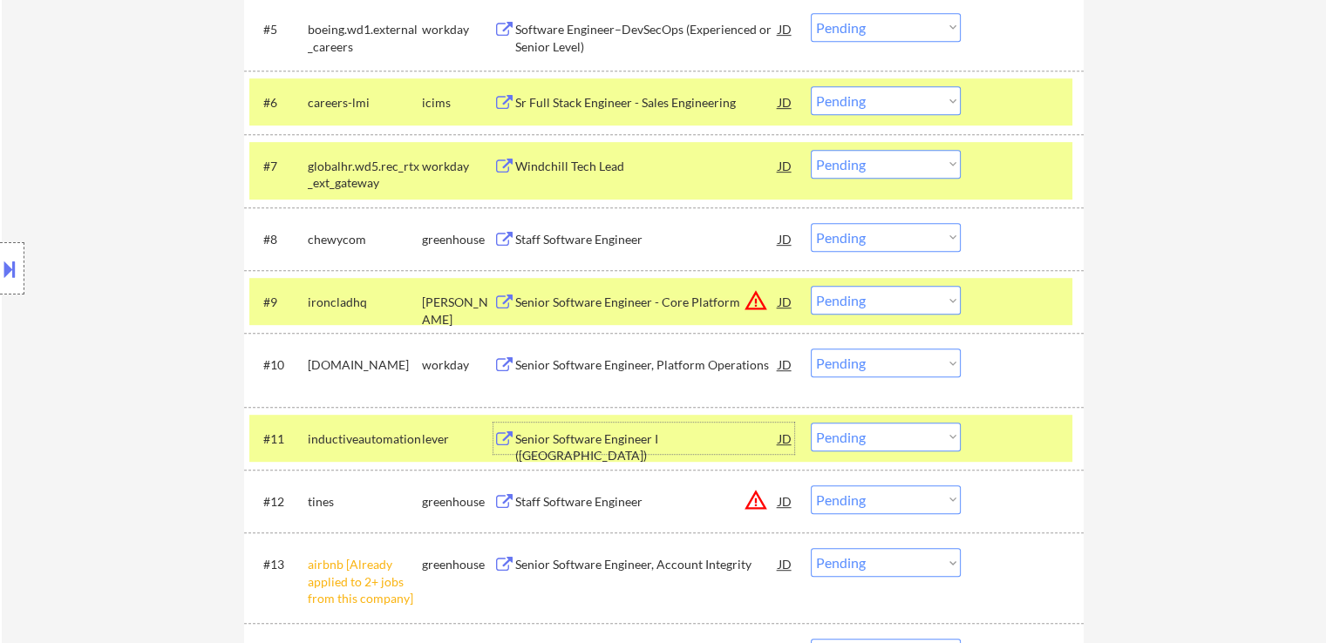
drag, startPoint x: 900, startPoint y: 294, endPoint x: 901, endPoint y: 308, distance: 14.0
click at [900, 294] on select "Choose an option... Pending Applied Excluded (Questions) Excluded (Expired) Exc…" at bounding box center [886, 300] width 150 height 29
click at [811, 286] on select "Choose an option... Pending Applied Excluded (Questions) Excluded (Expired) Exc…" at bounding box center [886, 300] width 150 height 29
select select ""pending""
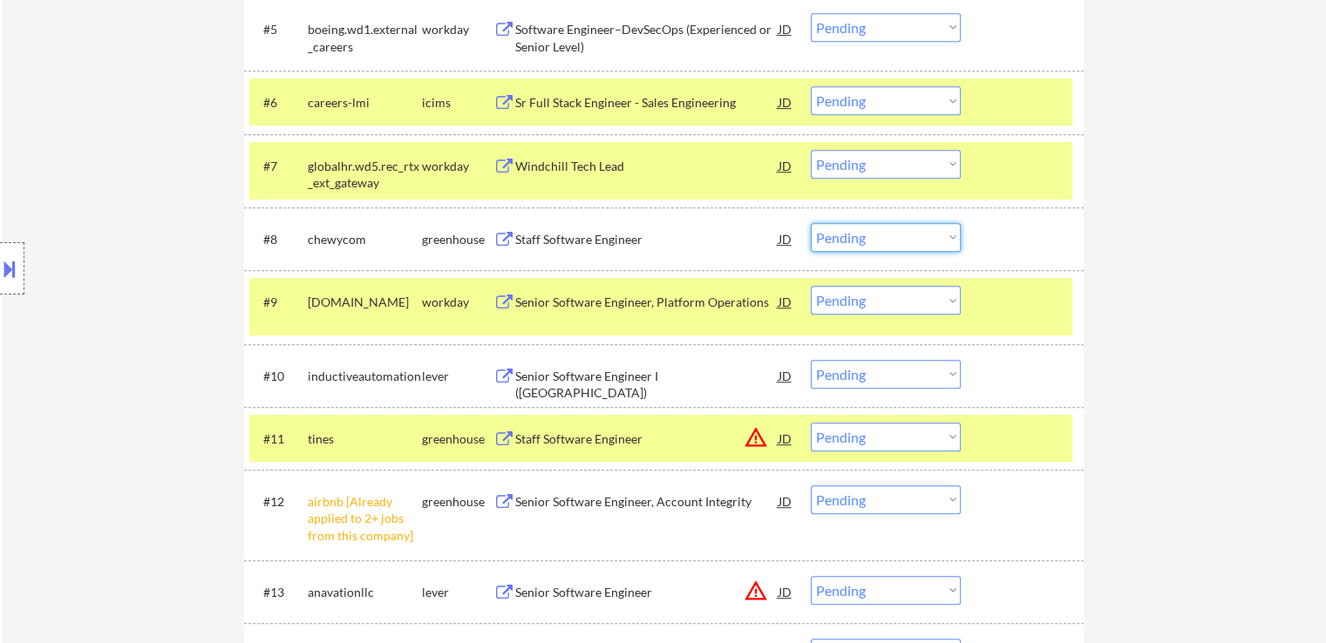
click at [890, 239] on select "Choose an option... Pending Applied Excluded (Questions) Excluded (Expired) Exc…" at bounding box center [886, 237] width 150 height 29
click at [811, 223] on select "Choose an option... Pending Applied Excluded (Questions) Excluded (Expired) Exc…" at bounding box center [886, 237] width 150 height 29
select select ""pending""
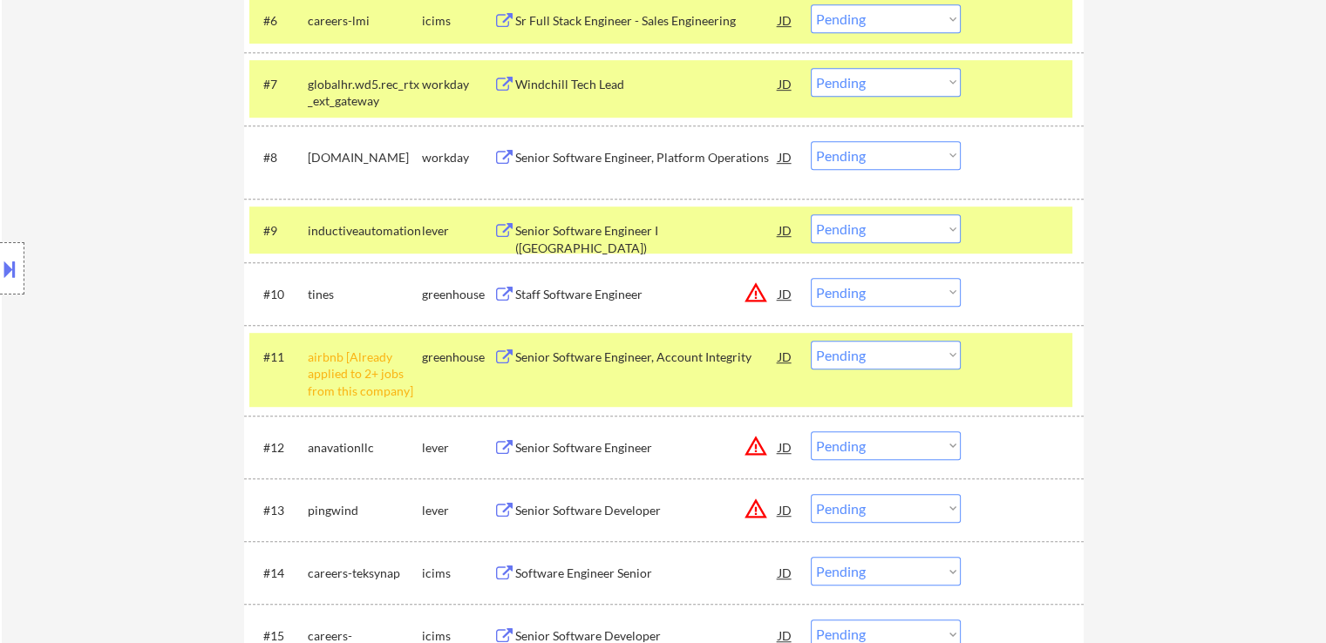
scroll to position [1133, 0]
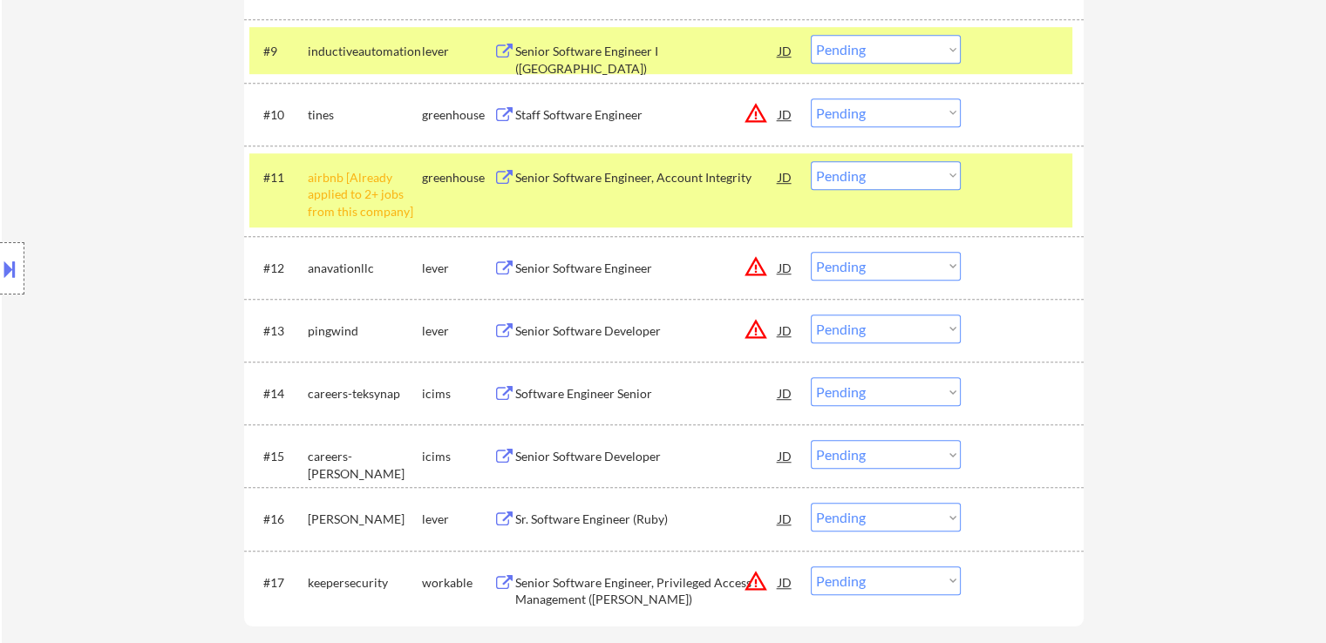
click at [886, 180] on select "Choose an option... Pending Applied Excluded (Questions) Excluded (Expired) Exc…" at bounding box center [886, 175] width 150 height 29
click at [811, 161] on select "Choose an option... Pending Applied Excluded (Questions) Excluded (Expired) Exc…" at bounding box center [886, 175] width 150 height 29
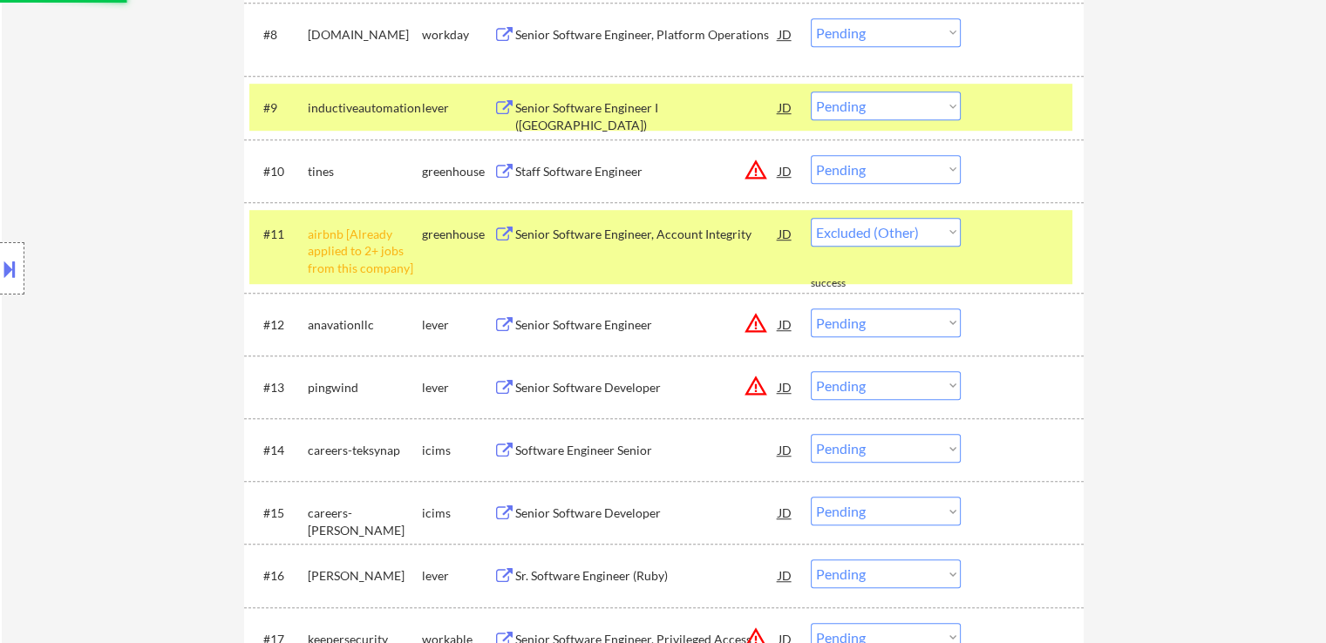
scroll to position [1046, 0]
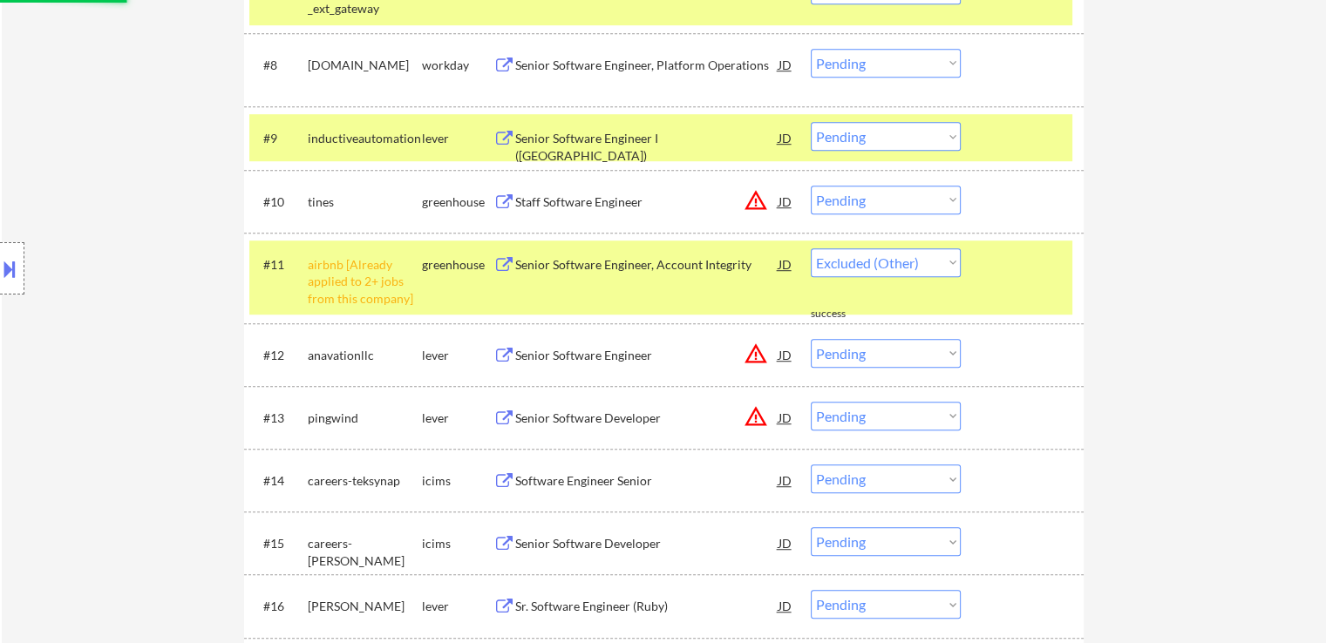
select select ""pending""
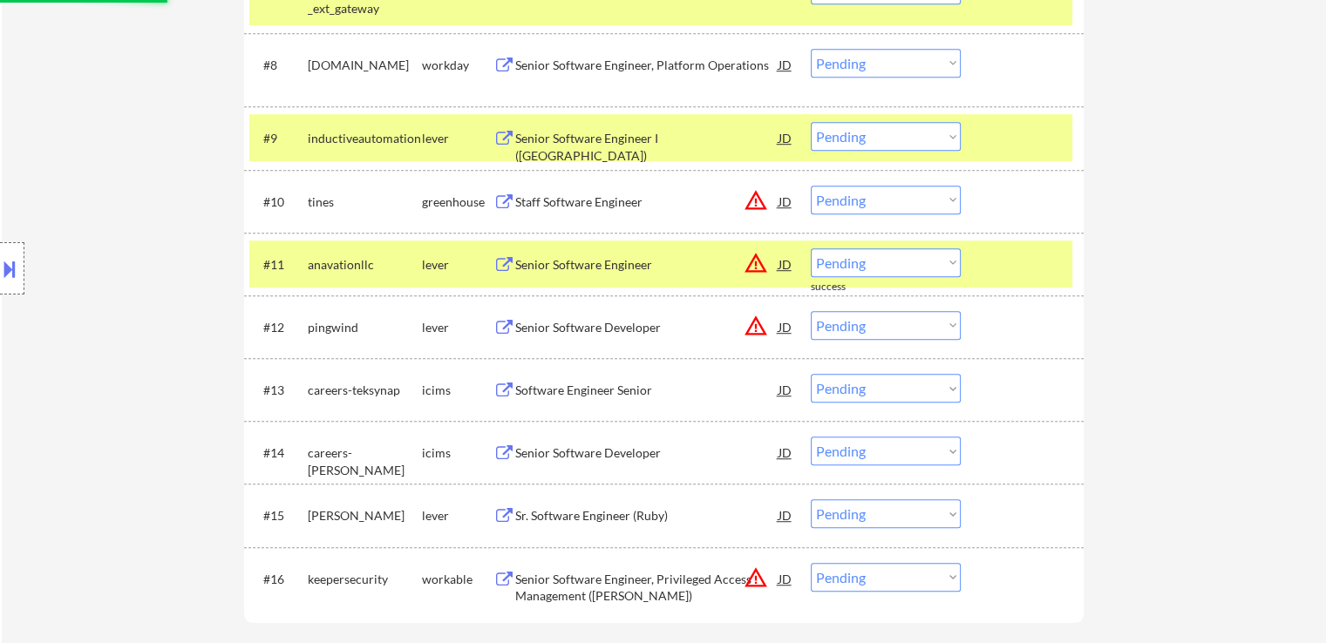
click at [530, 144] on div "Senior Software Engineer I ([GEOGRAPHIC_DATA])" at bounding box center [646, 147] width 263 height 34
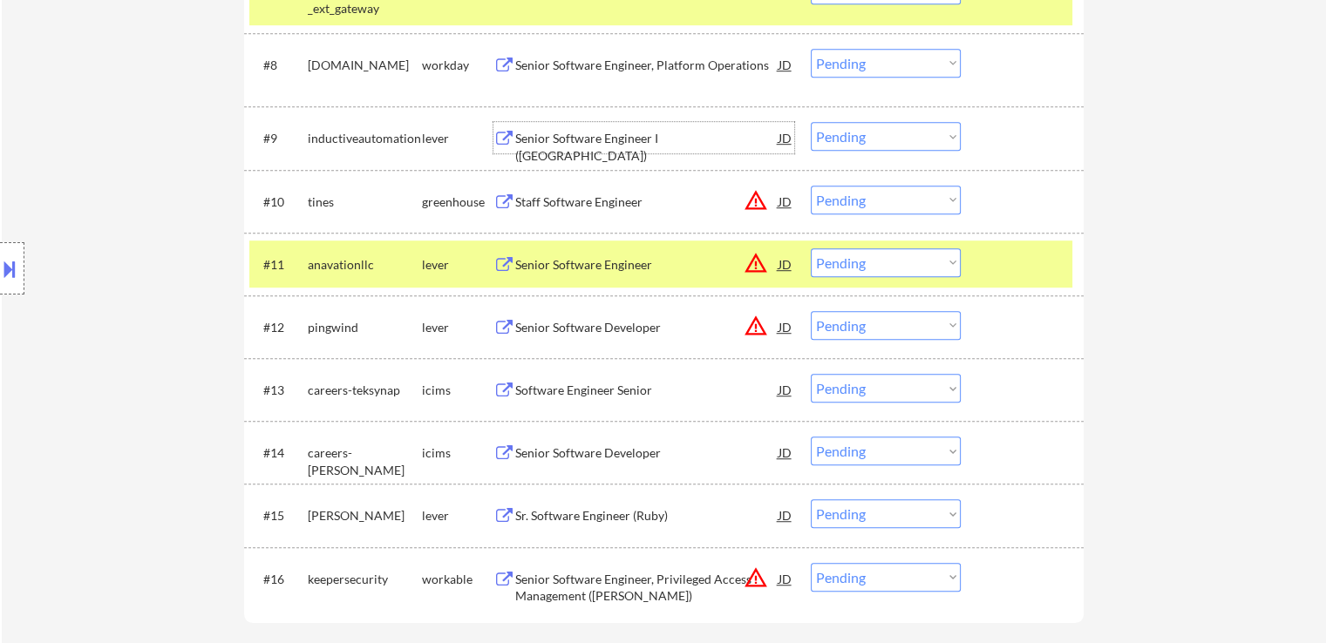
click at [889, 143] on select "Choose an option... Pending Applied Excluded (Questions) Excluded (Expired) Exc…" at bounding box center [886, 136] width 150 height 29
click at [811, 122] on select "Choose an option... Pending Applied Excluded (Questions) Excluded (Expired) Exc…" at bounding box center [886, 136] width 150 height 29
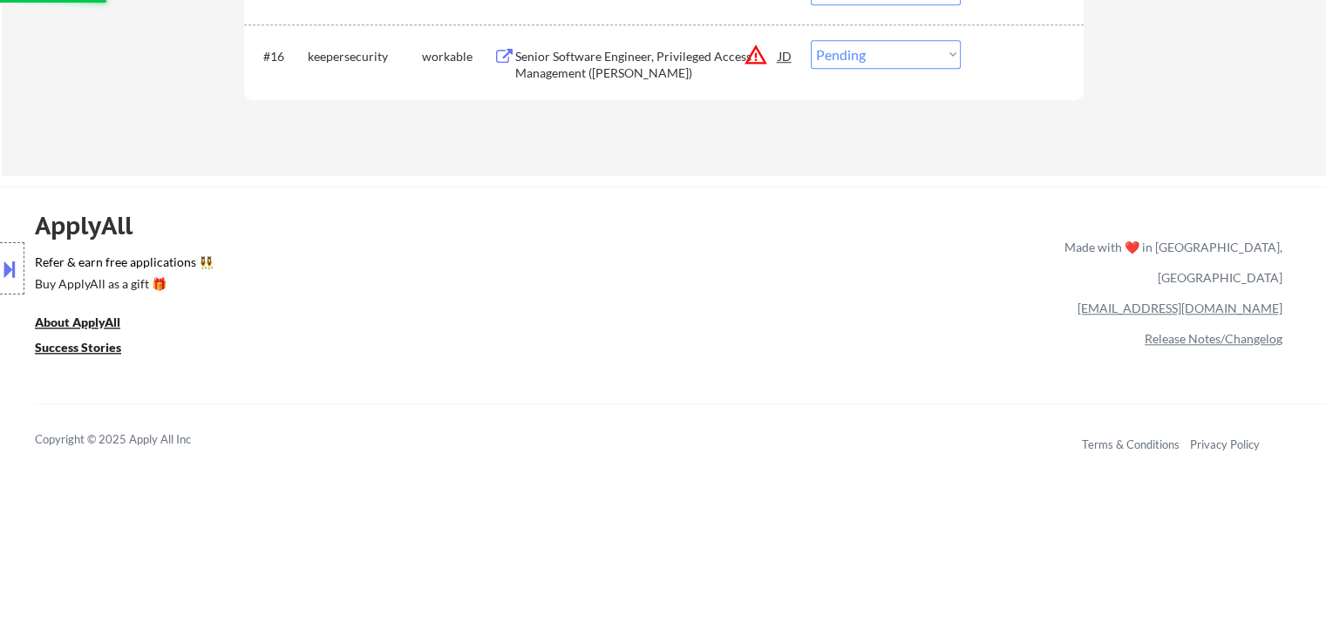
scroll to position [1395, 0]
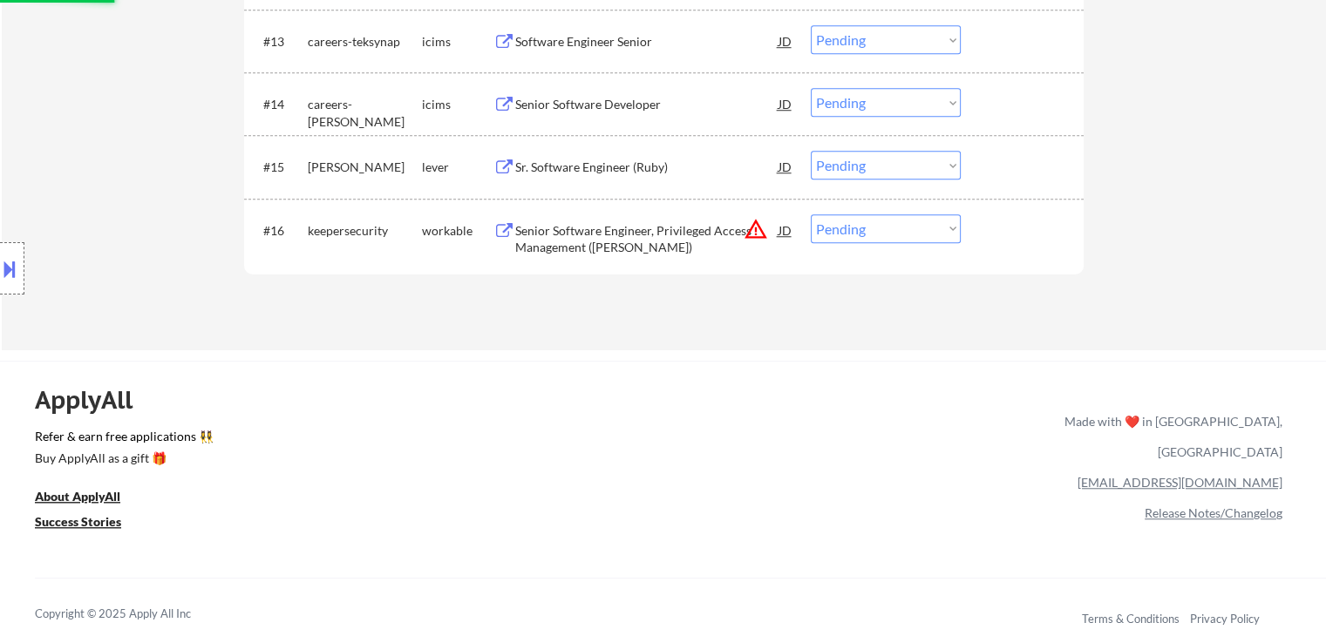
select select ""pending""
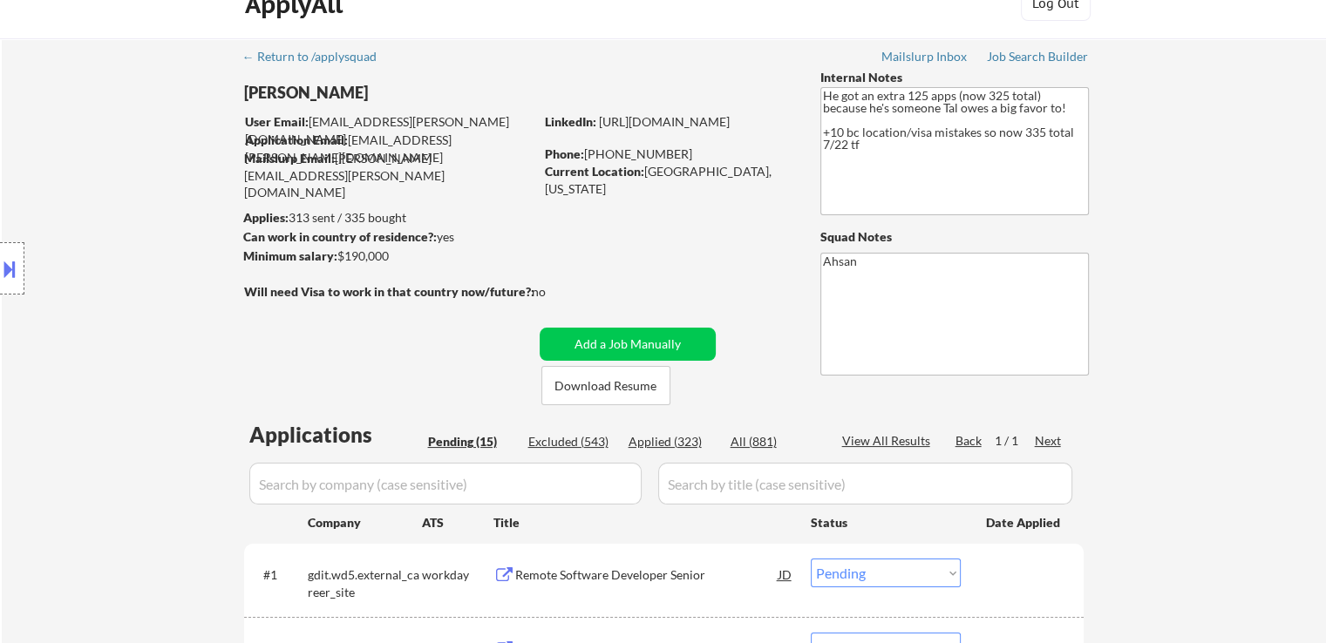
scroll to position [0, 0]
